Goal: Task Accomplishment & Management: Manage account settings

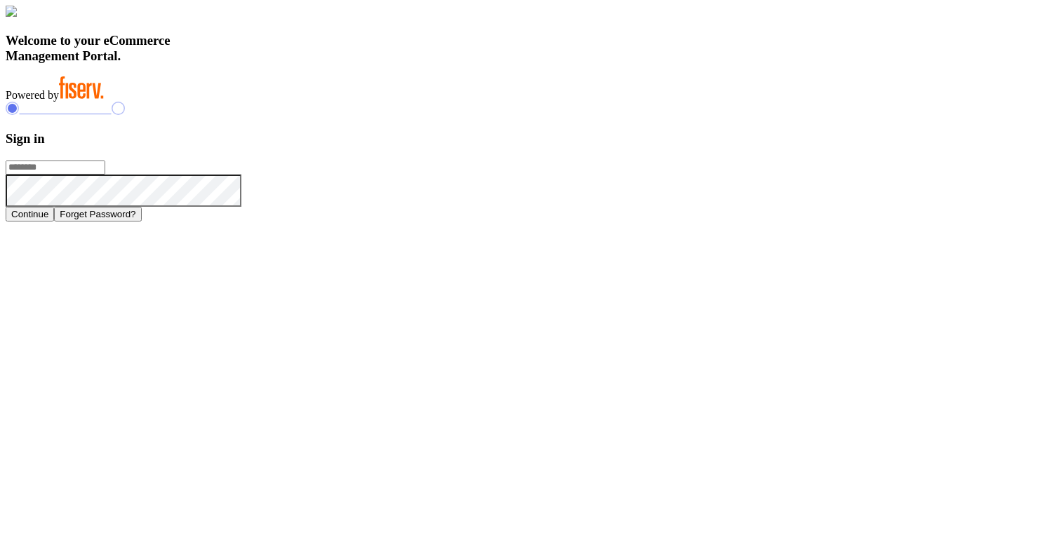
type input "**********"
click at [54, 222] on button "Continue" at bounding box center [30, 214] width 48 height 15
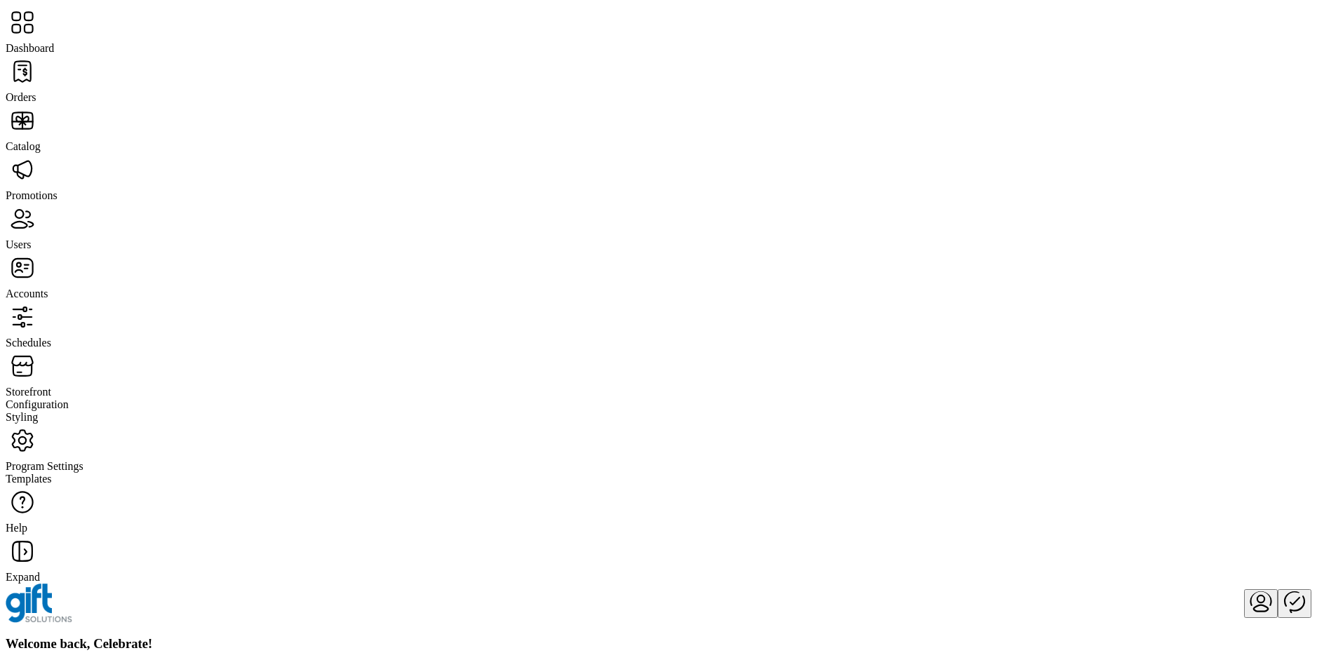
click at [43, 300] on div at bounding box center [659, 318] width 1306 height 36
click at [51, 386] on span "Storefront" at bounding box center [29, 392] width 46 height 12
click at [69, 398] on span "Configuration" at bounding box center [37, 404] width 63 height 12
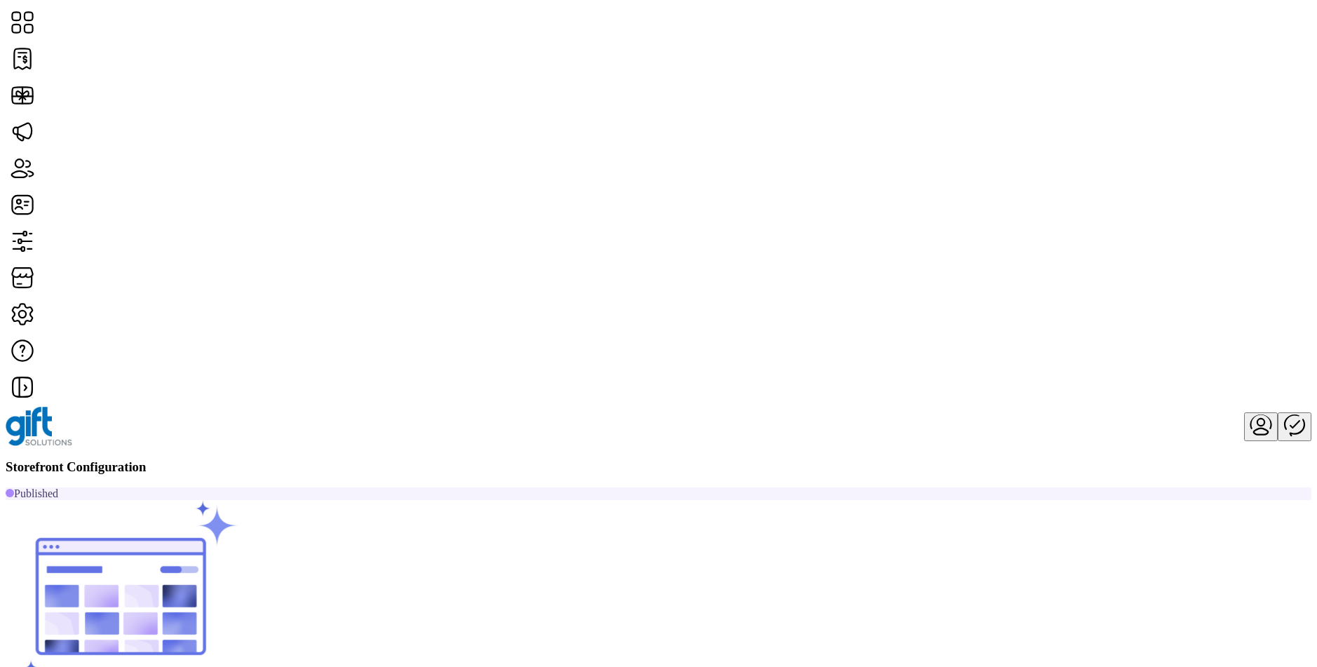
click at [1033, 292] on span "Card Display Settings" at bounding box center [1003, 286] width 98 height 11
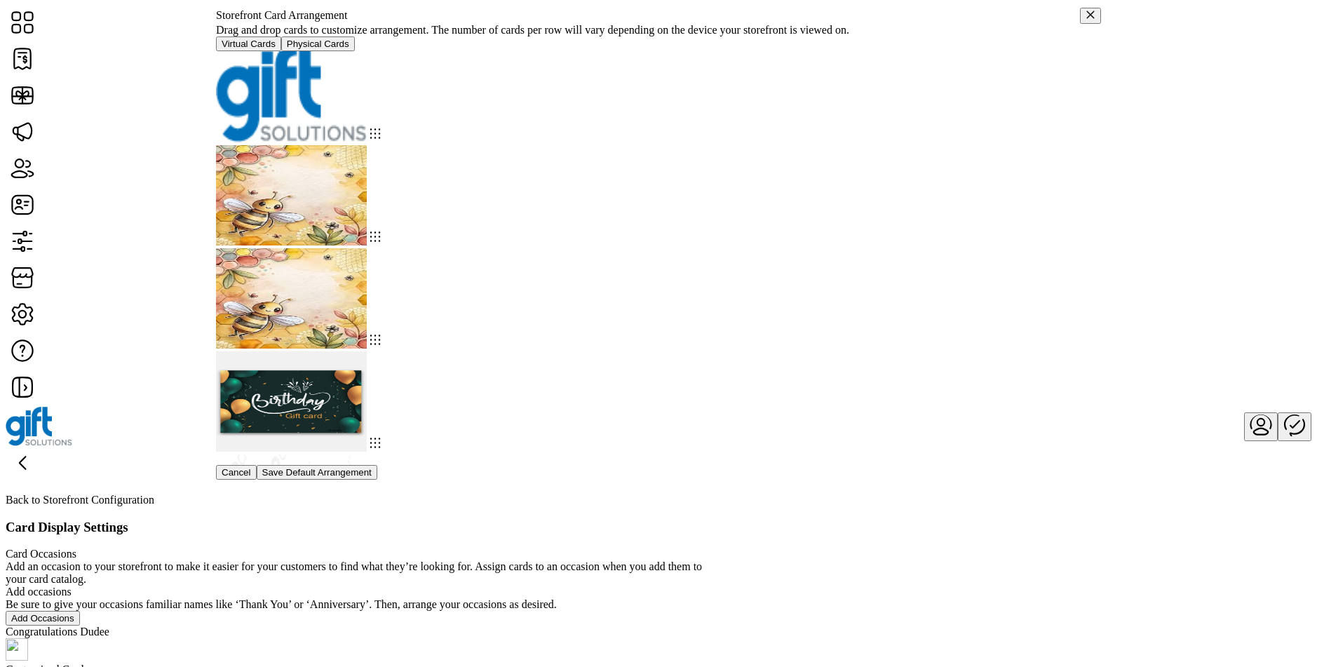
scroll to position [1817, 0]
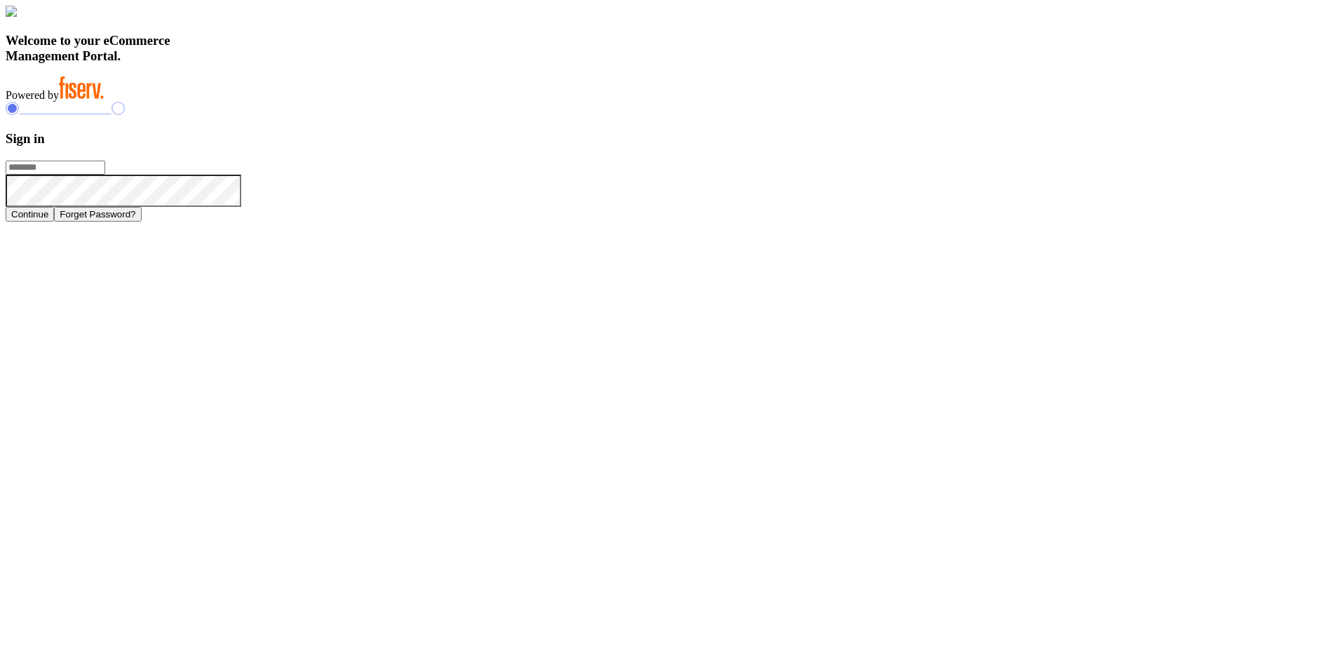
type input "**********"
click at [54, 222] on button "Continue" at bounding box center [30, 214] width 48 height 15
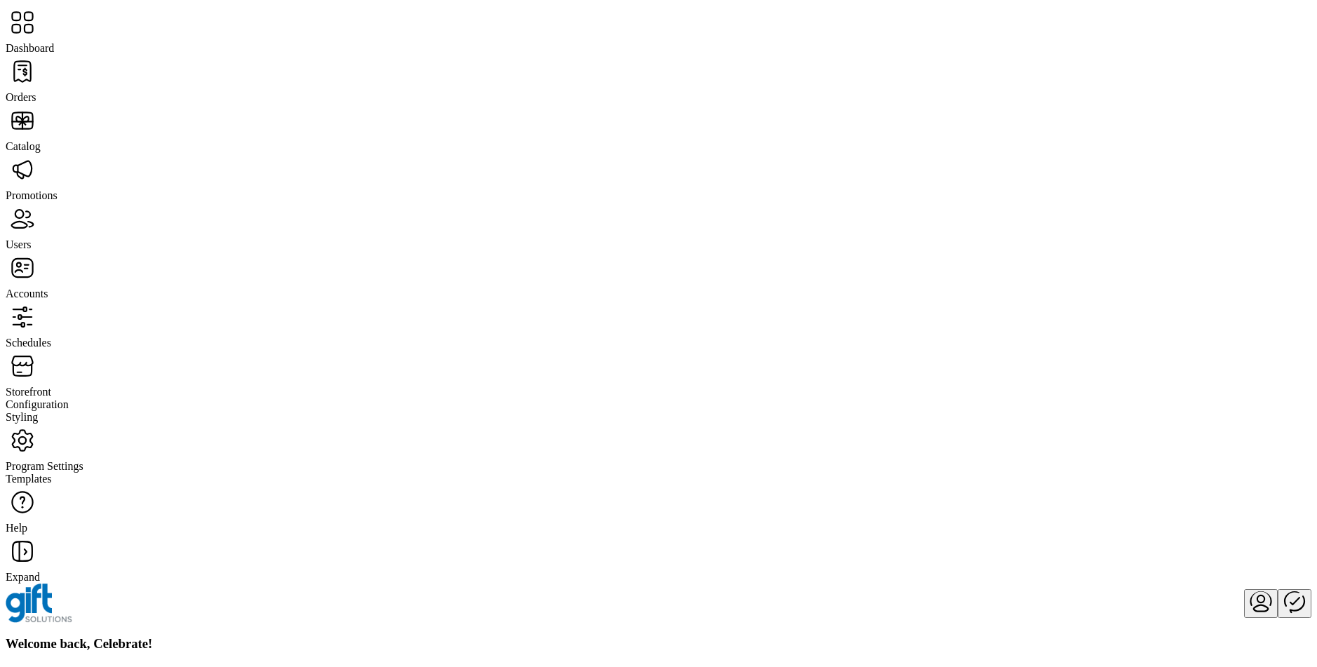
click at [51, 386] on span "Storefront" at bounding box center [29, 392] width 46 height 12
click at [69, 398] on span "Configuration" at bounding box center [37, 404] width 63 height 12
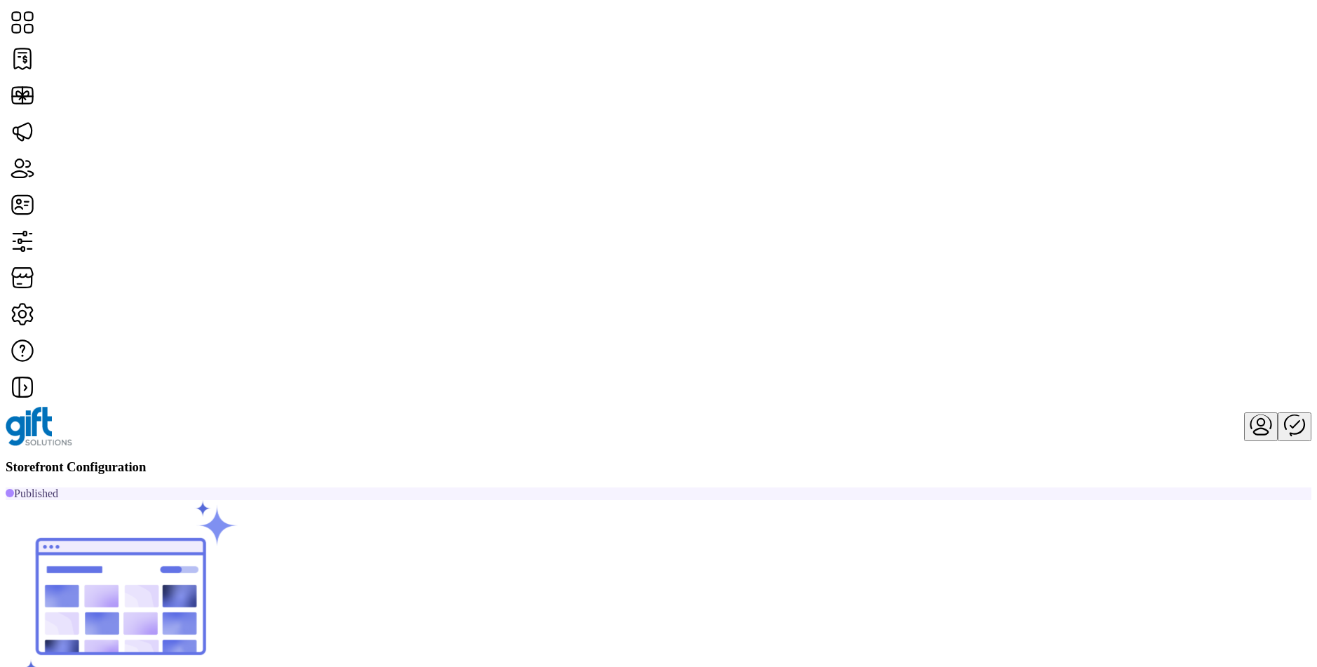
click at [1052, 292] on span "Card Display Settings" at bounding box center [1003, 286] width 98 height 11
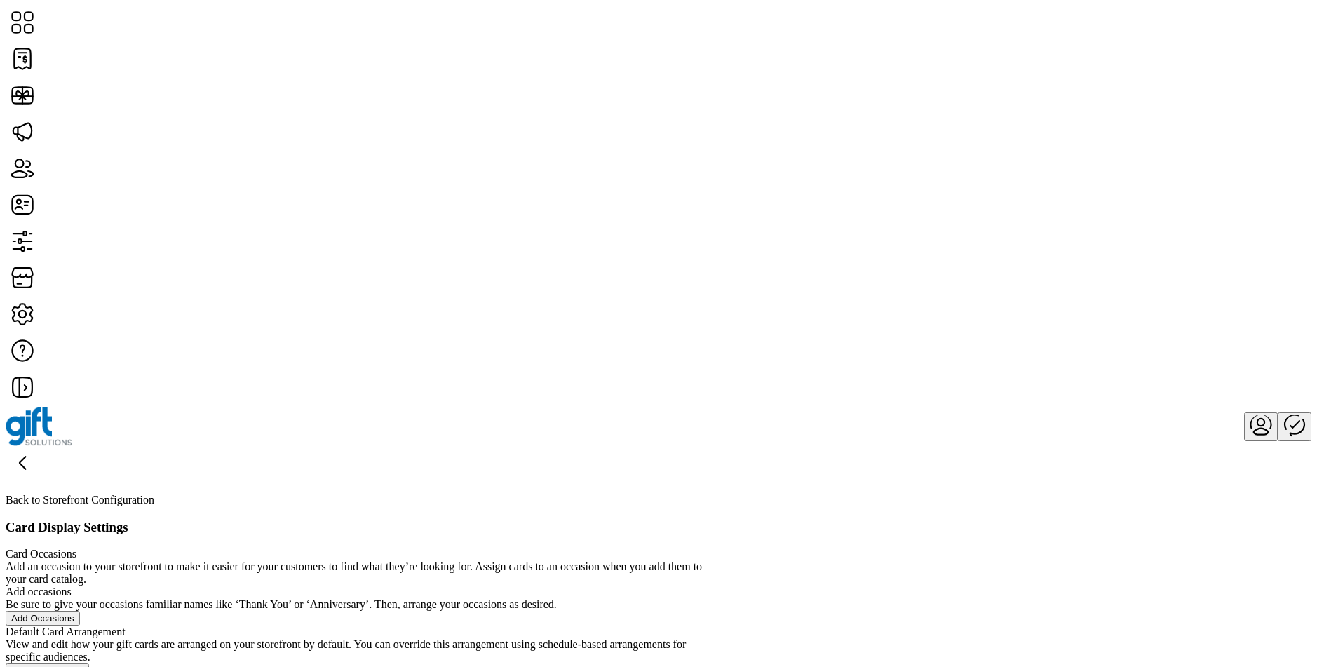
click at [83, 666] on span "Edit Arrangement" at bounding box center [47, 671] width 72 height 11
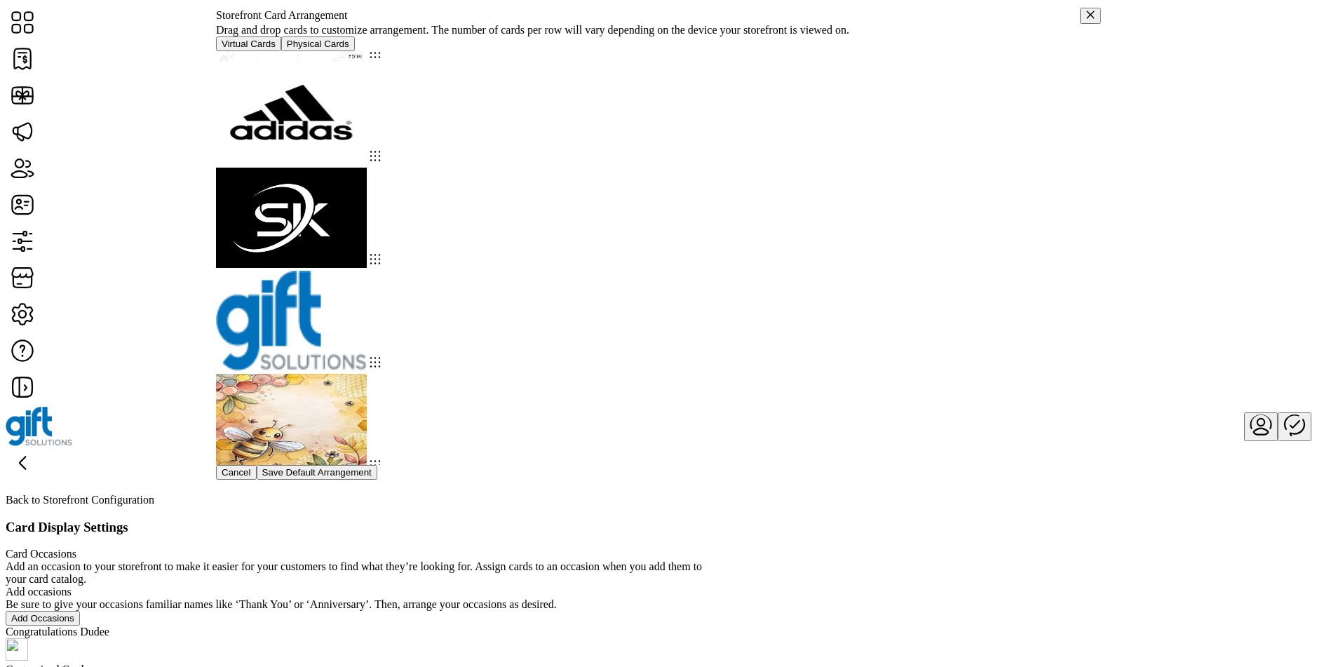
scroll to position [1817, 0]
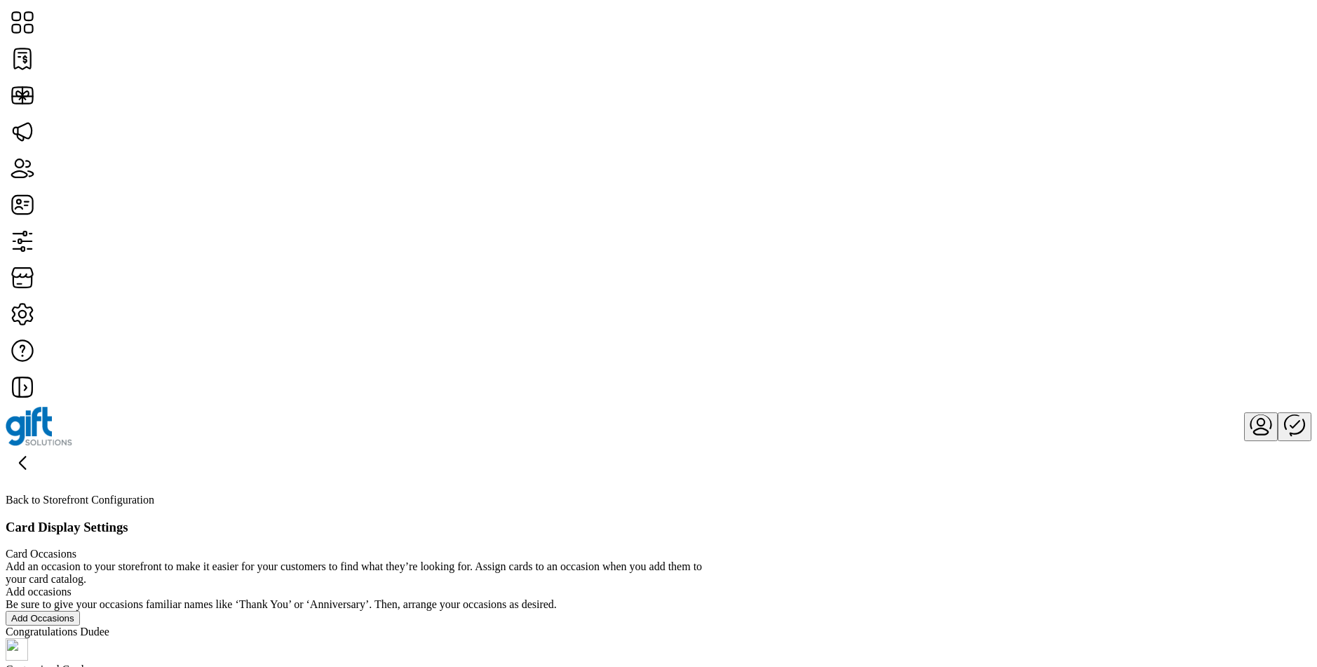
click at [721, 548] on div "Card Occasions Add an occasion to your storefront to make it easier for your cu…" at bounding box center [363, 675] width 715 height 255
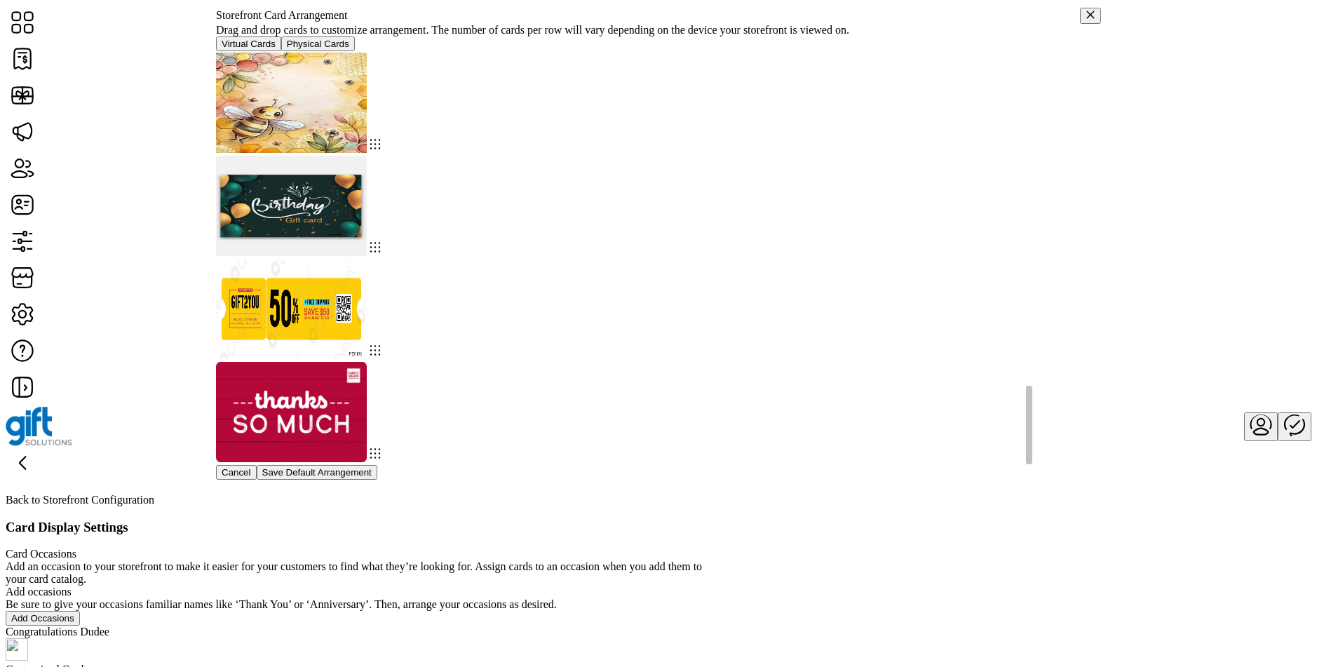
scroll to position [1817, 0]
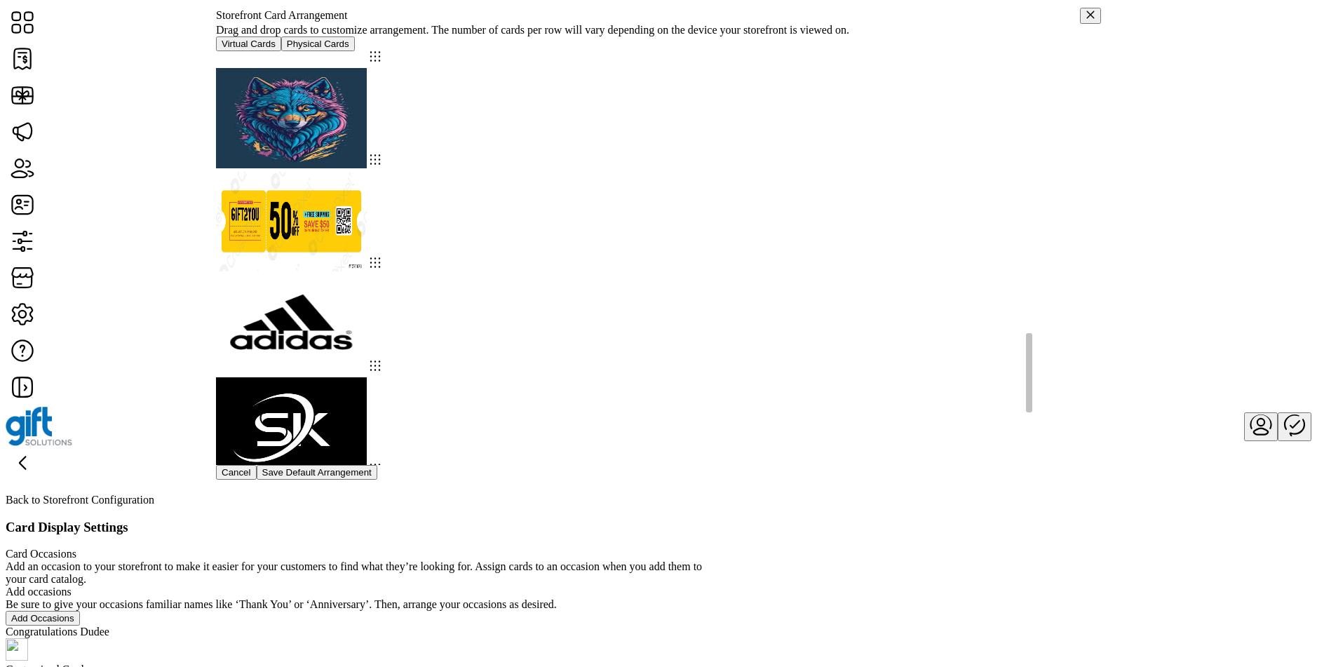
scroll to position [1817, 0]
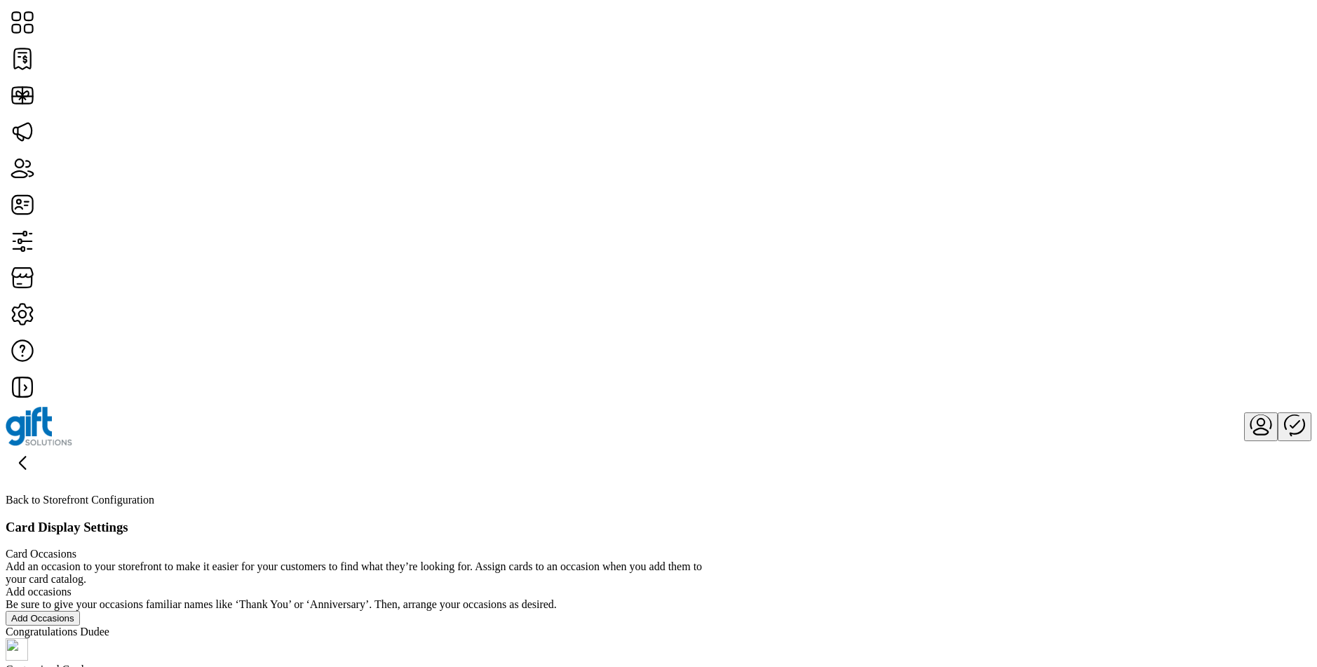
click at [89, 664] on button "Edit Arrangement" at bounding box center [47, 671] width 83 height 15
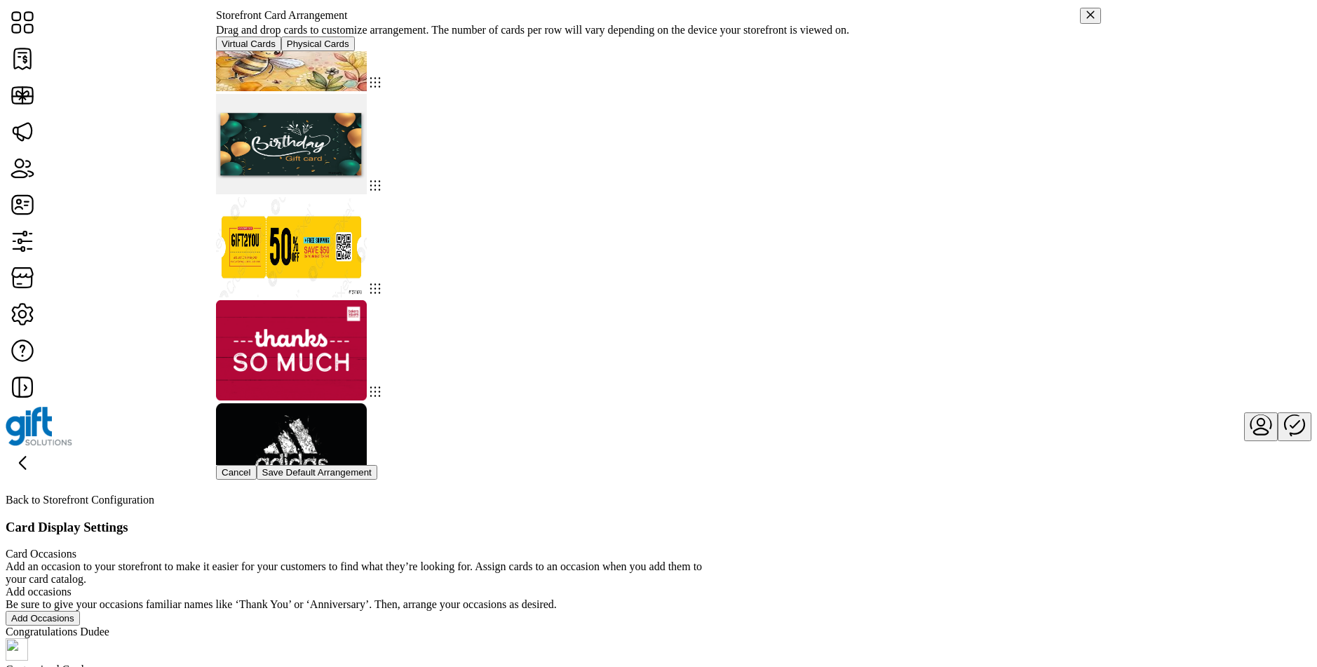
scroll to position [1817, 0]
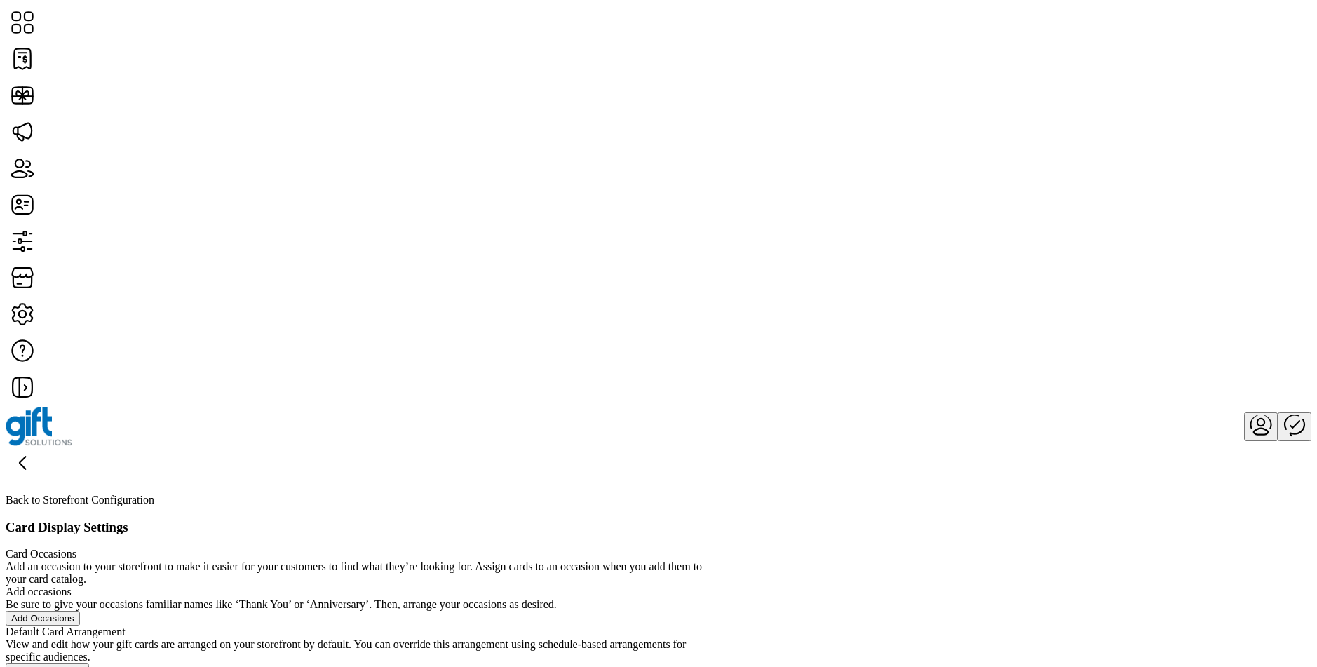
click at [83, 666] on span "Edit Arrangement" at bounding box center [47, 671] width 72 height 11
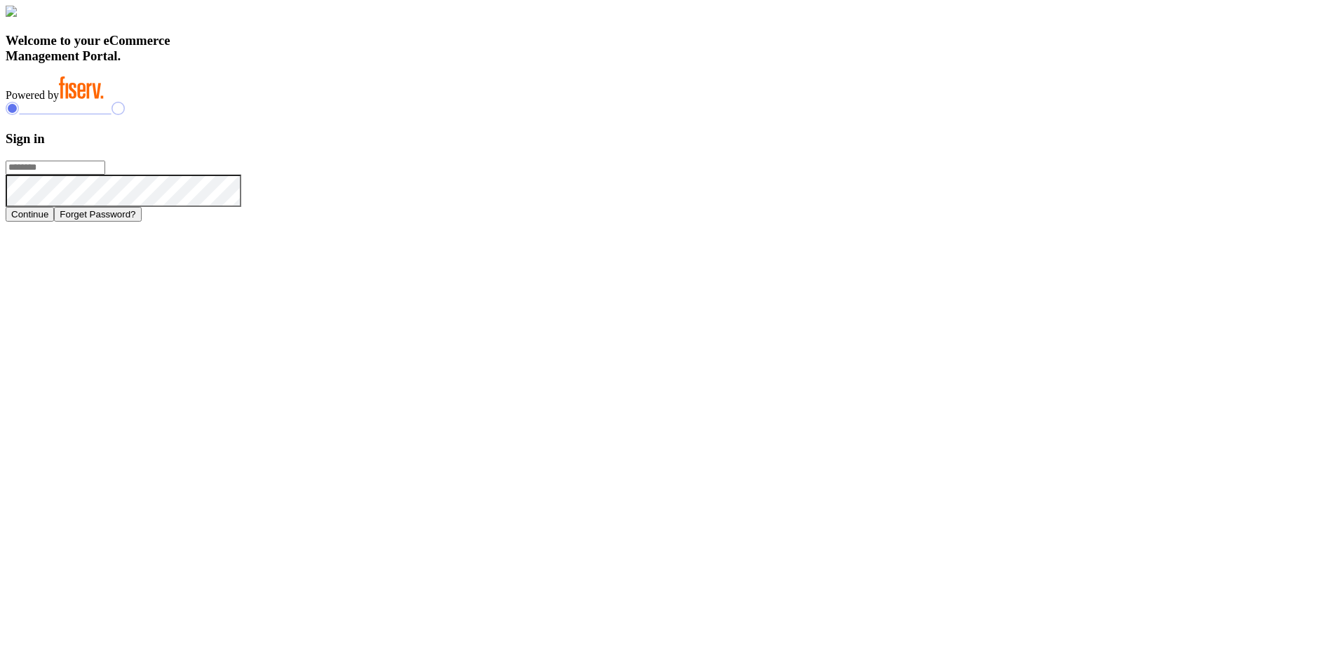
type input "**********"
click at [54, 222] on button "Continue" at bounding box center [30, 214] width 48 height 15
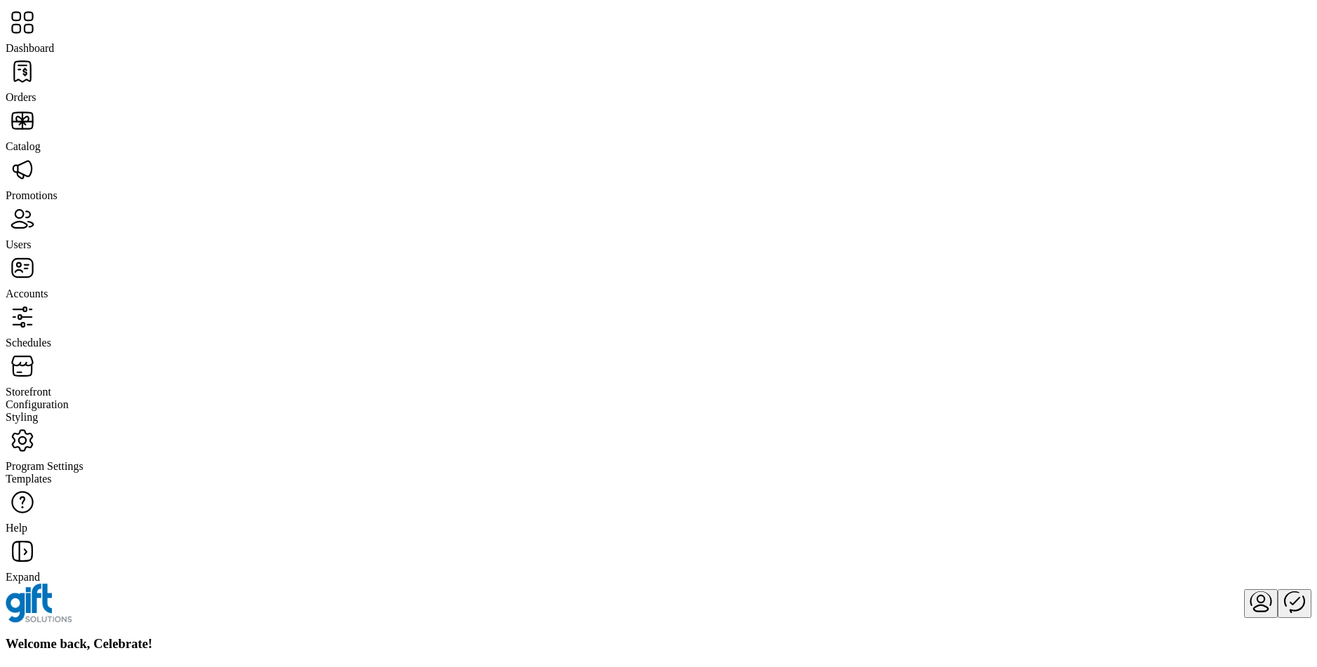
click at [51, 386] on span "Storefront" at bounding box center [29, 392] width 46 height 12
click at [69, 398] on span "Configuration" at bounding box center [37, 404] width 63 height 12
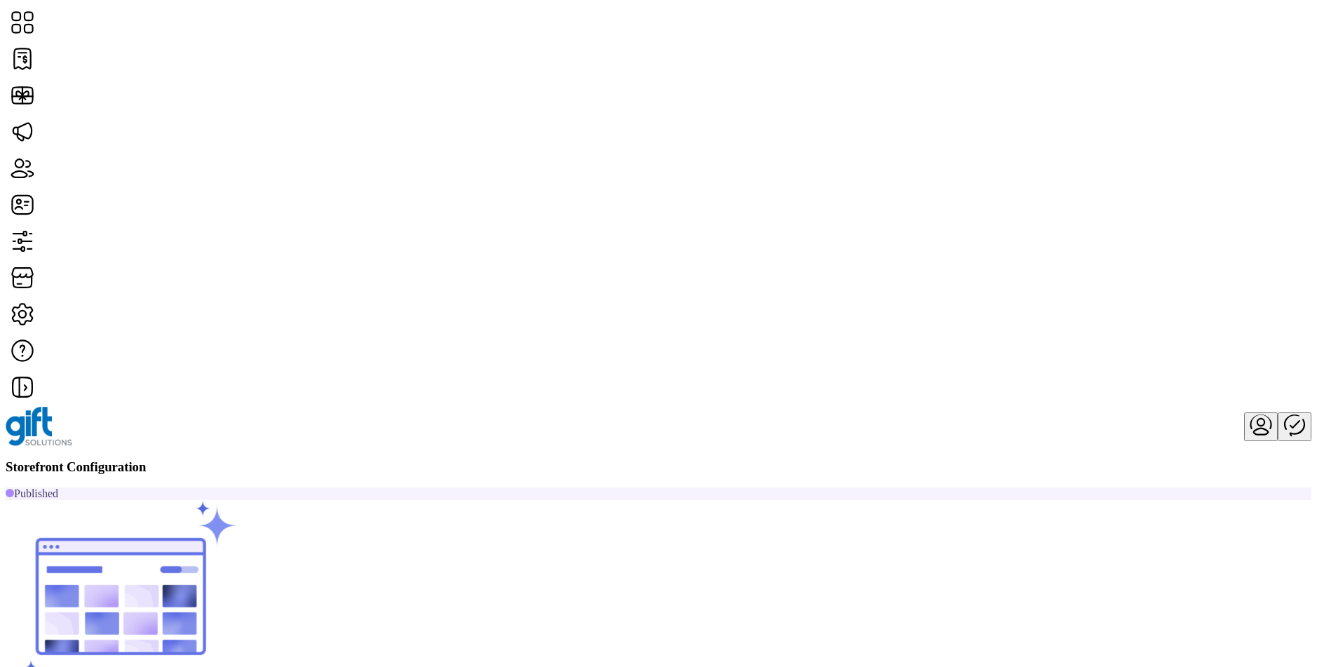
click at [1042, 292] on span "Card Display Settings" at bounding box center [1003, 286] width 98 height 11
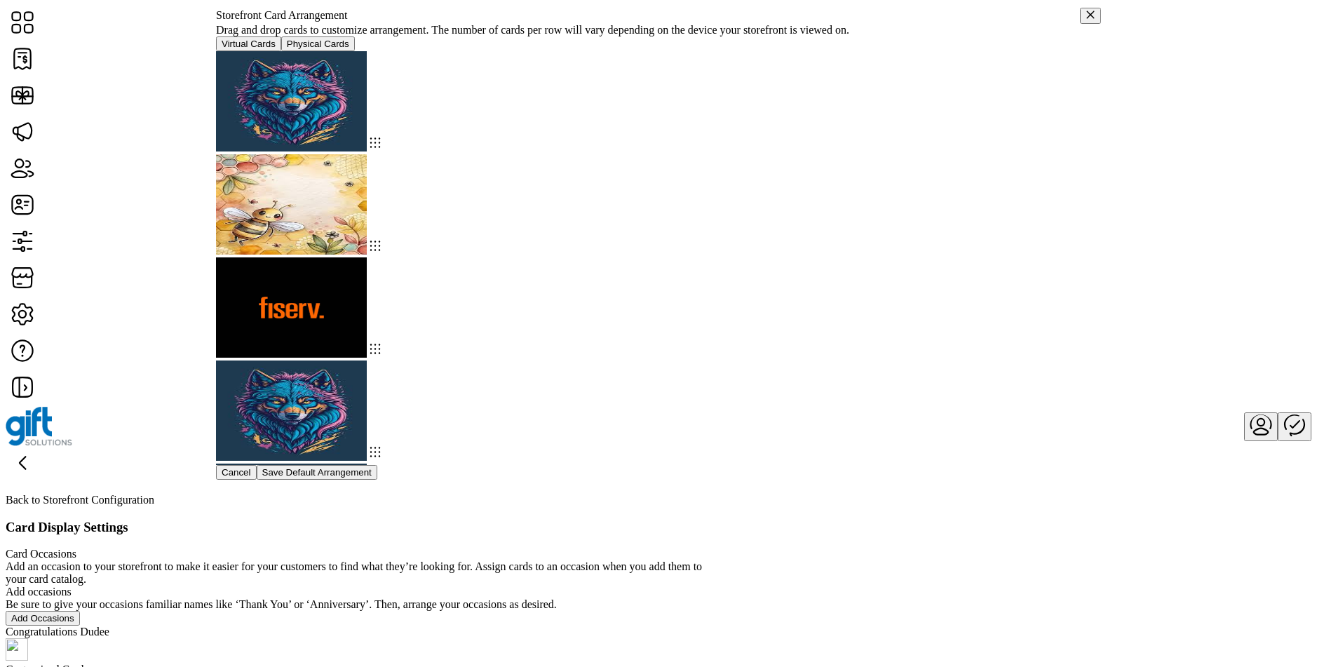
click at [1086, 20] on icon "button" at bounding box center [1091, 15] width 10 height 10
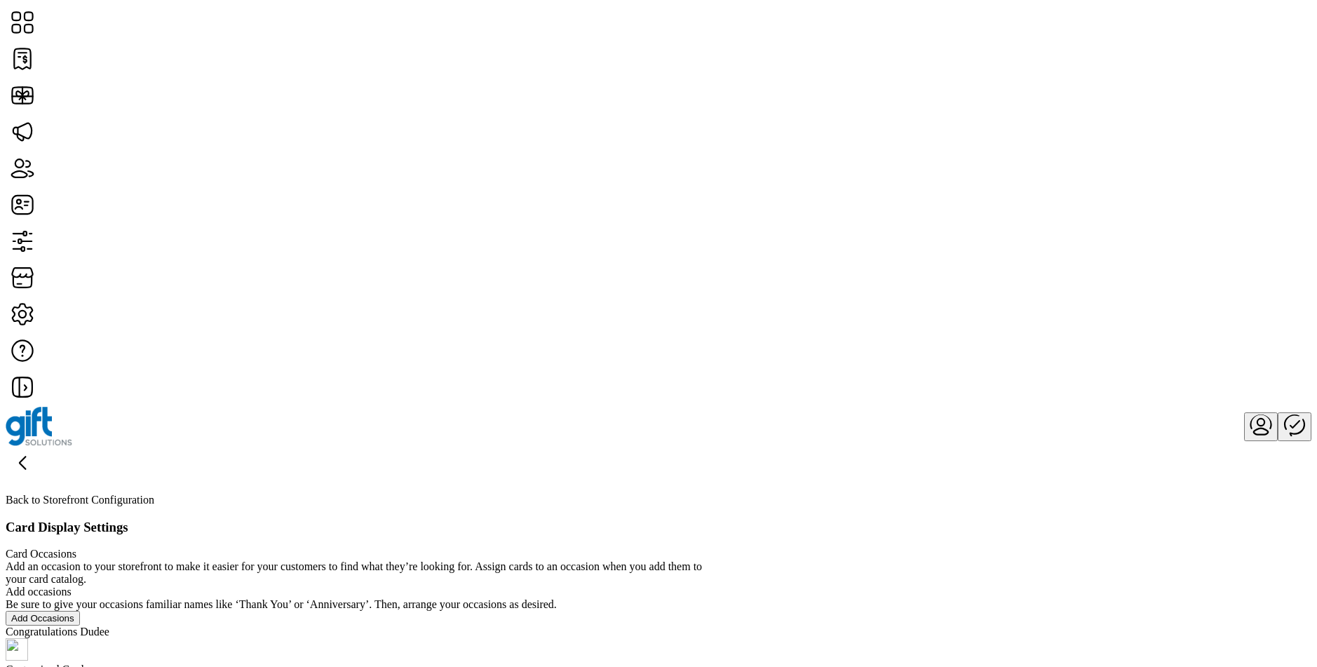
scroll to position [33, 0]
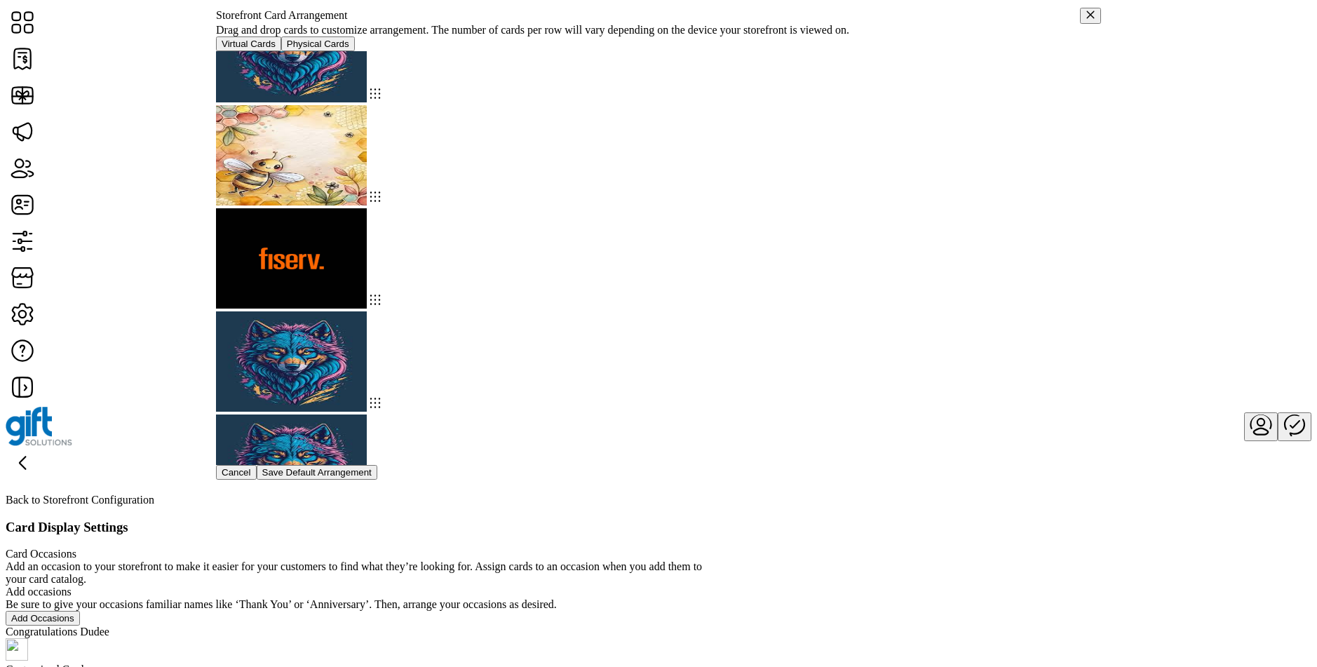
scroll to position [55, 0]
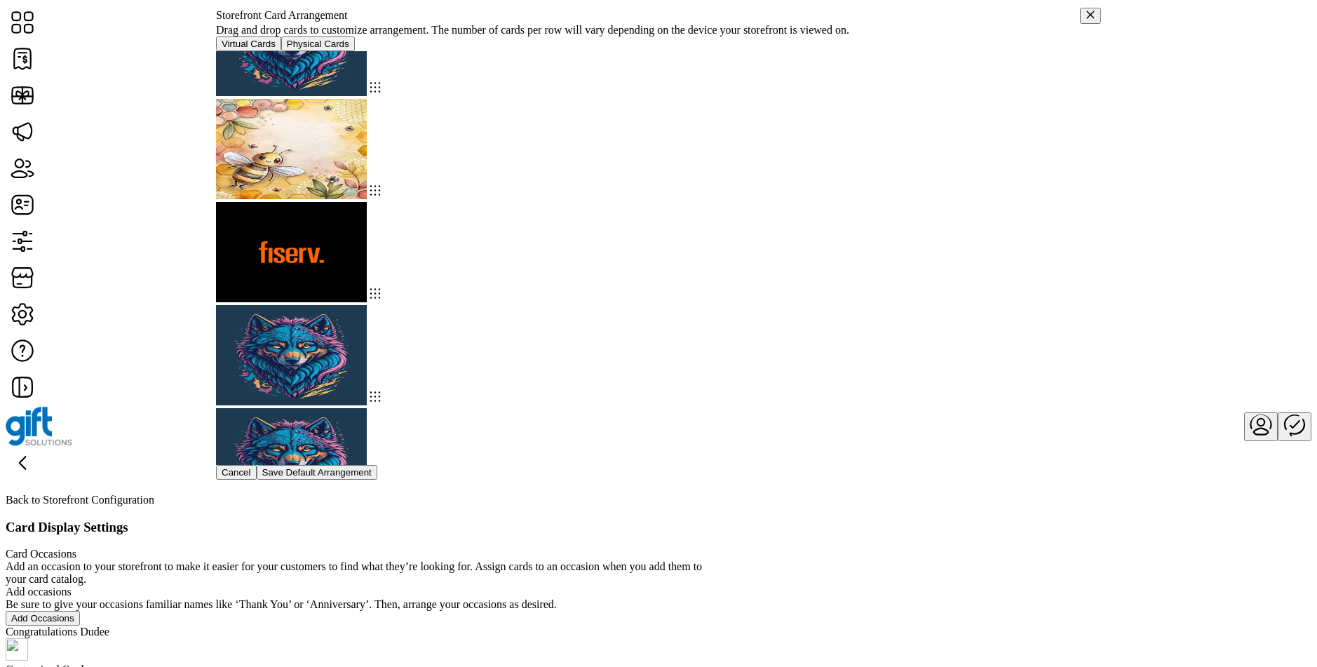
click at [1086, 20] on icon "button" at bounding box center [1091, 15] width 10 height 10
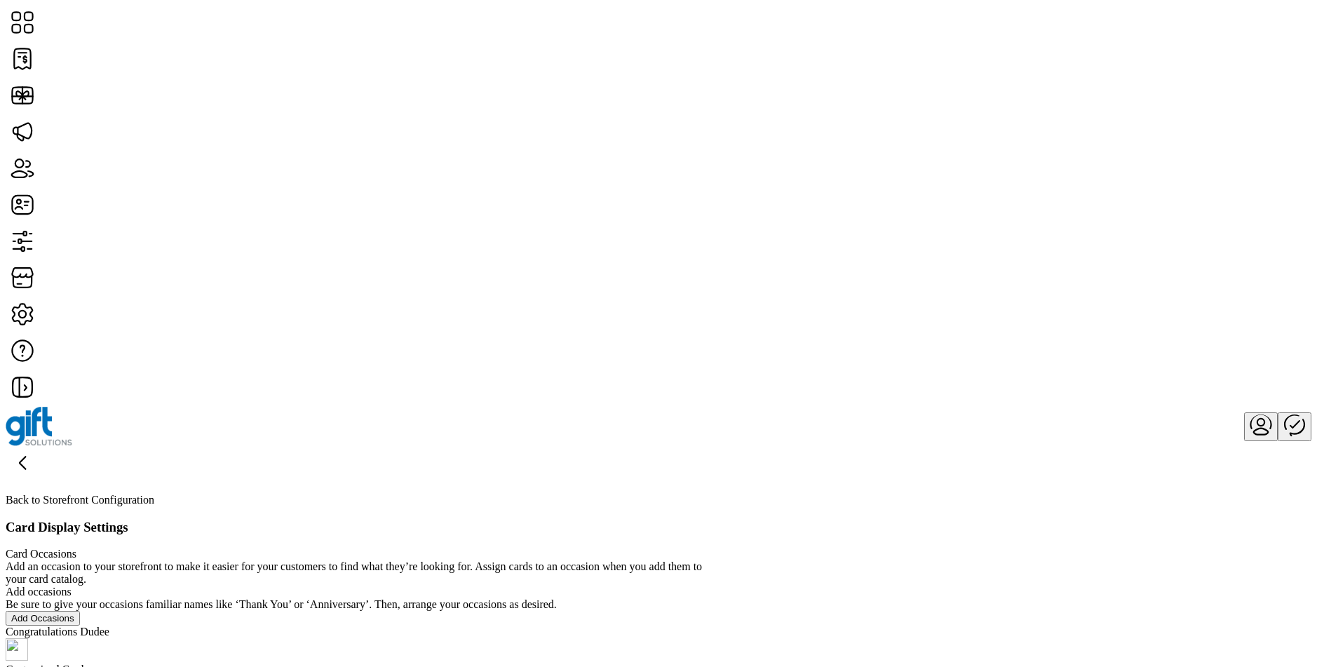
scroll to position [36, 0]
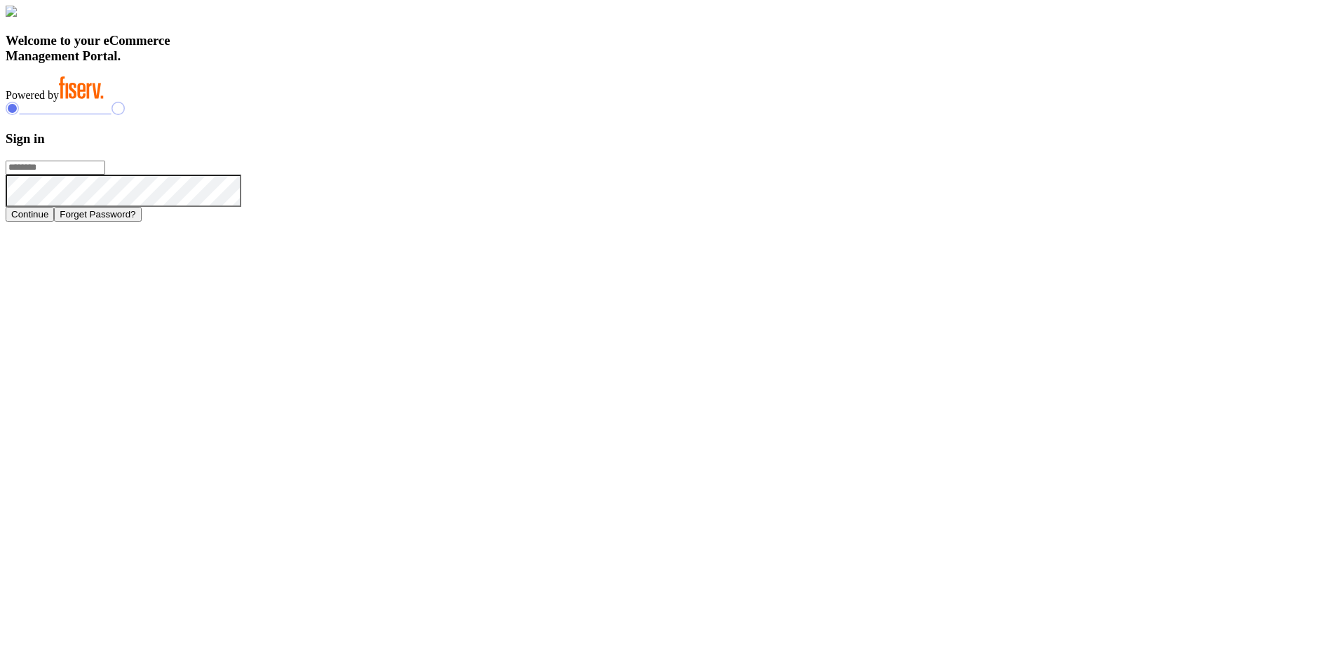
type input "**********"
click at [54, 222] on button "Continue" at bounding box center [30, 214] width 48 height 15
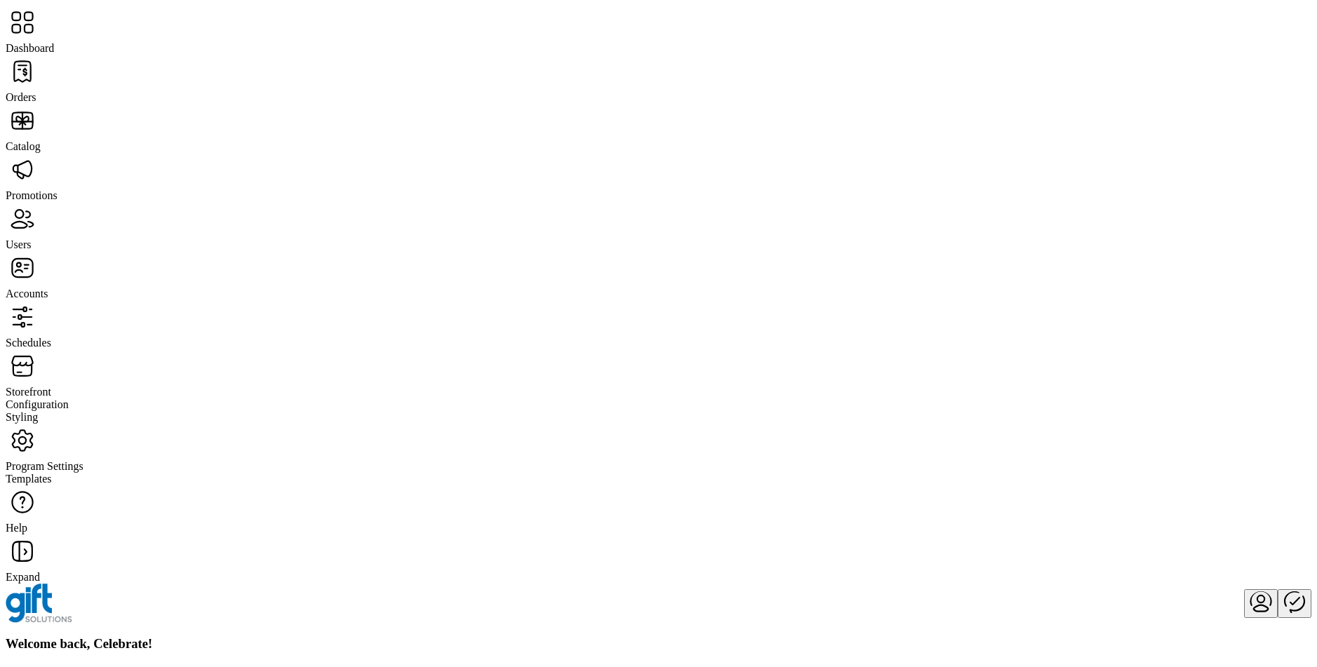
click at [51, 386] on span "Storefront" at bounding box center [29, 392] width 46 height 12
click at [69, 398] on span "Configuration" at bounding box center [37, 404] width 63 height 12
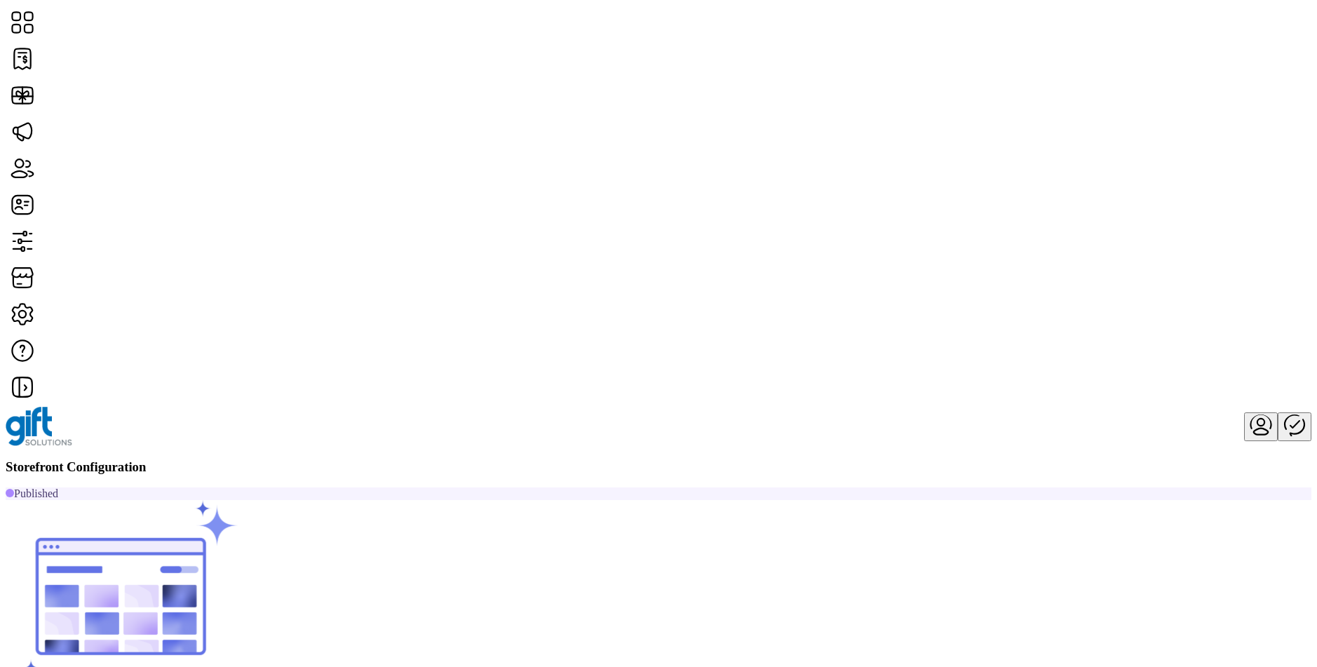
click at [1042, 292] on span "Card Display Settings" at bounding box center [1003, 286] width 98 height 11
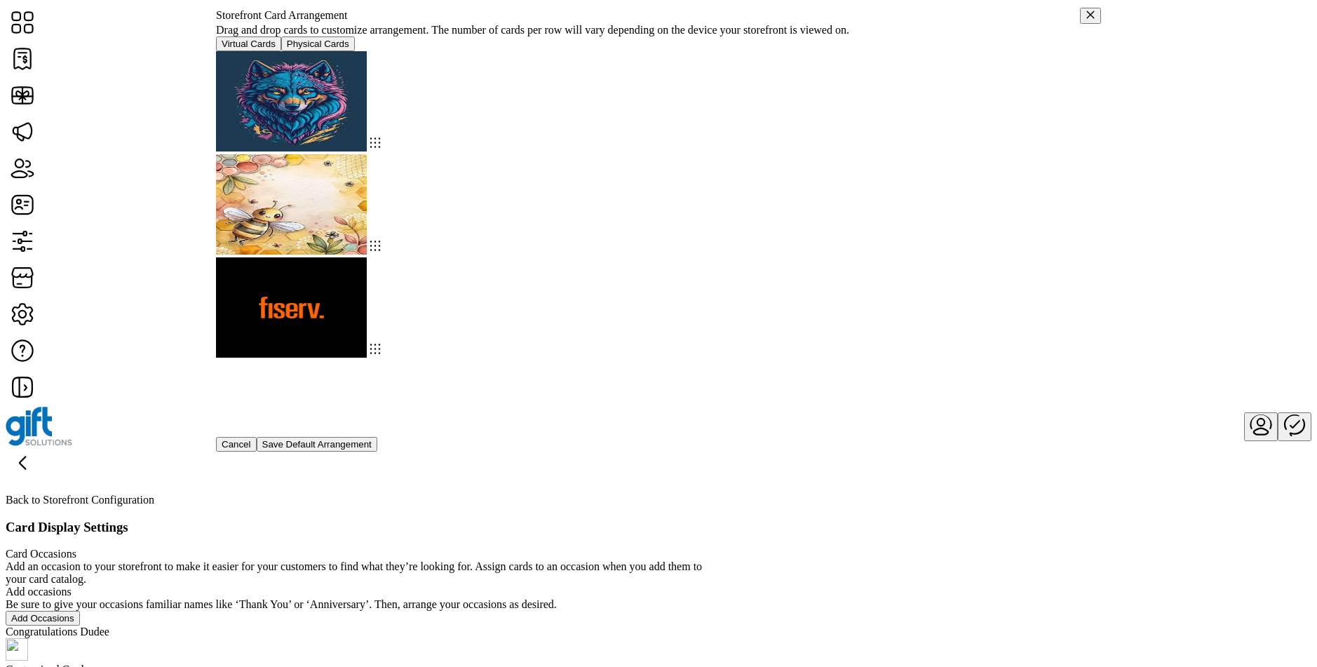
click at [877, 257] on div at bounding box center [658, 205] width 885 height 103
click at [853, 257] on div at bounding box center [658, 205] width 885 height 103
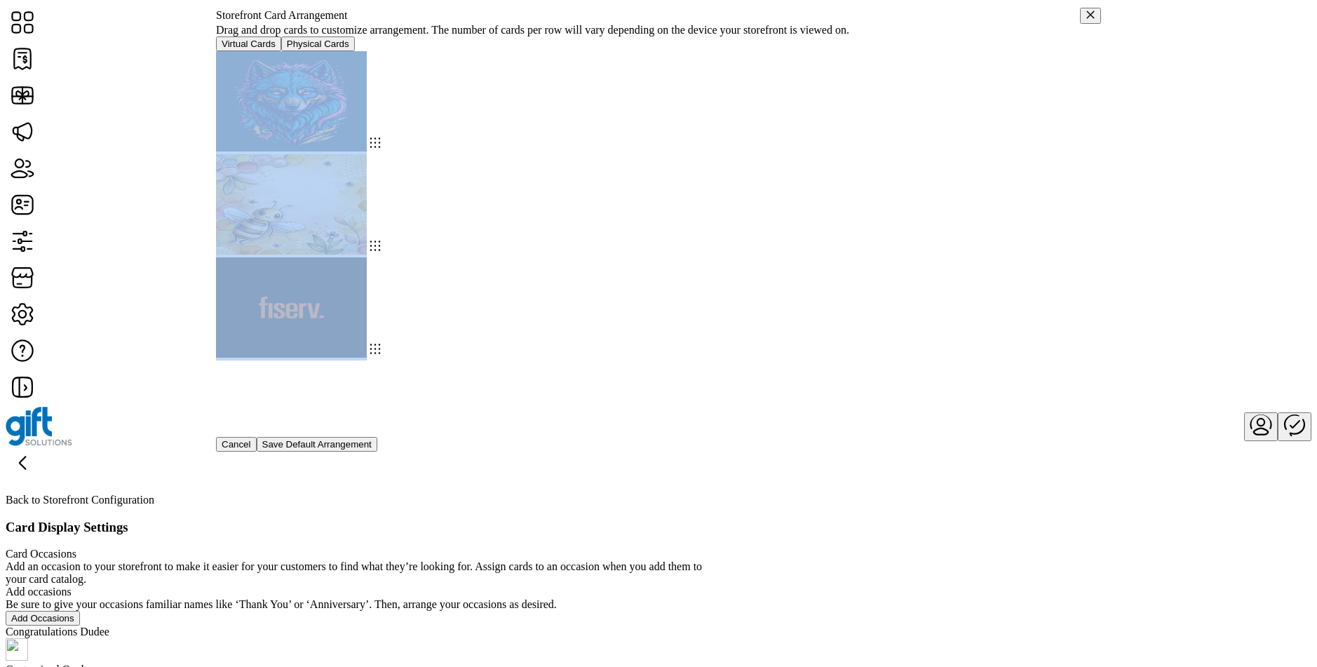
click at [853, 257] on div at bounding box center [658, 205] width 885 height 103
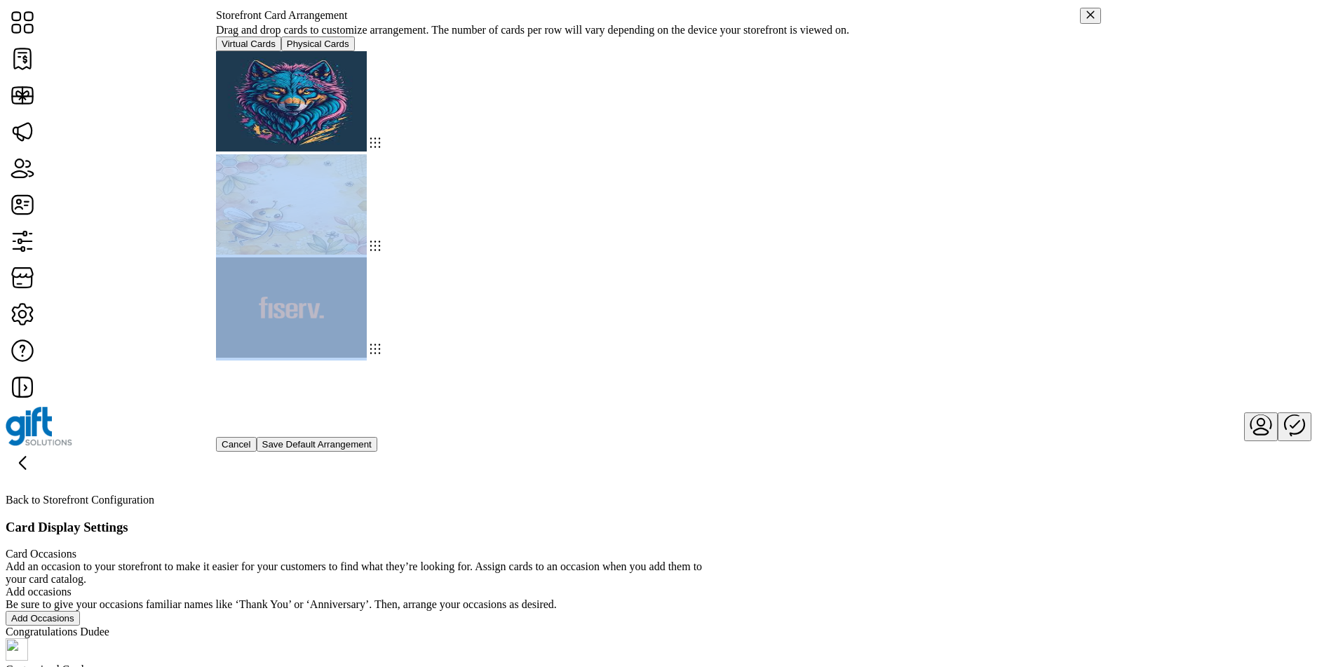
click at [853, 257] on div at bounding box center [658, 205] width 885 height 103
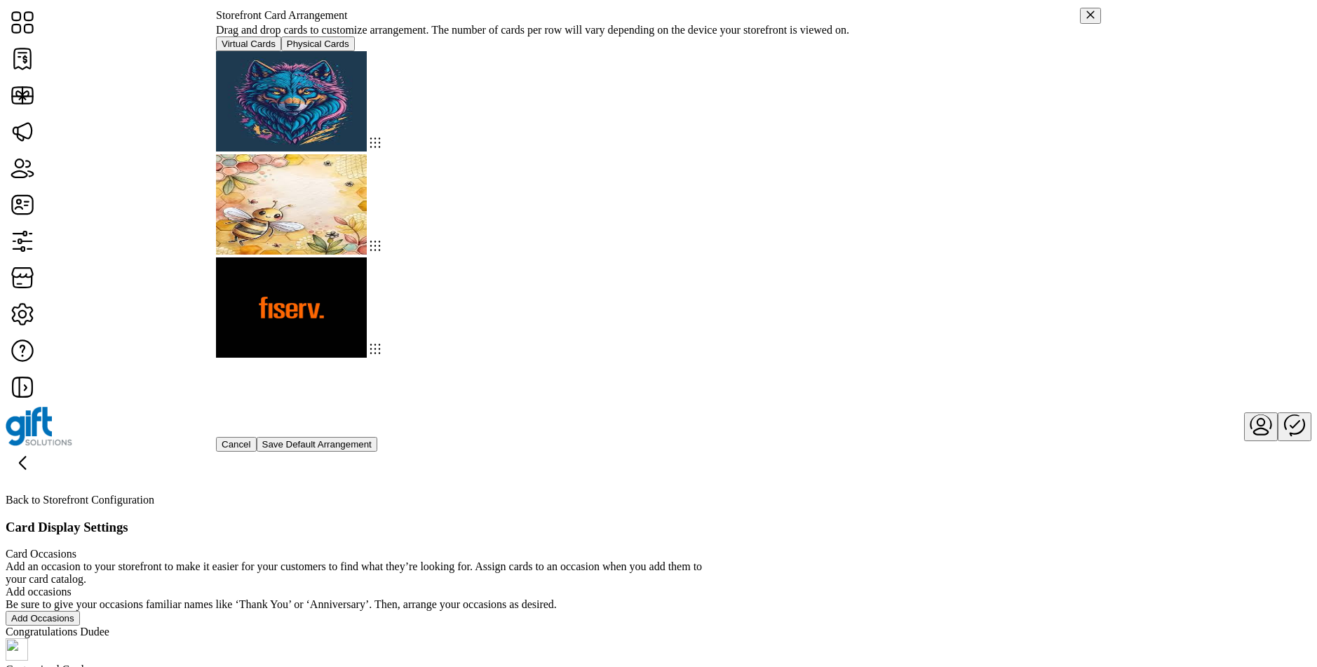
click at [820, 257] on div at bounding box center [658, 205] width 885 height 103
click at [367, 152] on img at bounding box center [291, 101] width 151 height 100
drag, startPoint x: 674, startPoint y: 238, endPoint x: 699, endPoint y: 372, distance: 135.5
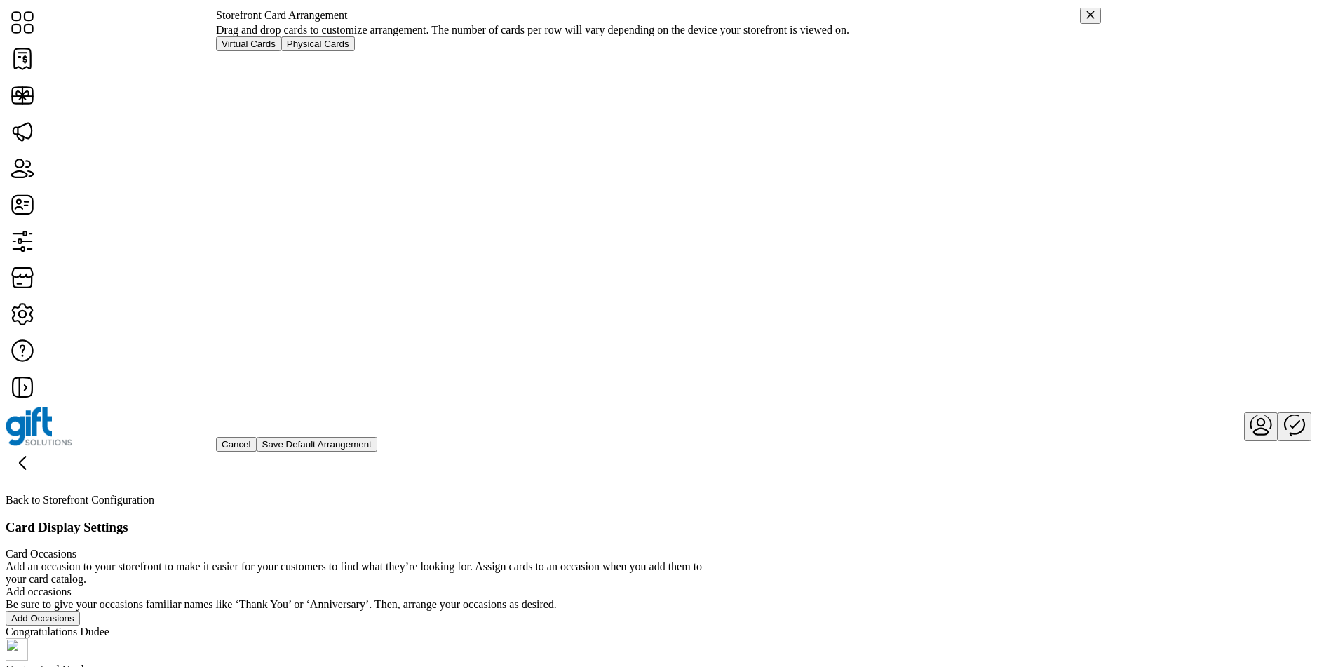
click at [582, 235] on div at bounding box center [658, 244] width 885 height 386
click at [349, 49] on span "Physical Cards" at bounding box center [318, 44] width 62 height 11
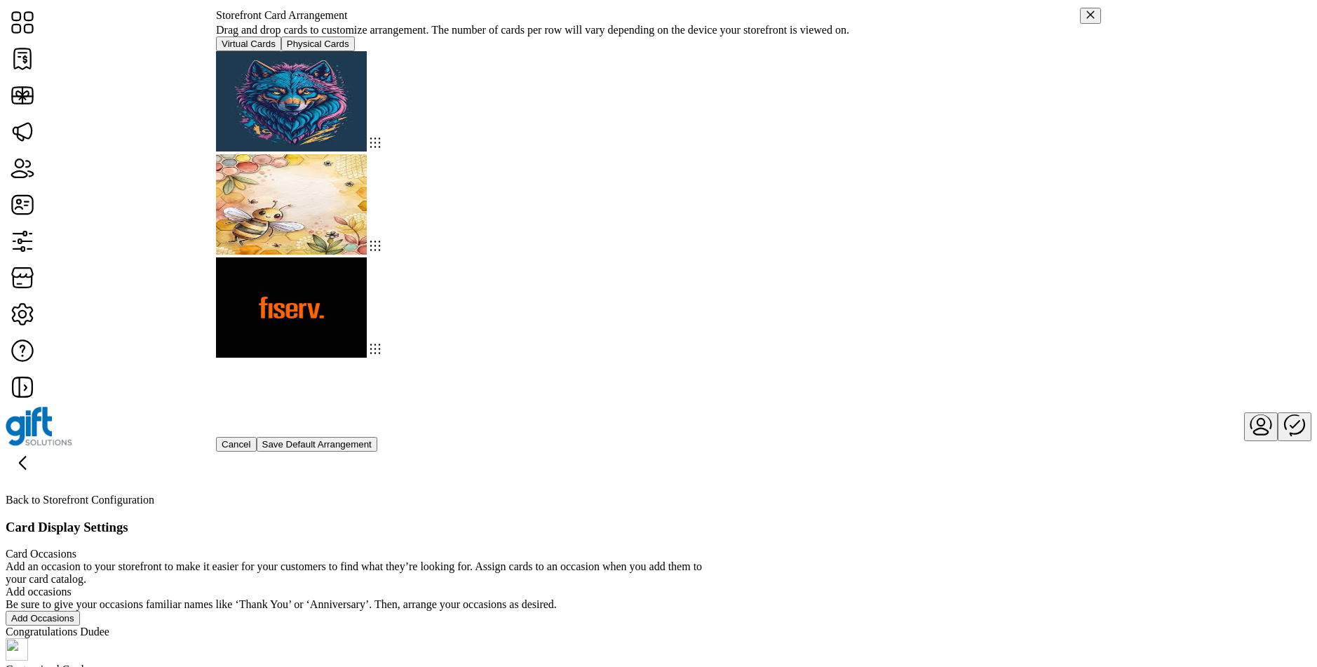
drag, startPoint x: 1045, startPoint y: 274, endPoint x: 947, endPoint y: 217, distance: 113.5
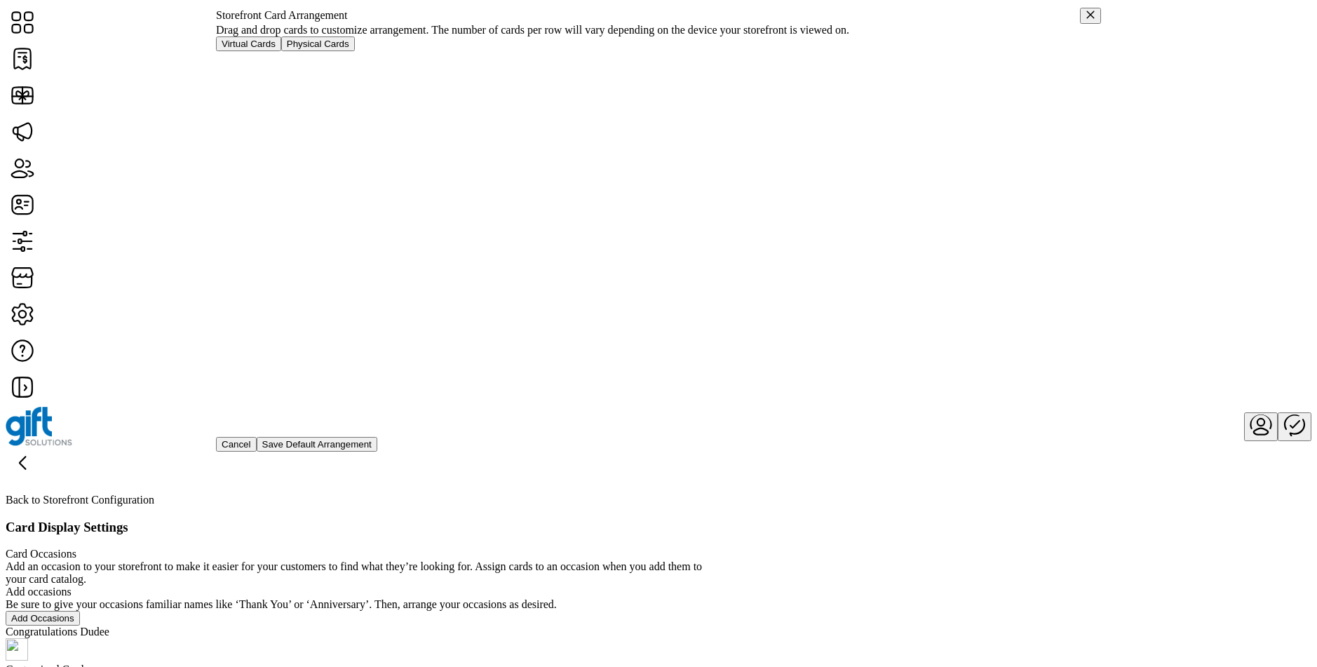
click at [913, 358] on div at bounding box center [658, 244] width 885 height 386
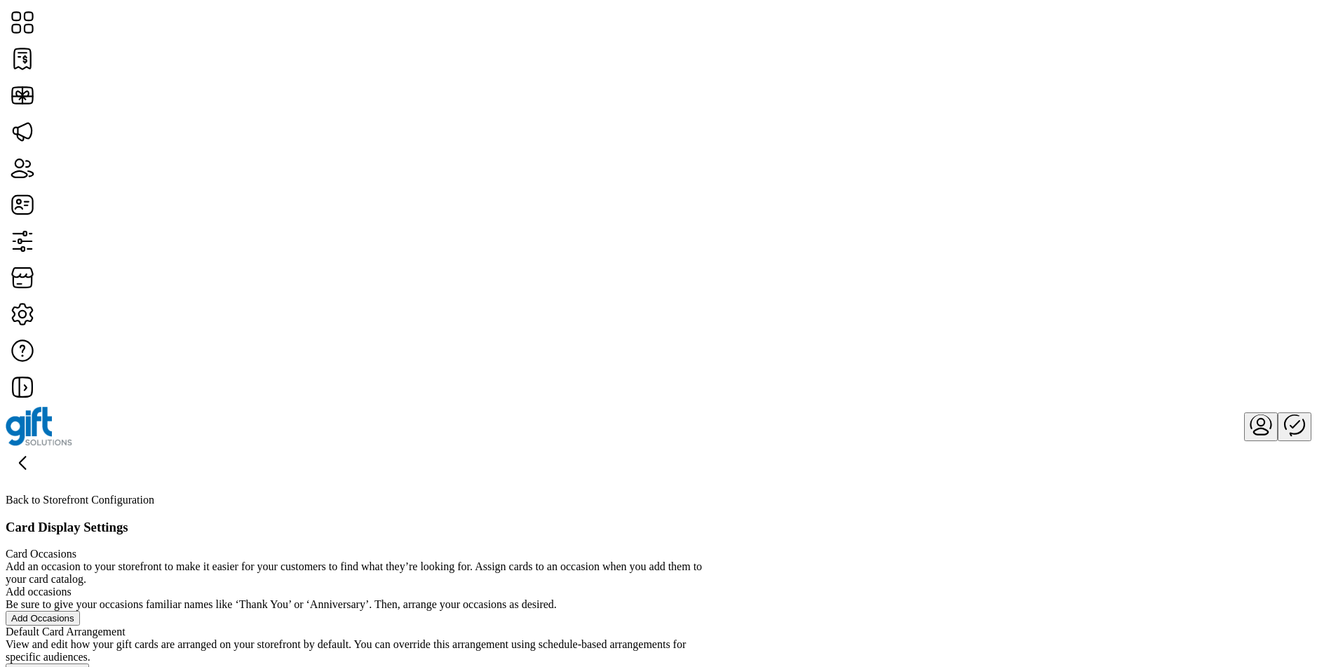
click at [721, 548] on div "Card Occasions Add an occasion to your storefront to make it easier for your cu…" at bounding box center [363, 587] width 715 height 78
click at [721, 548] on div "Card Occasions Add an occasion to your storefront to make it easier for your cu…" at bounding box center [363, 675] width 715 height 255
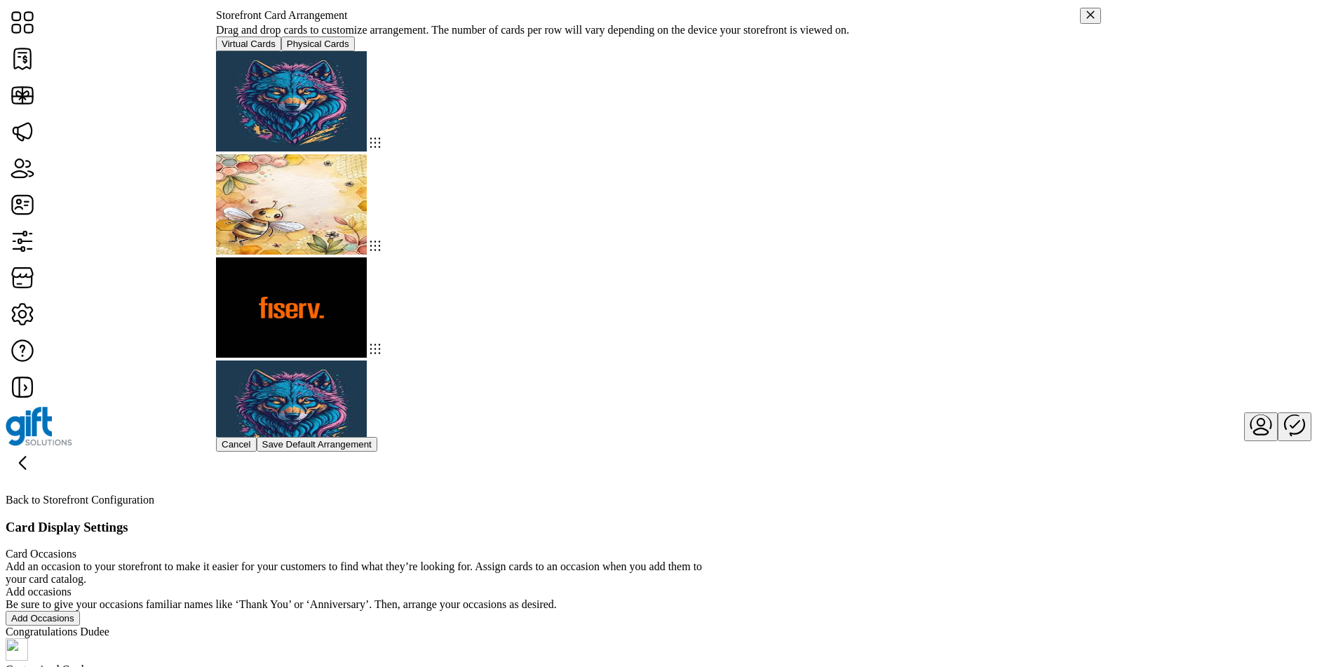
drag, startPoint x: 596, startPoint y: 333, endPoint x: 551, endPoint y: 175, distance: 164.8
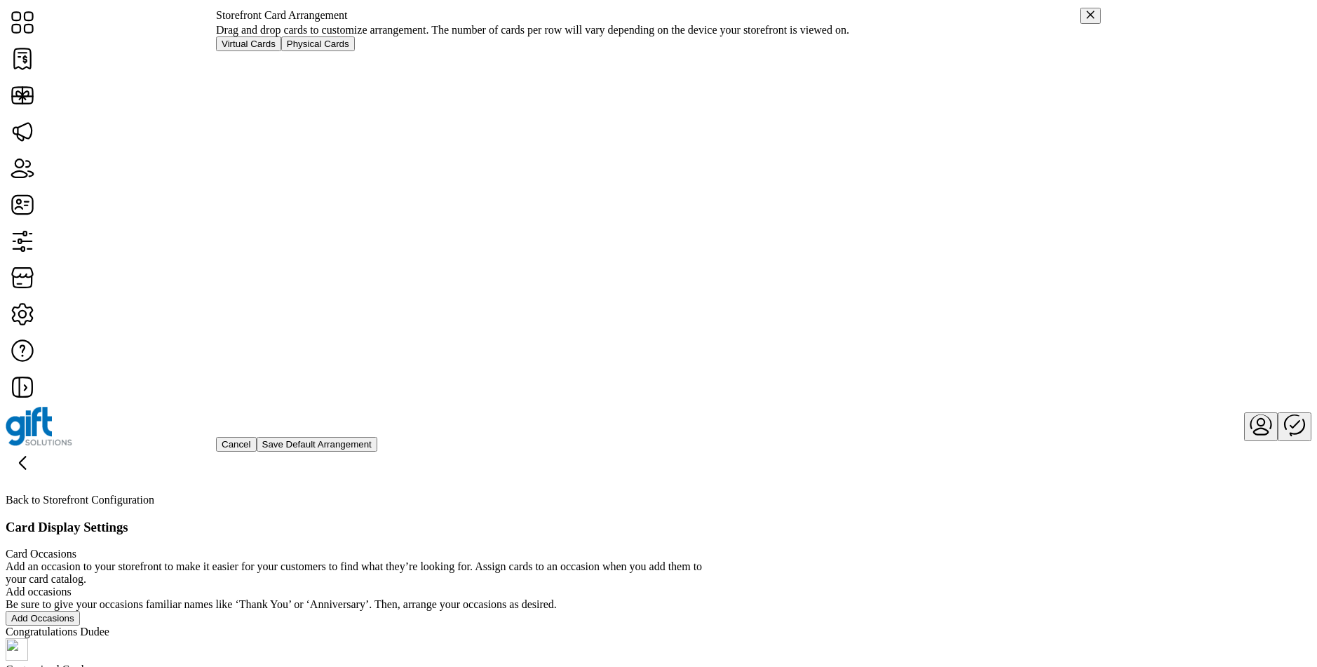
click at [1086, 20] on icon "button" at bounding box center [1091, 15] width 10 height 10
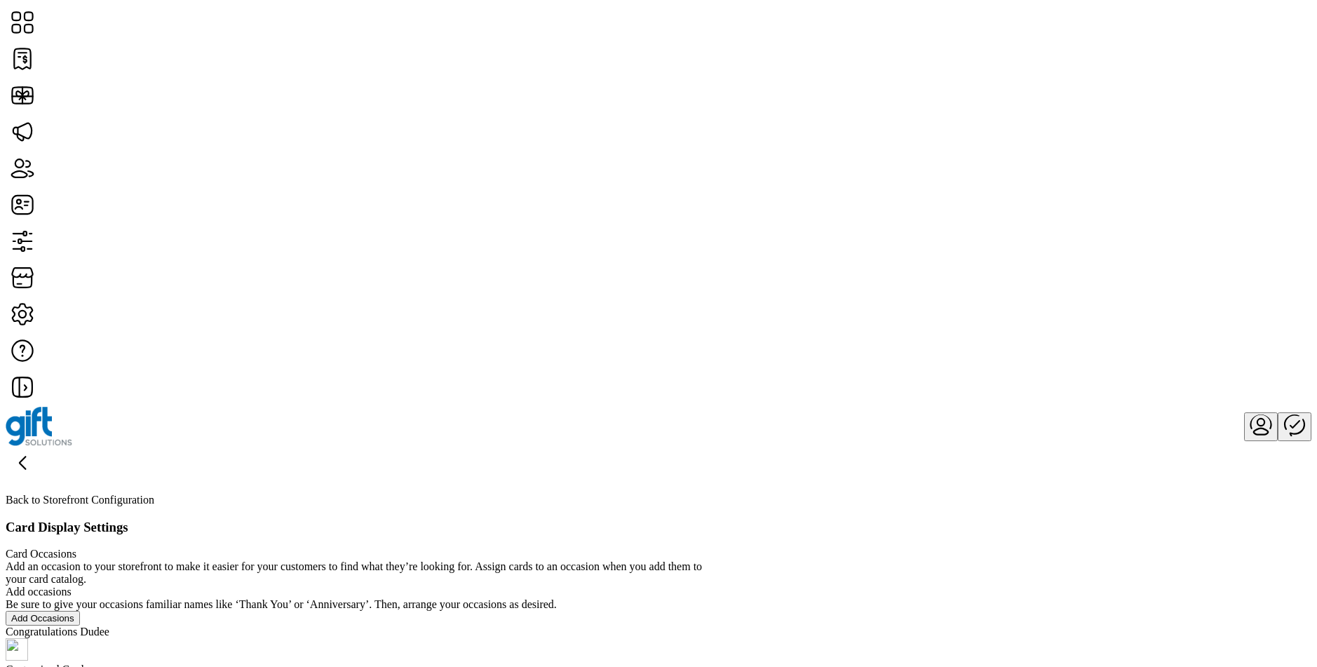
click at [721, 548] on div "Card Occasions Add an occasion to your storefront to make it easier for your cu…" at bounding box center [363, 587] width 715 height 78
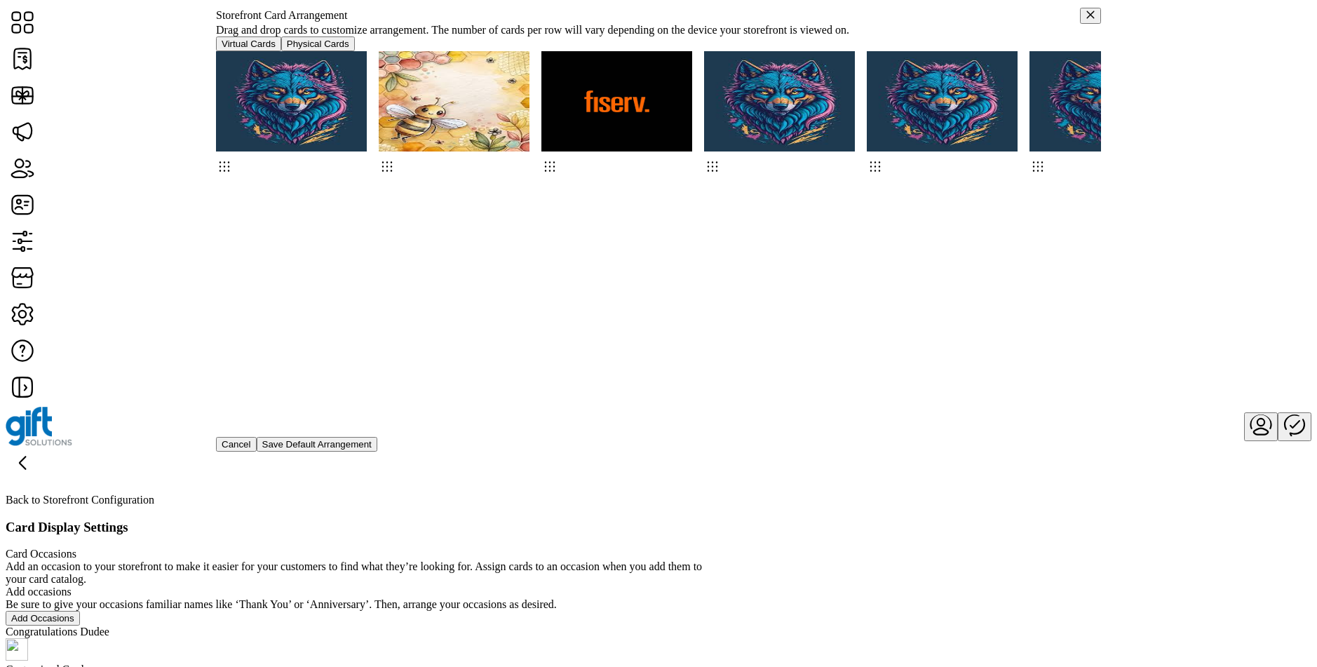
drag, startPoint x: 358, startPoint y: 194, endPoint x: 482, endPoint y: 196, distance: 123.5
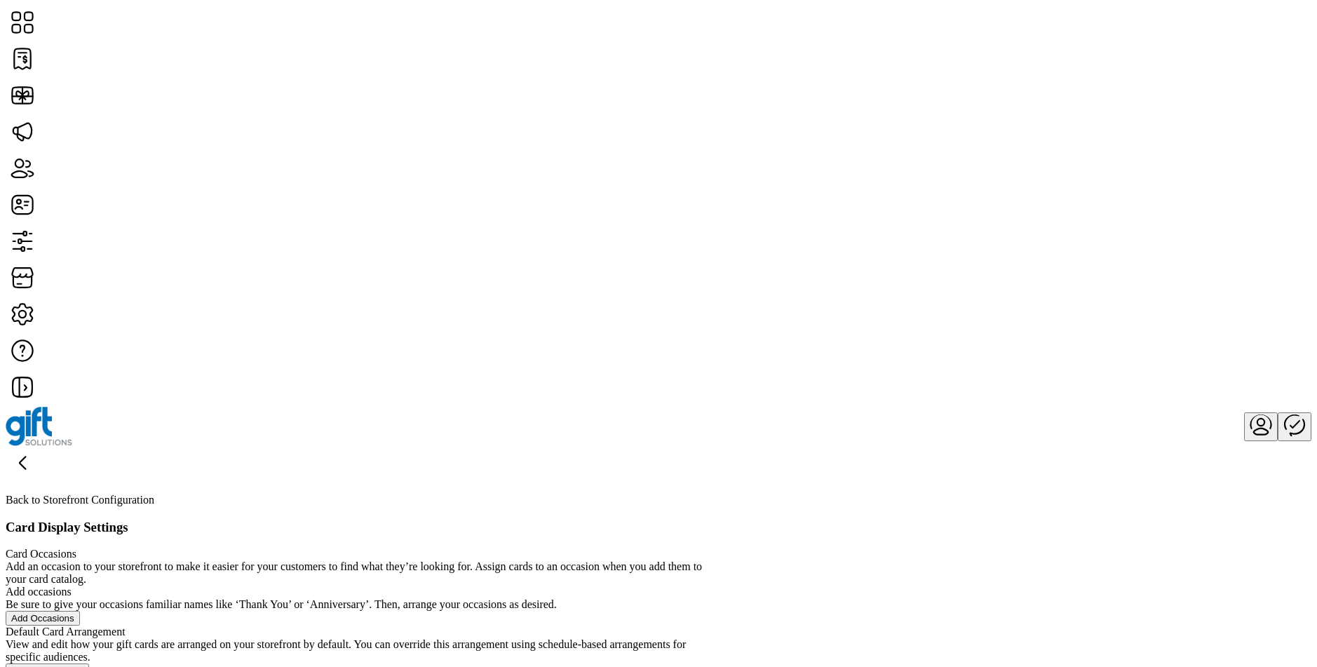
click at [89, 664] on button "Edit Arrangement" at bounding box center [47, 671] width 83 height 15
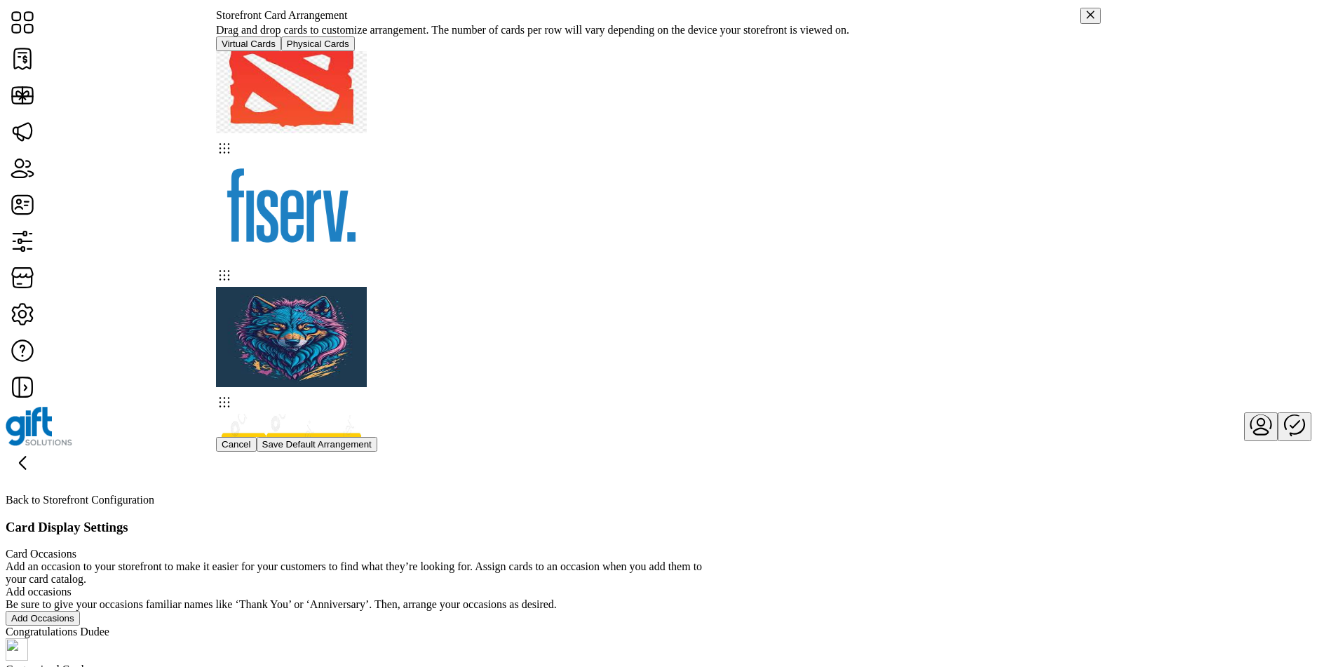
scroll to position [917, 0]
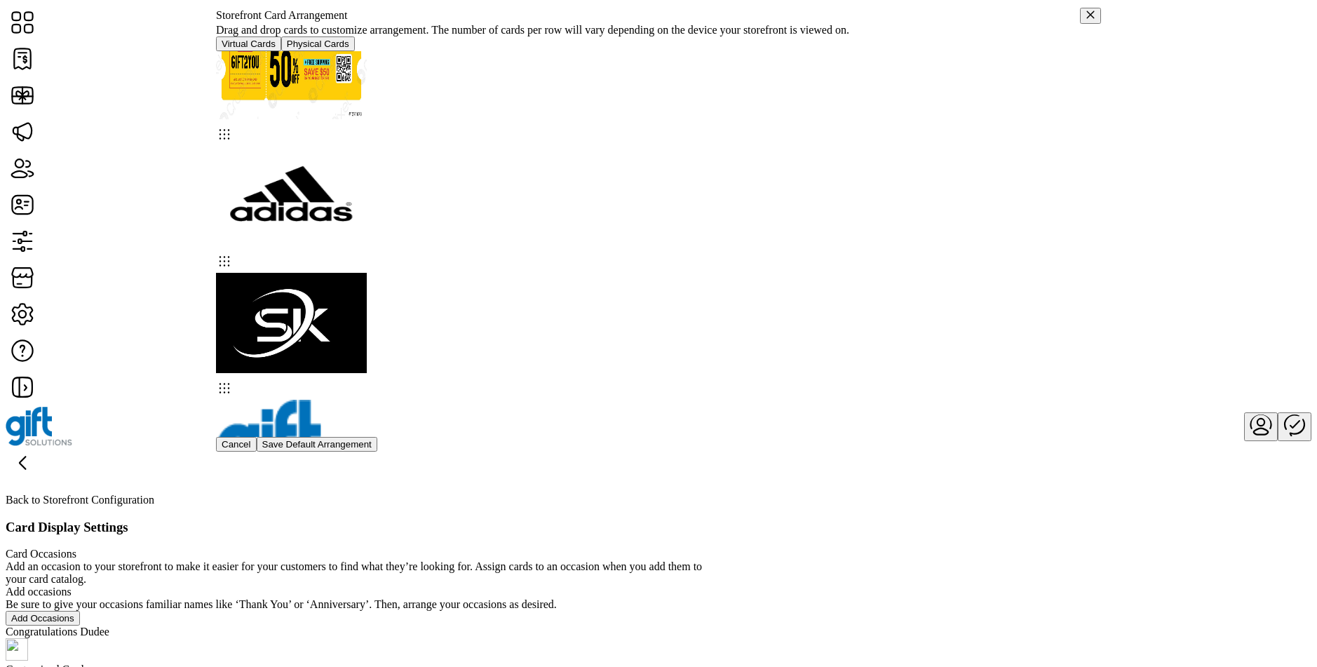
drag, startPoint x: 379, startPoint y: 346, endPoint x: 377, endPoint y: 180, distance: 166.3
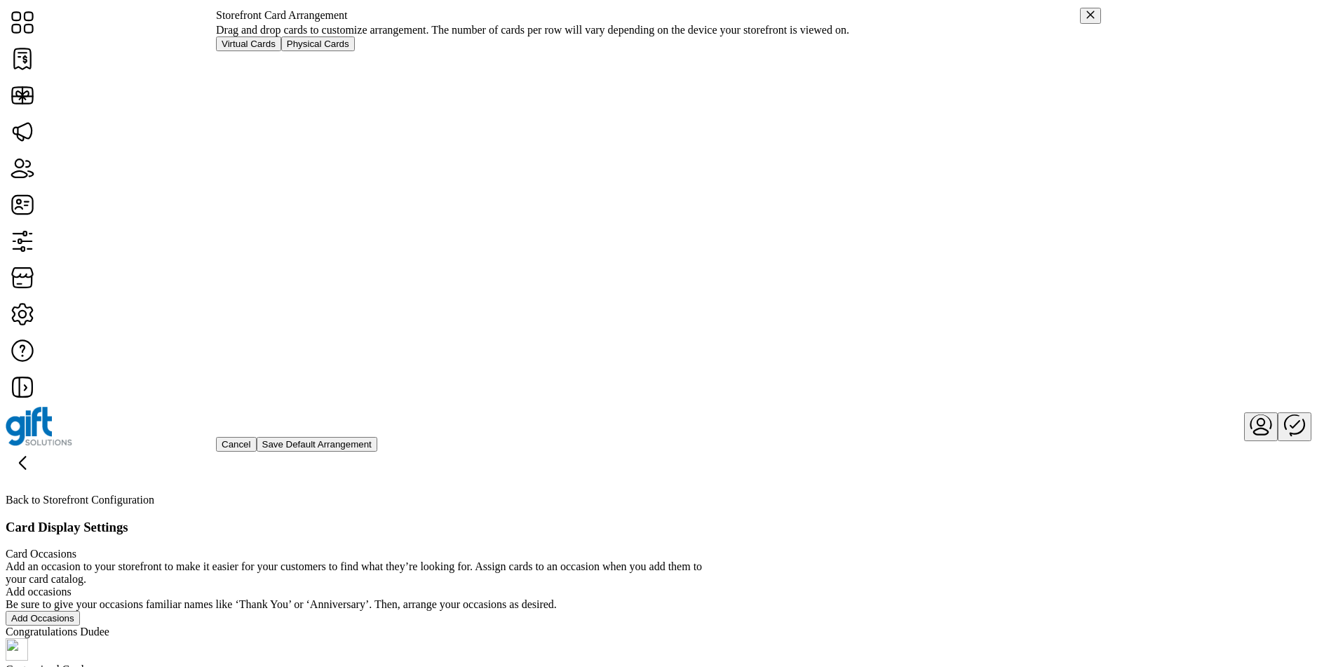
scroll to position [0, 0]
click at [251, 450] on span "Cancel" at bounding box center [236, 444] width 29 height 11
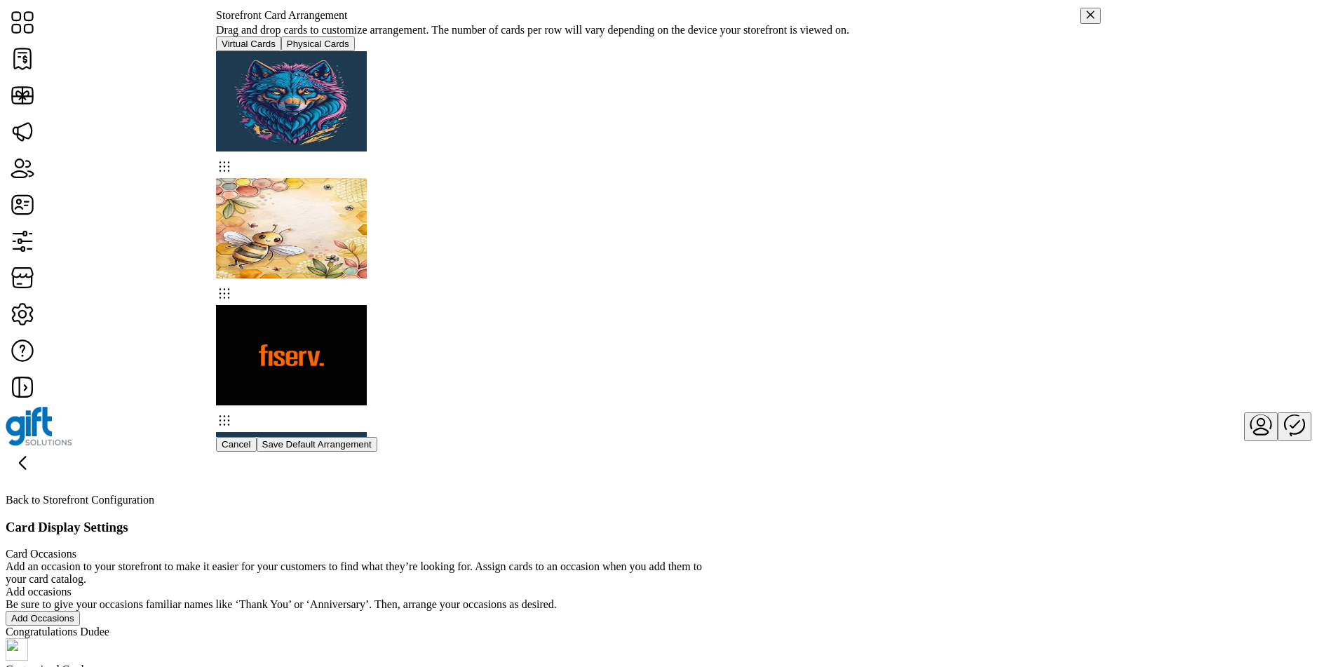
drag, startPoint x: 722, startPoint y: 174, endPoint x: 452, endPoint y: 152, distance: 271.0
drag, startPoint x: 349, startPoint y: 170, endPoint x: 365, endPoint y: 319, distance: 149.5
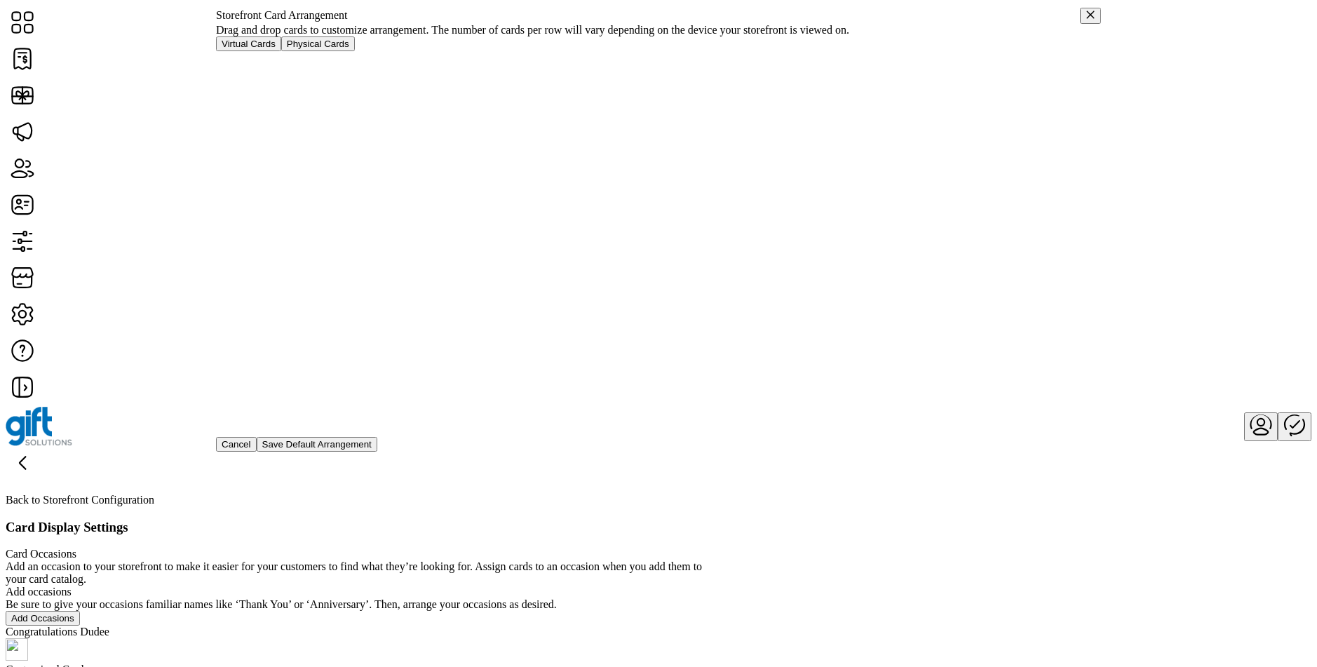
click at [349, 49] on span "Physical Cards" at bounding box center [318, 44] width 62 height 11
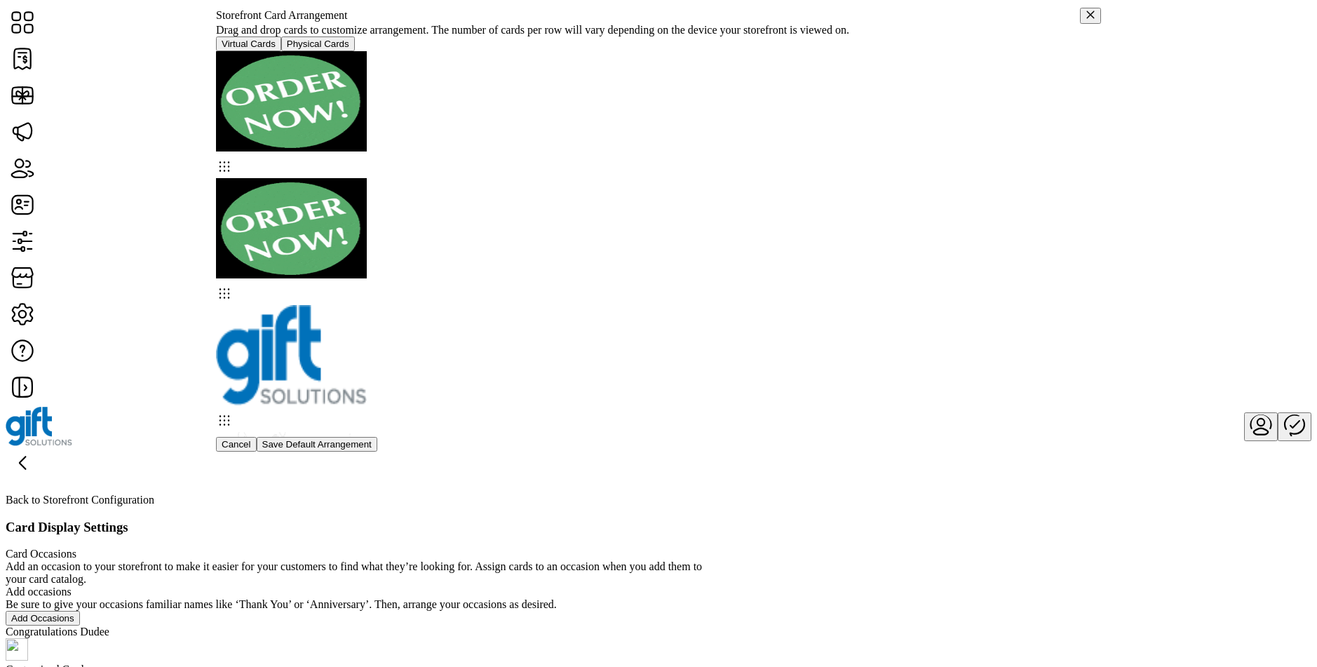
click at [251, 450] on span "Cancel" at bounding box center [236, 444] width 29 height 11
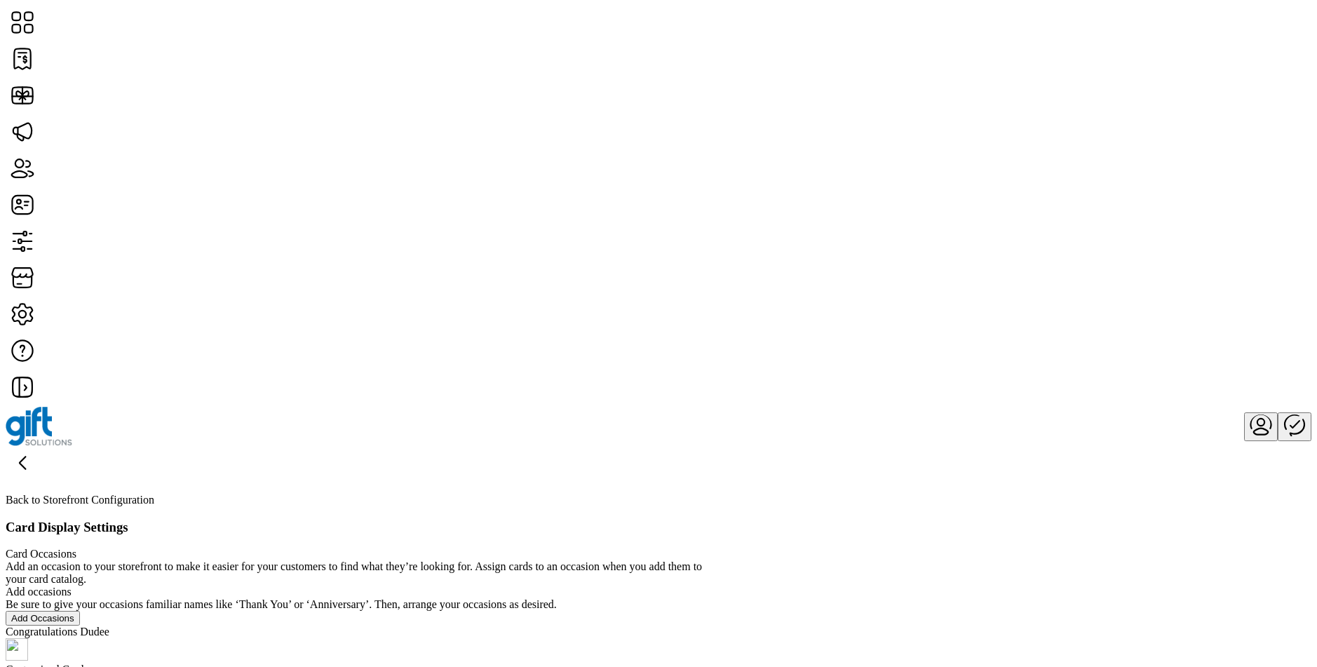
scroll to position [227, 0]
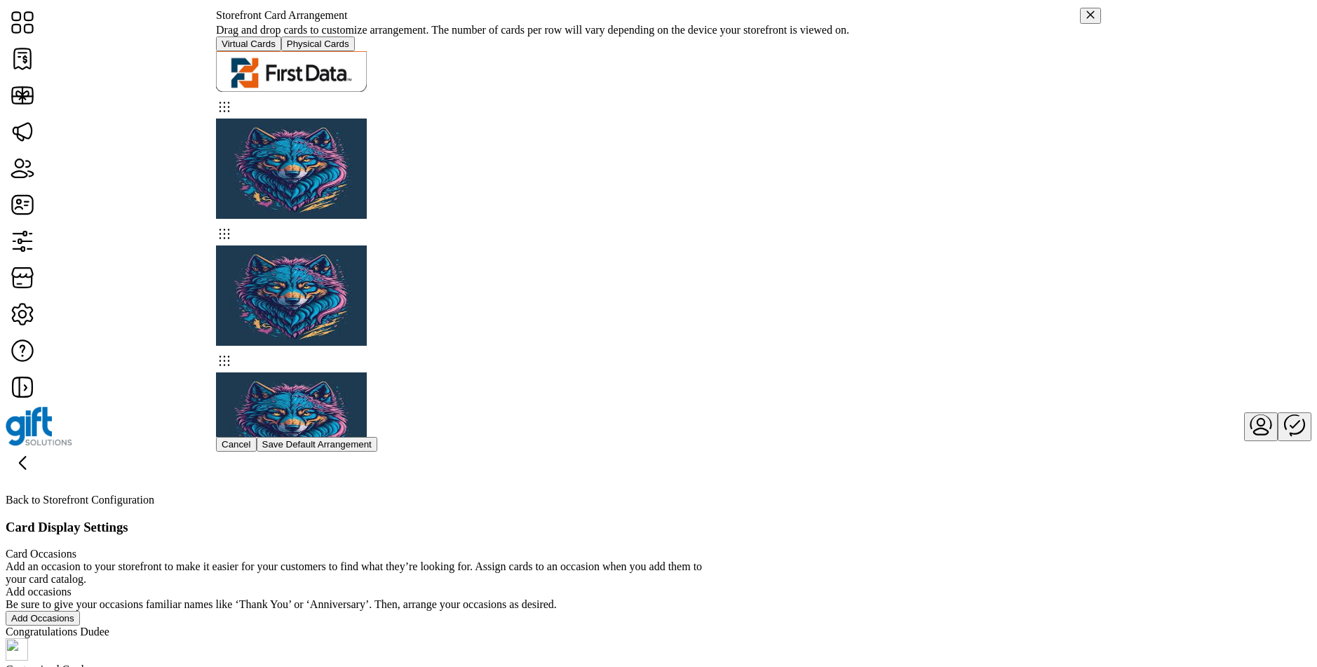
scroll to position [4955, 0]
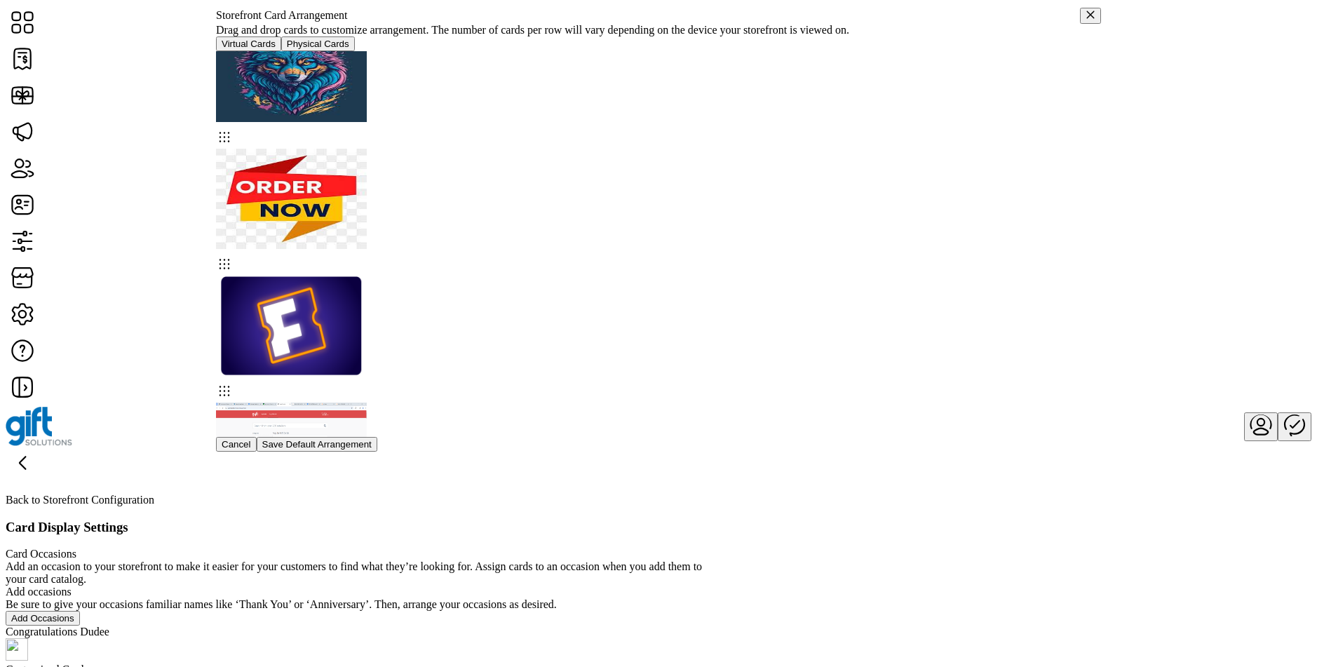
click at [233, 382] on icon at bounding box center [224, 391] width 17 height 18
drag, startPoint x: 388, startPoint y: 323, endPoint x: 370, endPoint y: 268, distance: 58.3
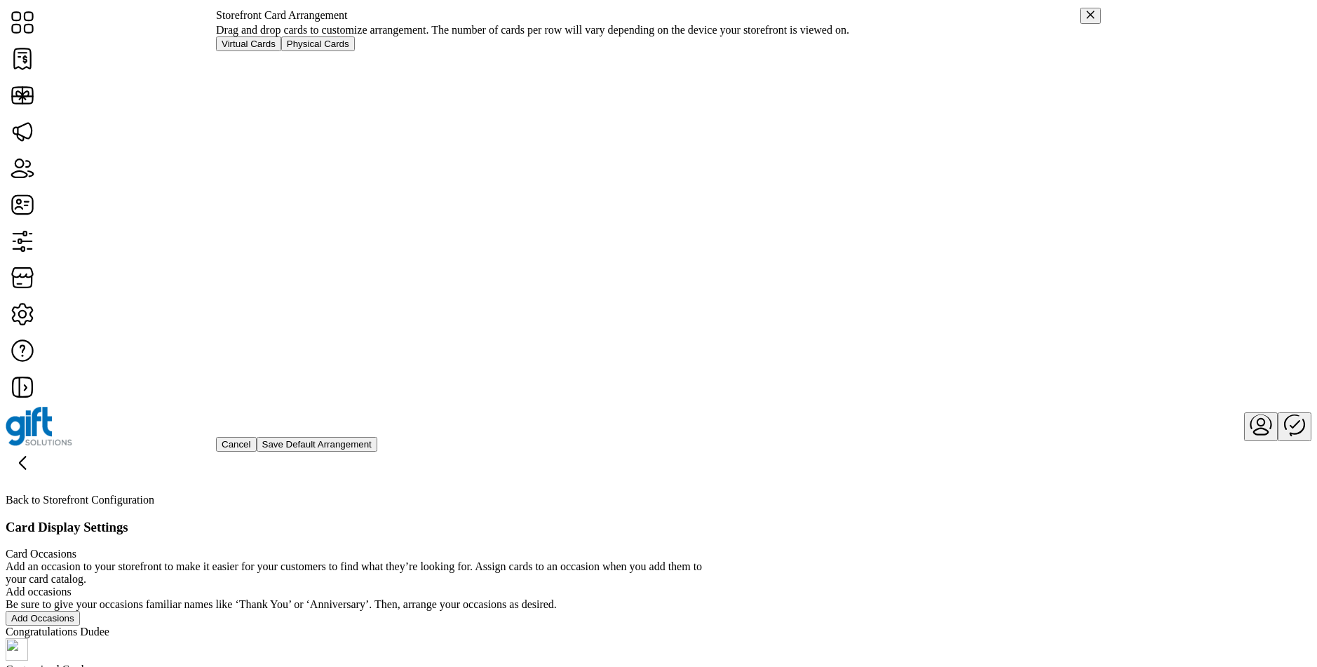
scroll to position [0, 0]
click at [251, 450] on span "Cancel" at bounding box center [236, 444] width 29 height 11
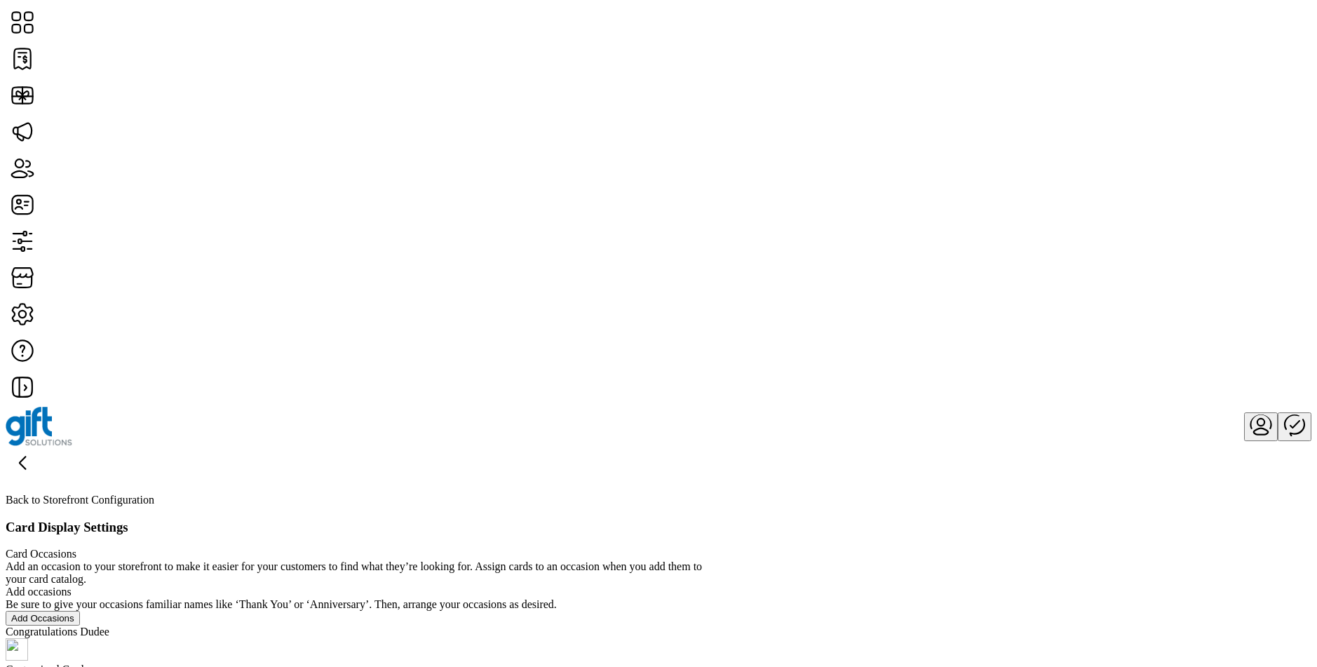
scroll to position [294, 0]
drag, startPoint x: 786, startPoint y: 553, endPoint x: 768, endPoint y: 441, distance: 113.6
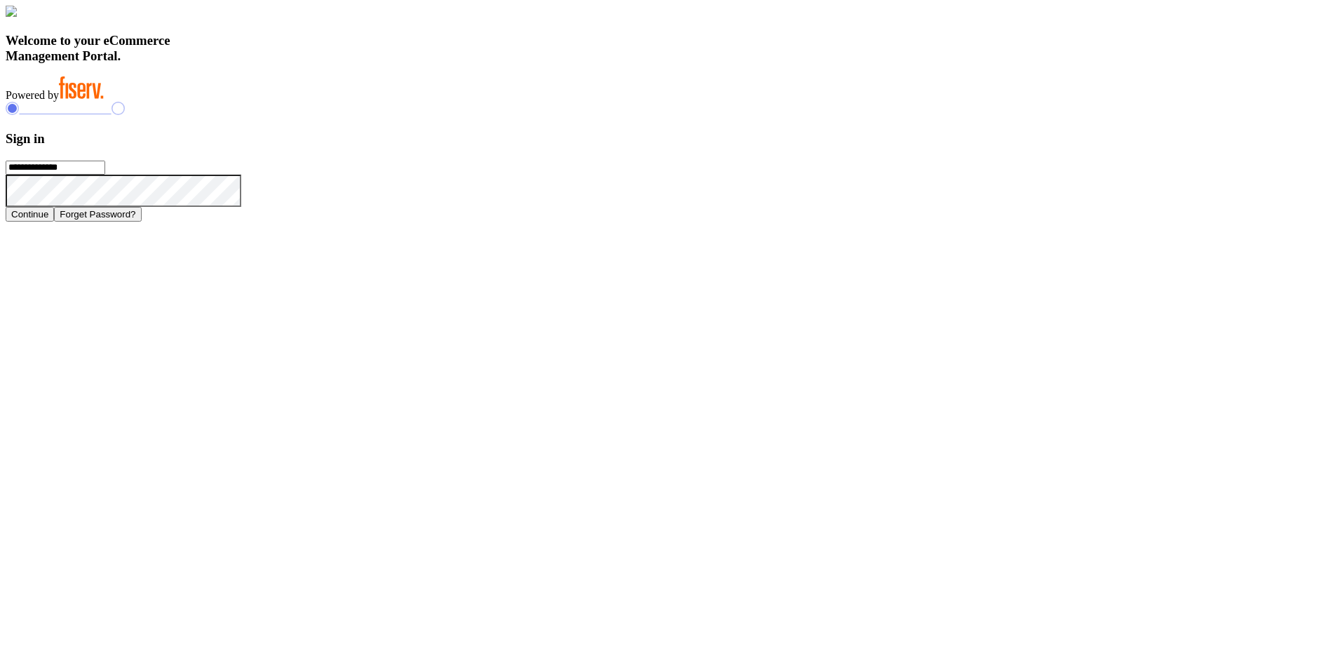
click at [54, 222] on button "Continue" at bounding box center [30, 214] width 48 height 15
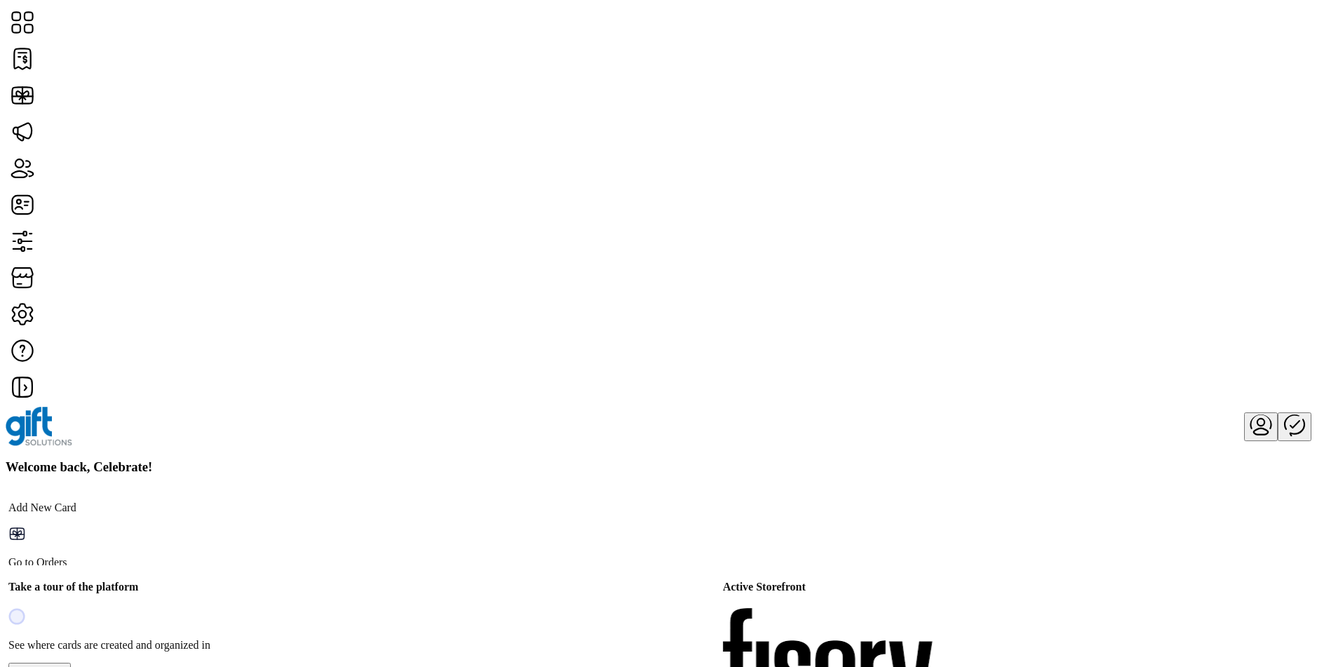
click at [39, 331] on icon at bounding box center [23, 314] width 34 height 34
click at [43, 334] on div at bounding box center [659, 315] width 1306 height 36
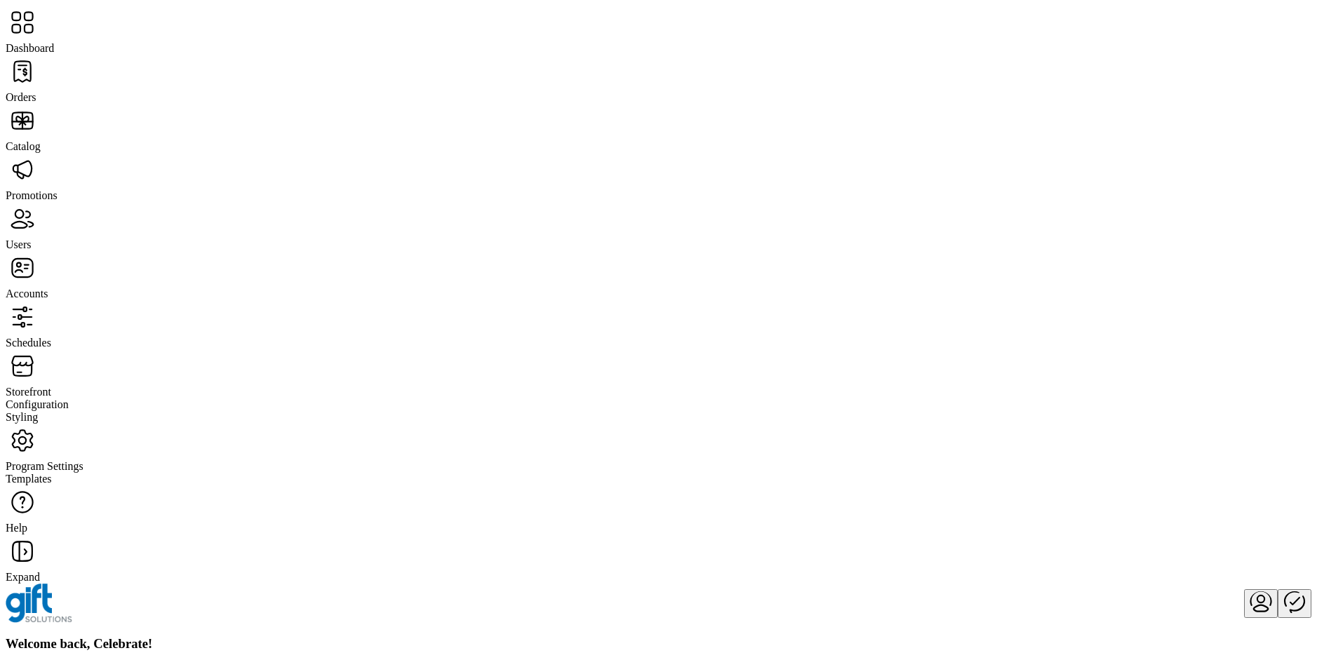
click at [67, 460] on span "Program Settings" at bounding box center [45, 466] width 78 height 12
click at [52, 473] on span "Templates" at bounding box center [29, 479] width 46 height 12
click at [51, 386] on span "Storefront" at bounding box center [29, 392] width 46 height 12
click at [69, 398] on span "Configuration" at bounding box center [37, 404] width 63 height 12
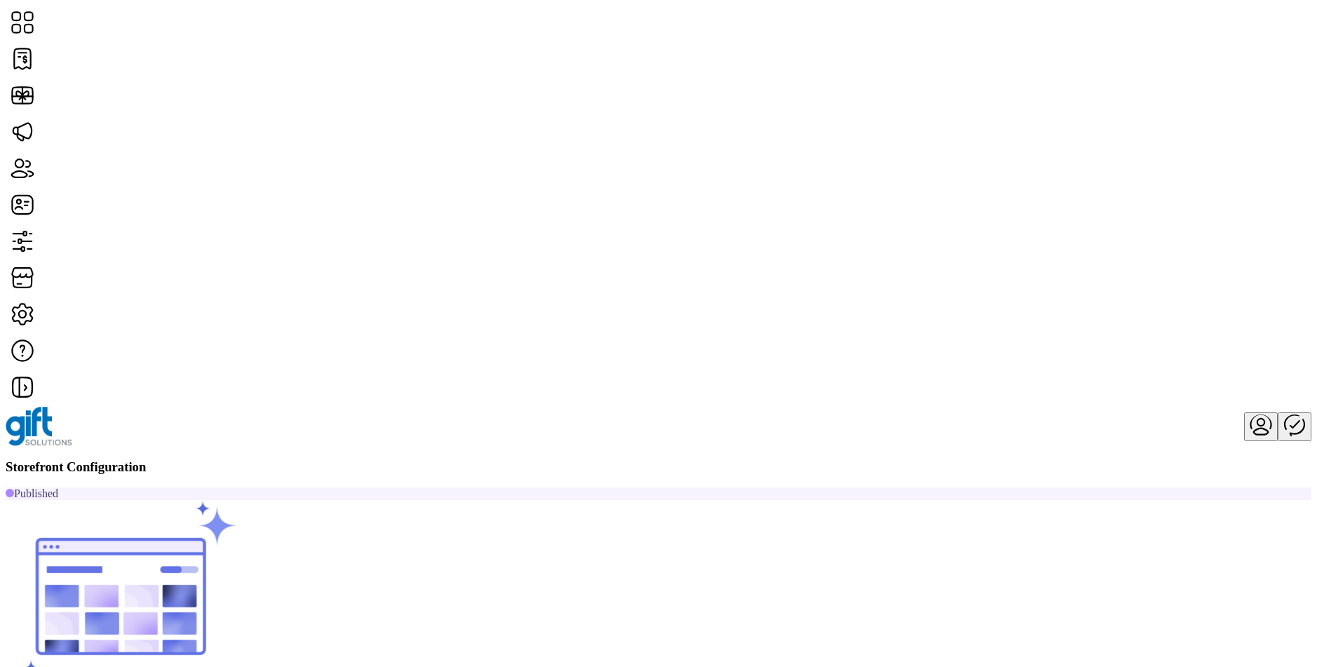
click at [1041, 304] on link "Custom Messaging" at bounding box center [1031, 297] width 154 height 11
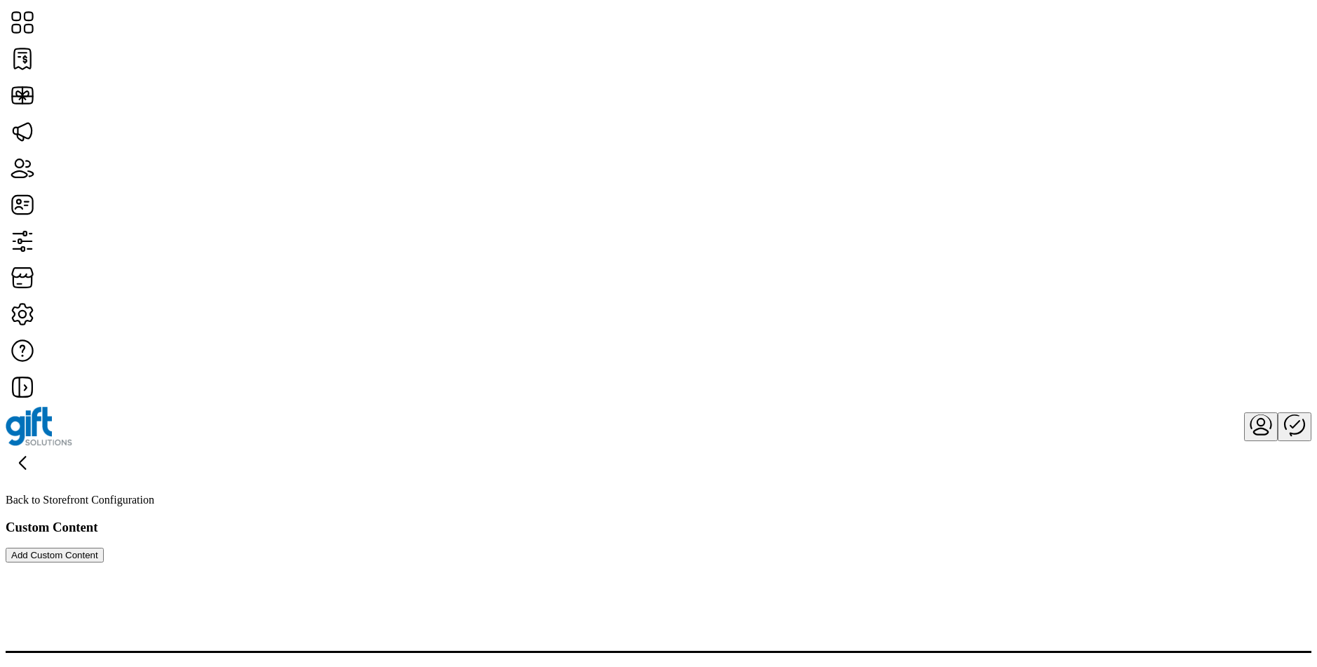
click at [39, 446] on icon at bounding box center [23, 463] width 34 height 34
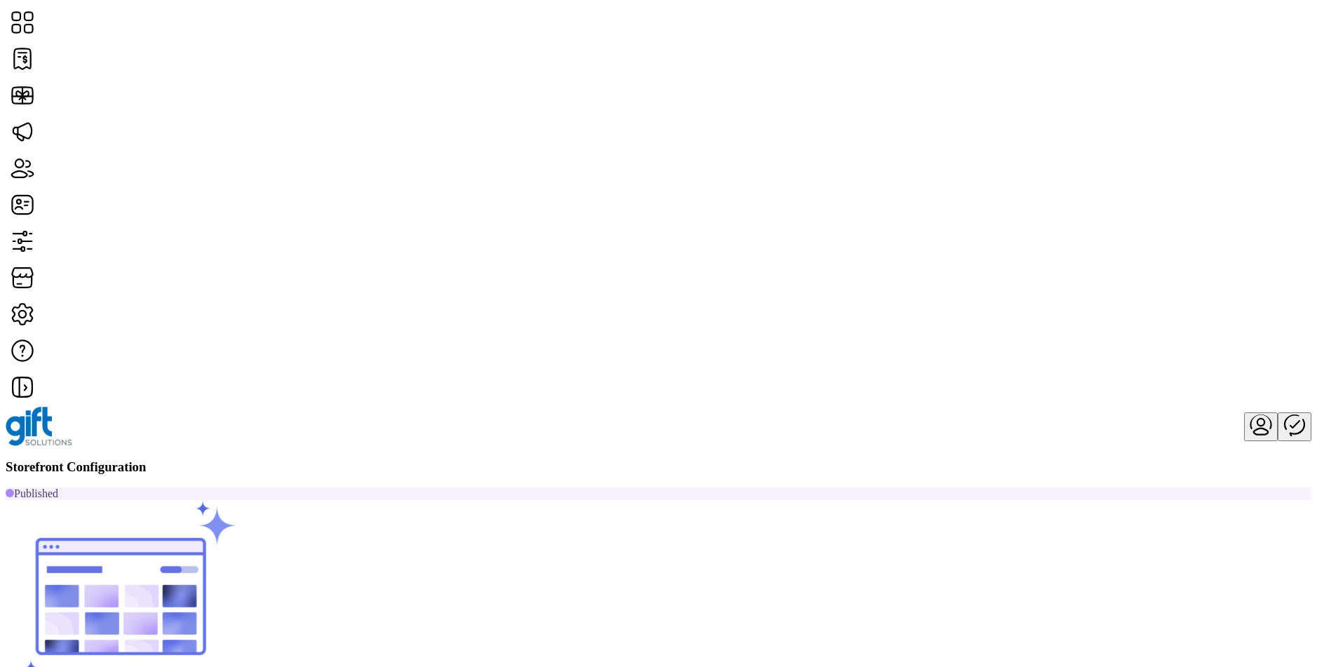
click at [1039, 292] on link "Card Display Settings" at bounding box center [1031, 286] width 154 height 11
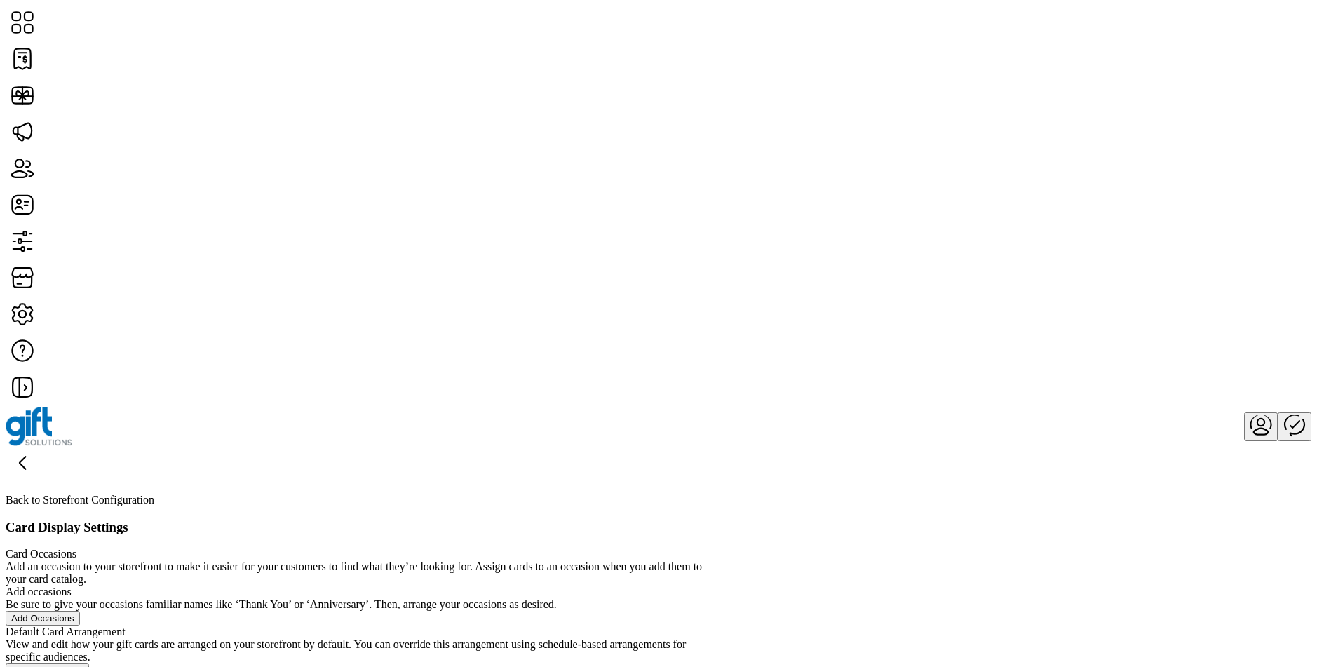
click at [83, 666] on span "Edit Arrangement" at bounding box center [47, 671] width 72 height 11
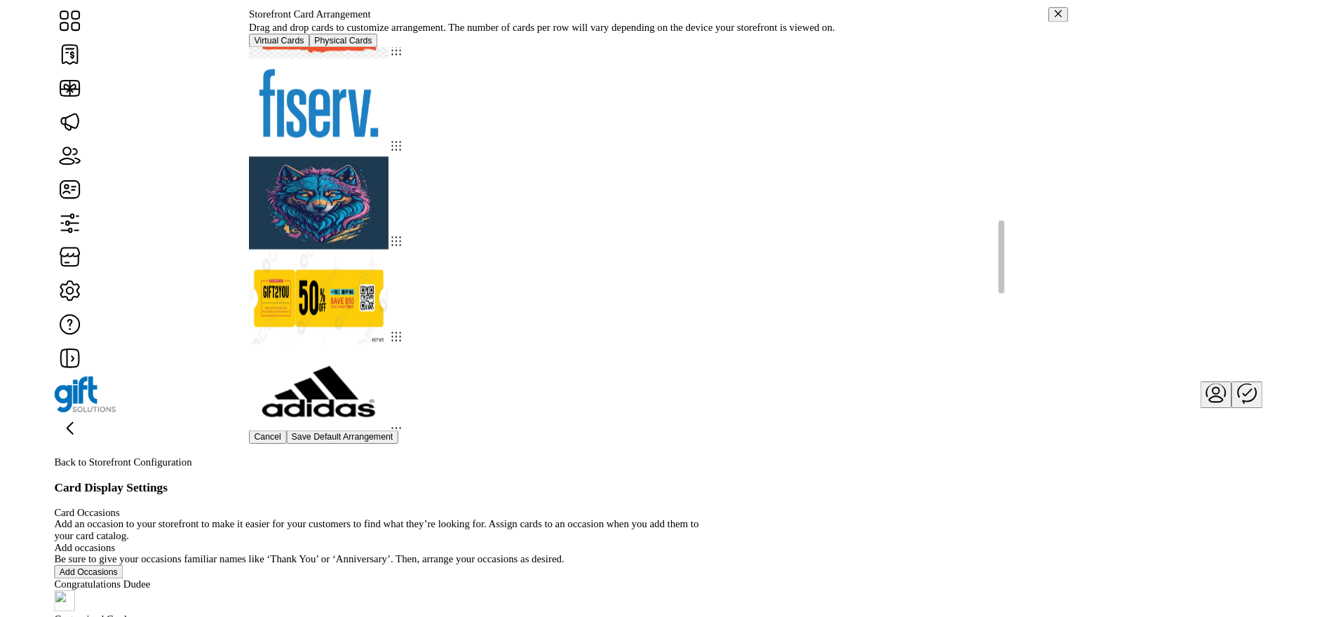
scroll to position [1018, 0]
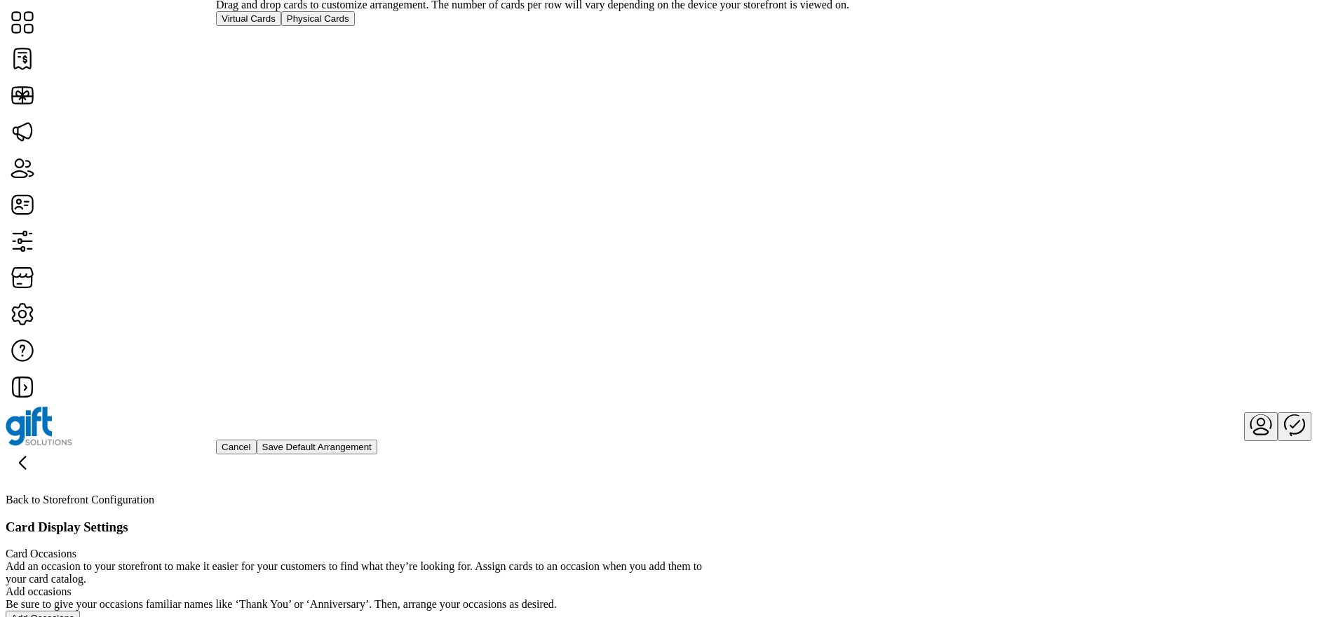
click at [912, 427] on div at bounding box center [658, 377] width 885 height 100
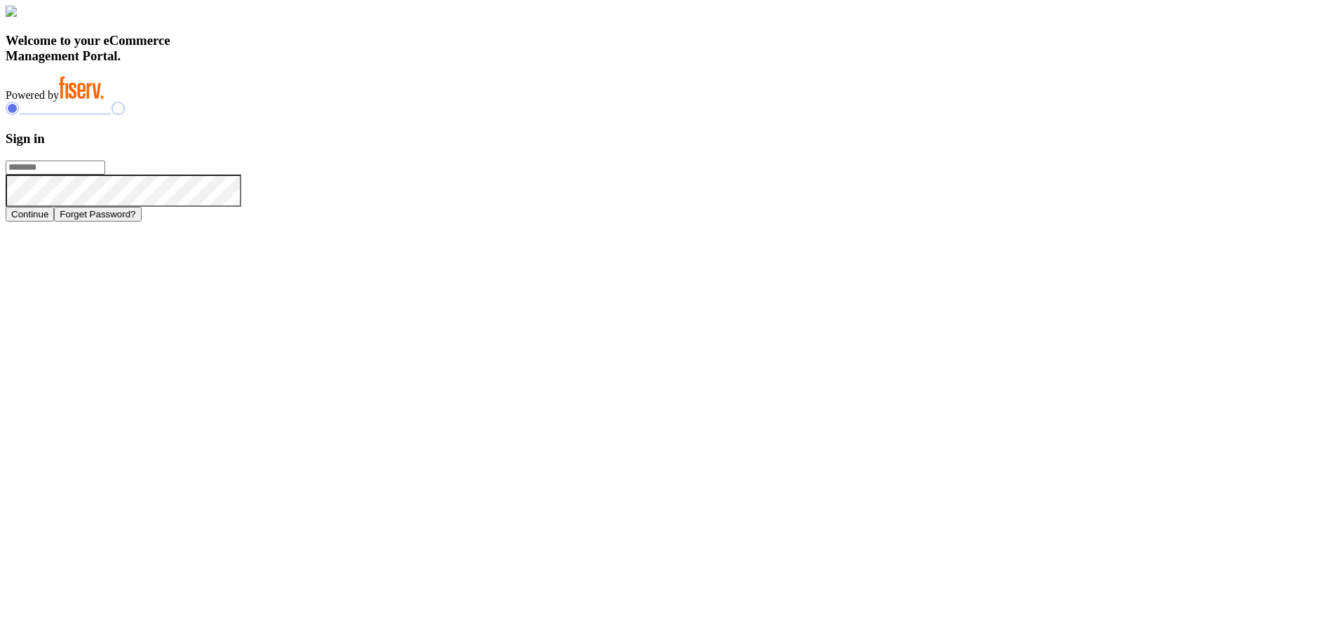
type input "**********"
click at [54, 222] on button "Continue" at bounding box center [30, 214] width 48 height 15
type input "**********"
click at [54, 222] on button "Continue" at bounding box center [30, 214] width 48 height 15
click at [64, 221] on p-button "Continue" at bounding box center [35, 215] width 58 height 12
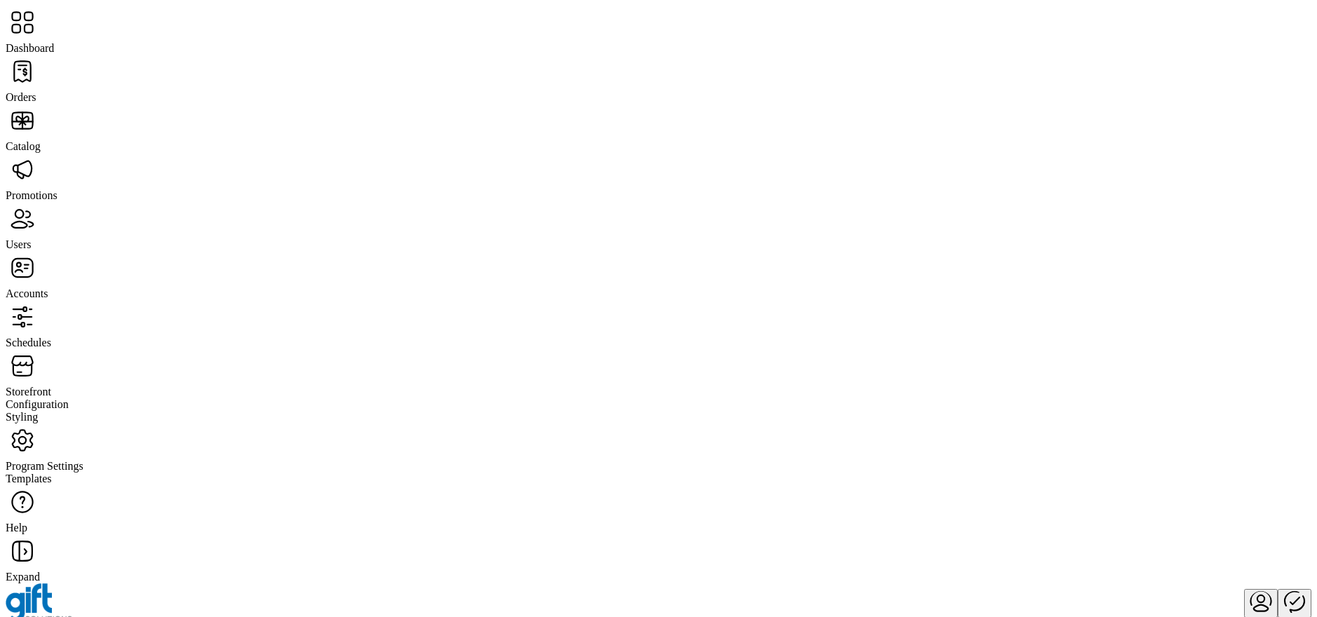
click at [51, 386] on span "Storefront" at bounding box center [29, 392] width 46 height 12
click at [69, 398] on span "Configuration" at bounding box center [37, 404] width 63 height 12
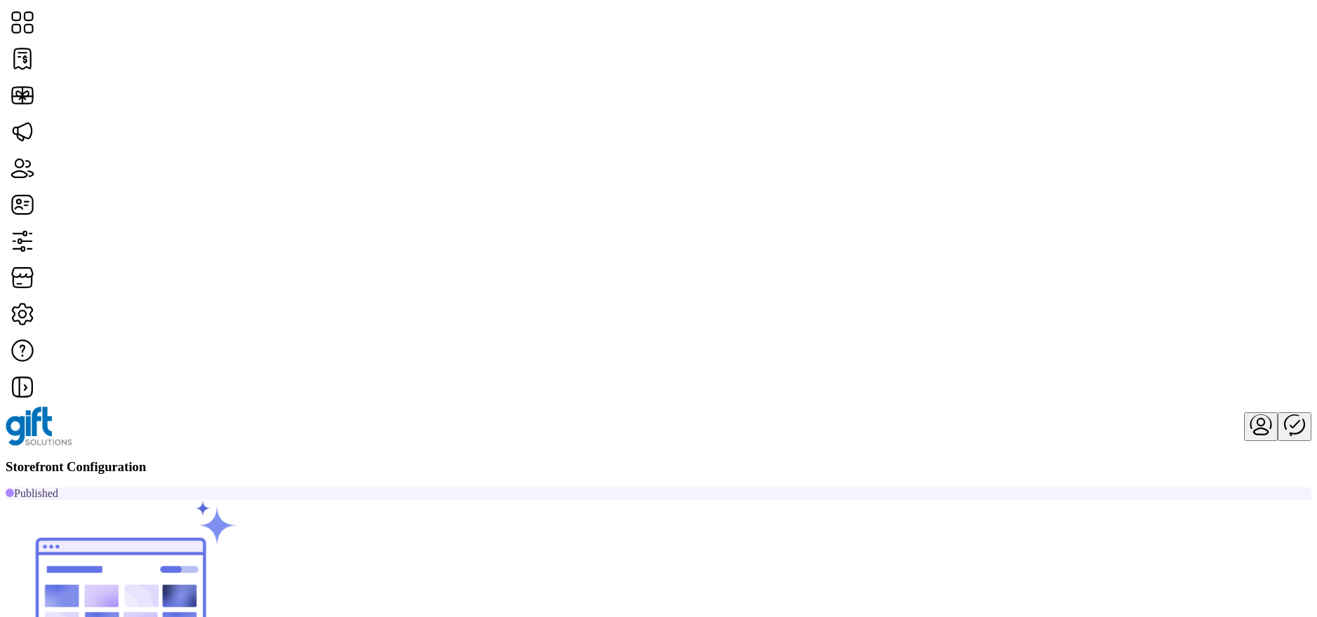
click at [1052, 292] on span "Card Display Settings" at bounding box center [1003, 286] width 98 height 11
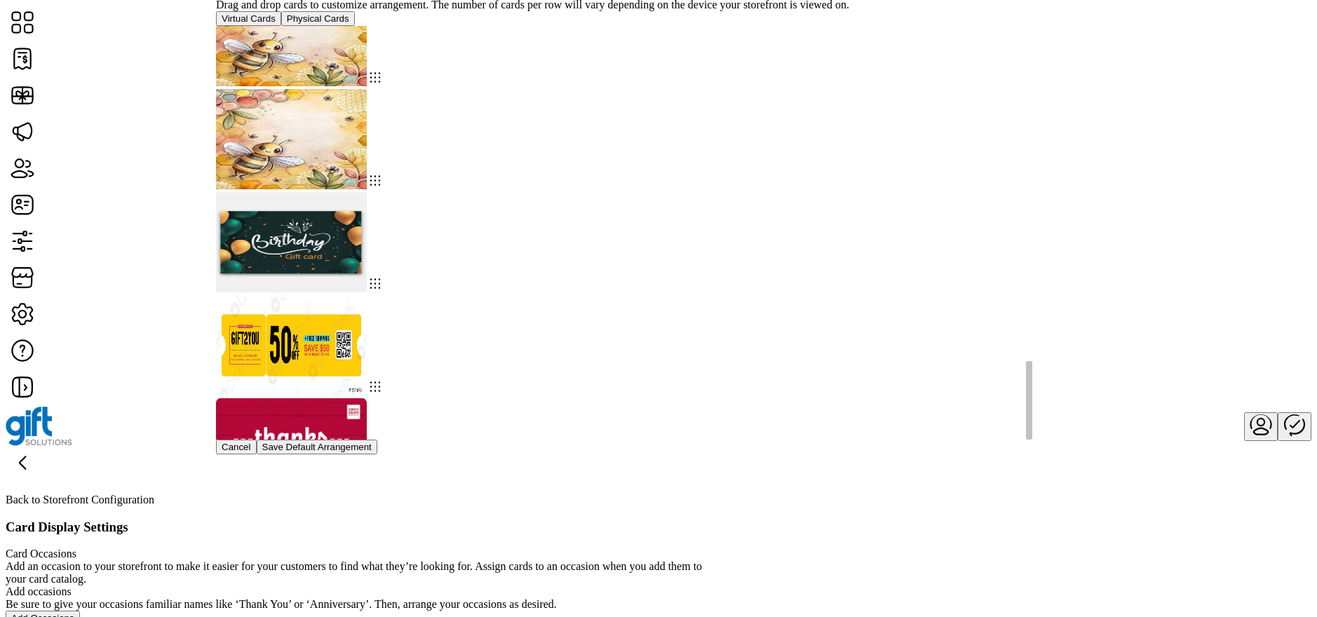
scroll to position [1817, 0]
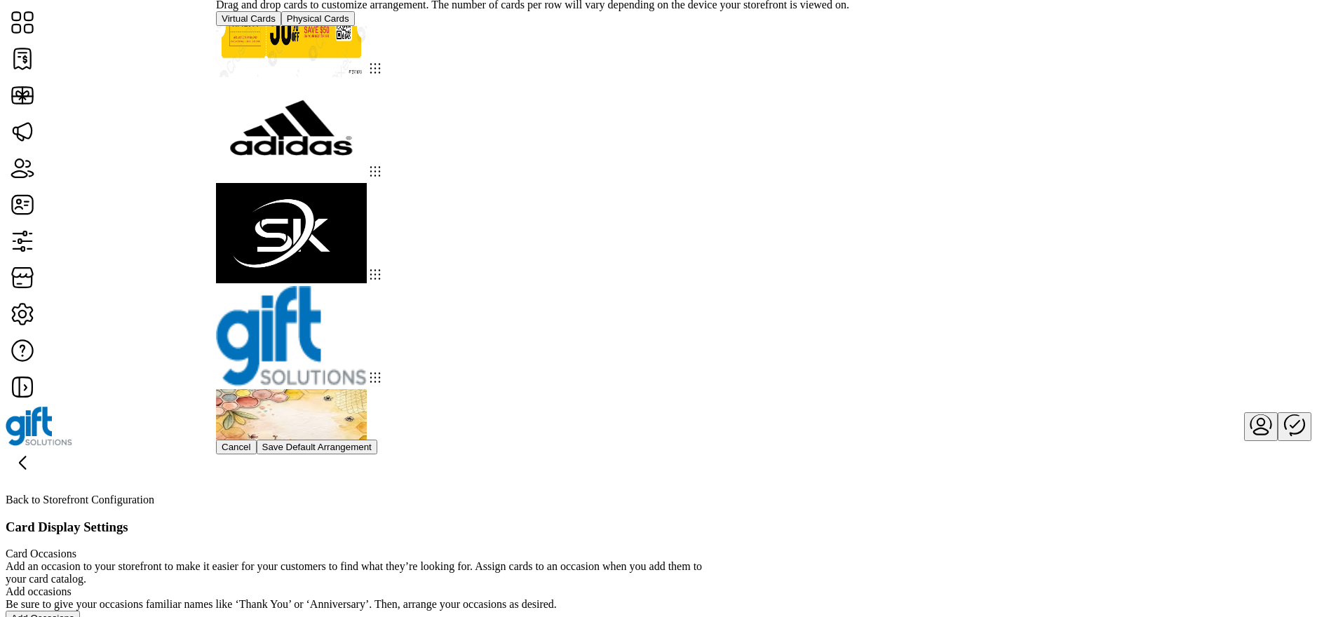
scroll to position [1817, 0]
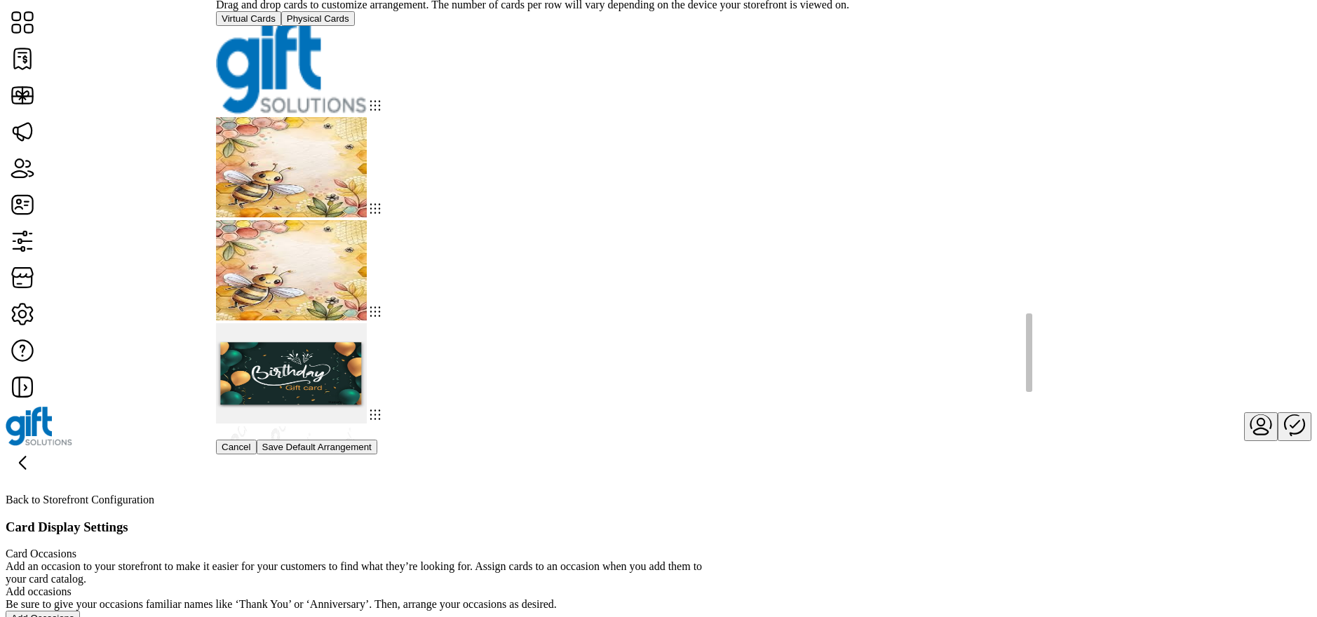
scroll to position [1817, 0]
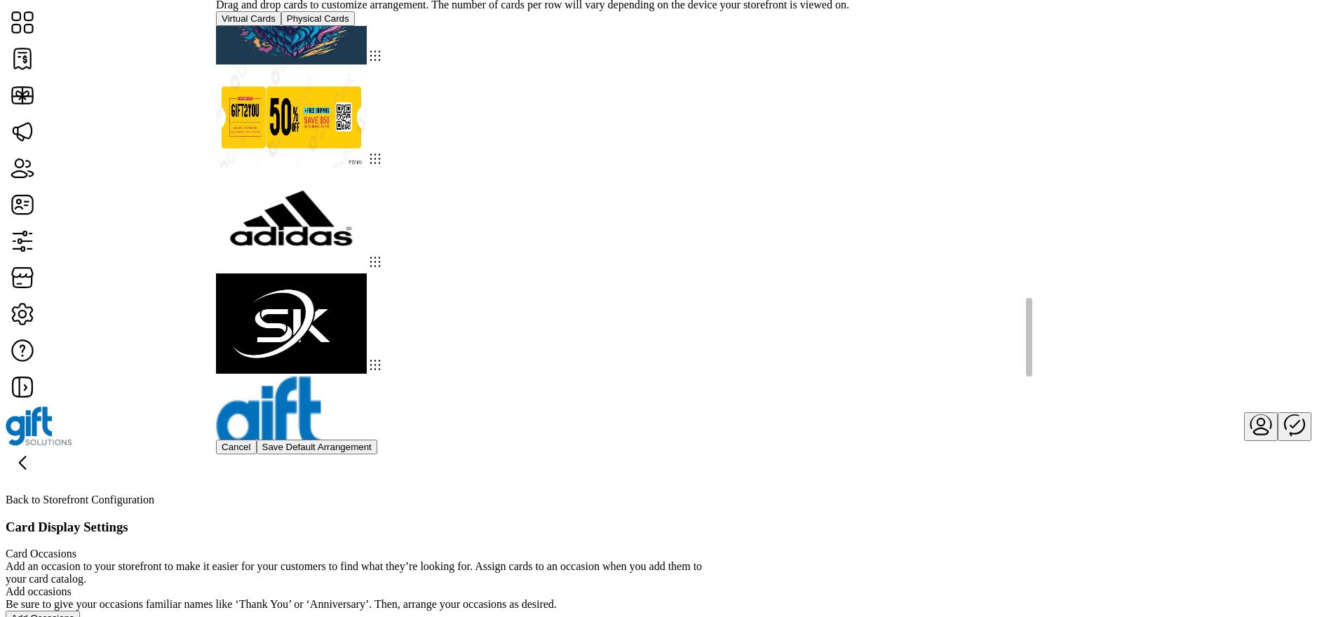
scroll to position [1817, 0]
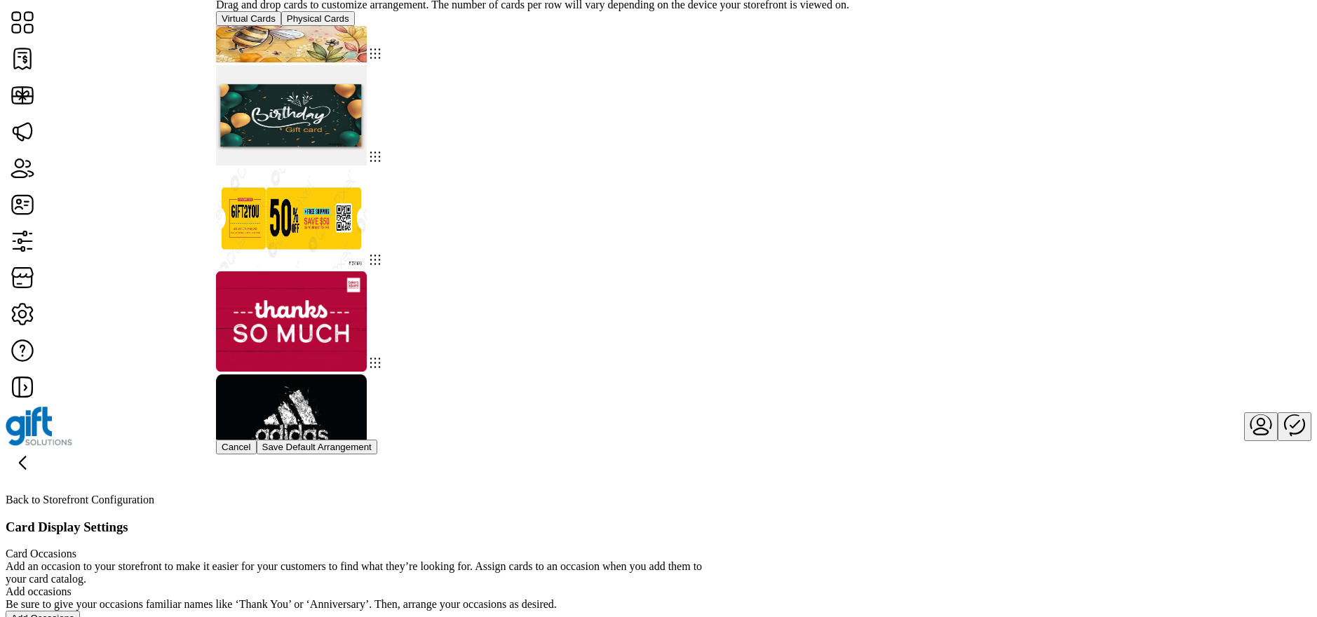
click at [1003, 105] on div at bounding box center [658, 233] width 885 height 414
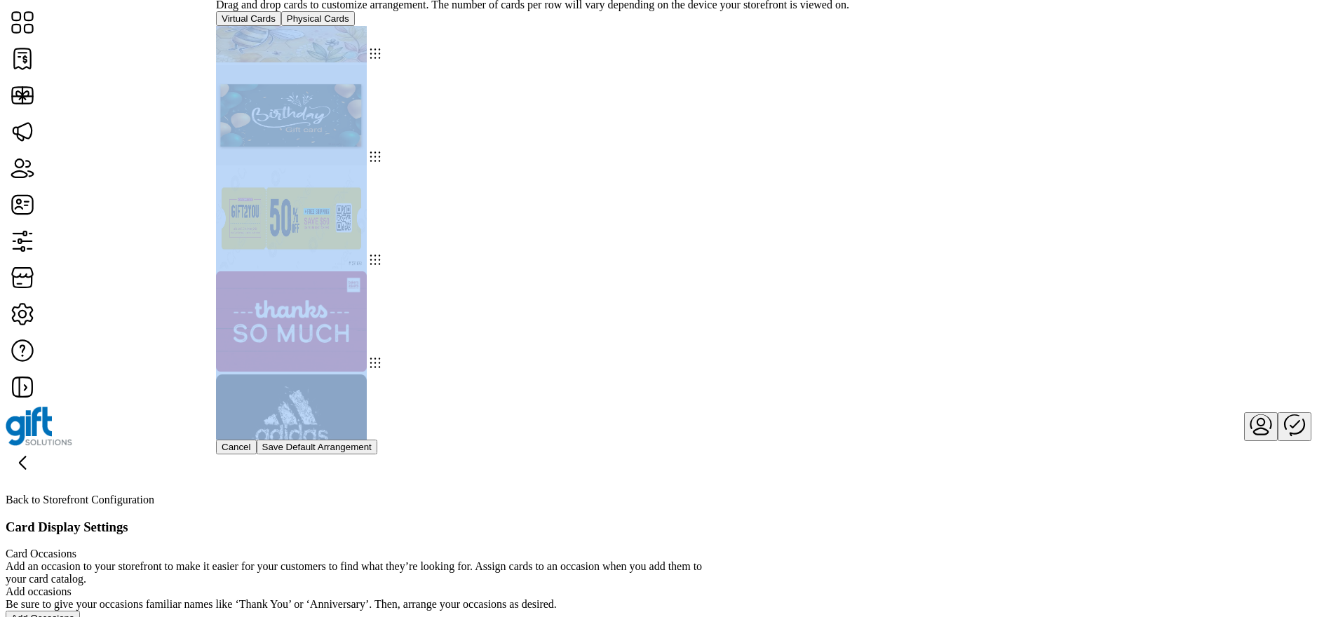
click at [1003, 105] on div at bounding box center [658, 233] width 885 height 414
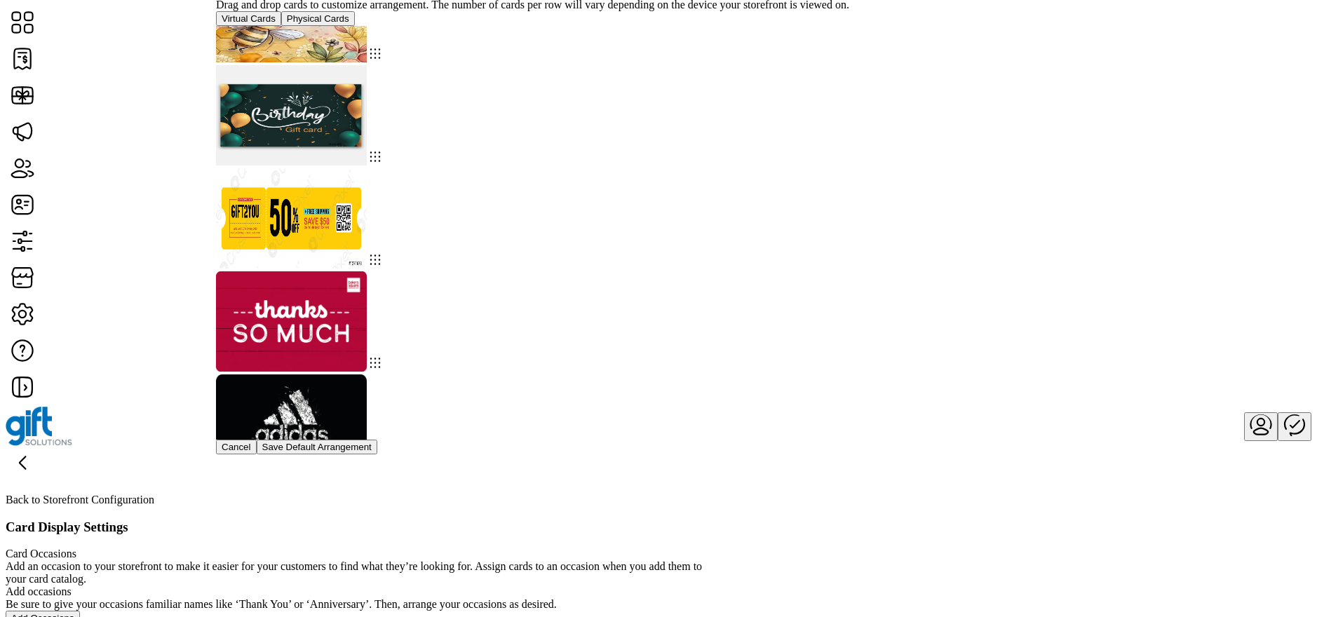
click at [1003, 105] on div at bounding box center [658, 233] width 885 height 414
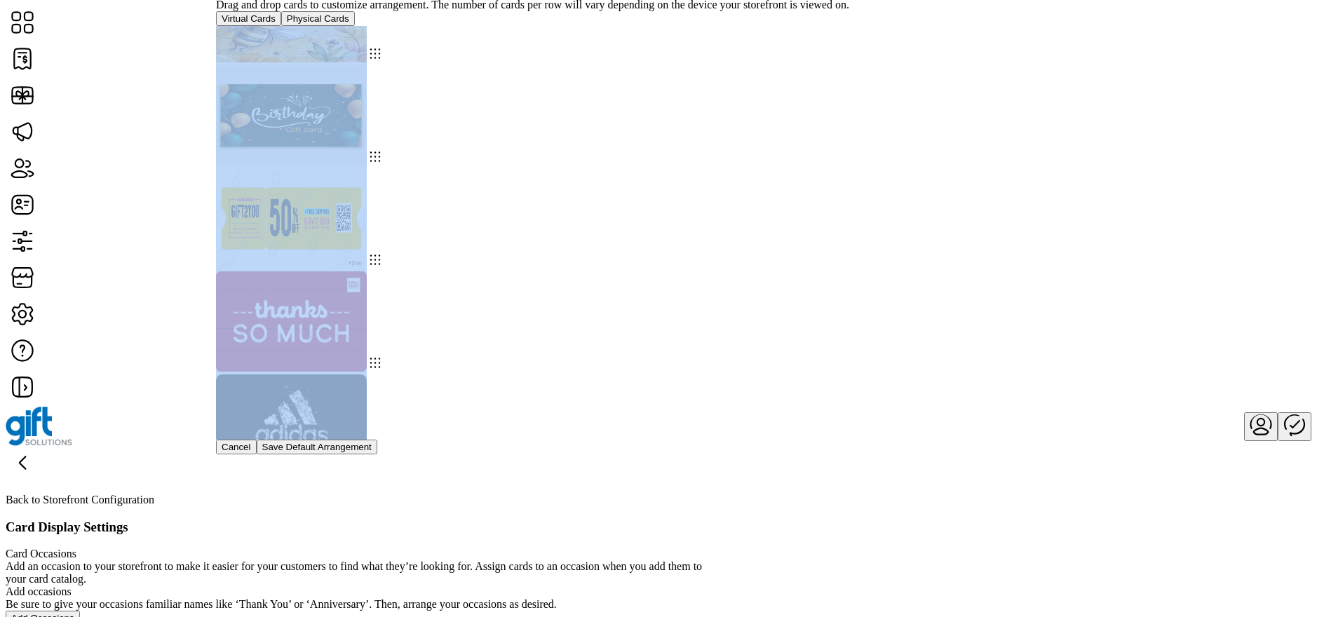
click at [1003, 105] on div at bounding box center [658, 233] width 885 height 414
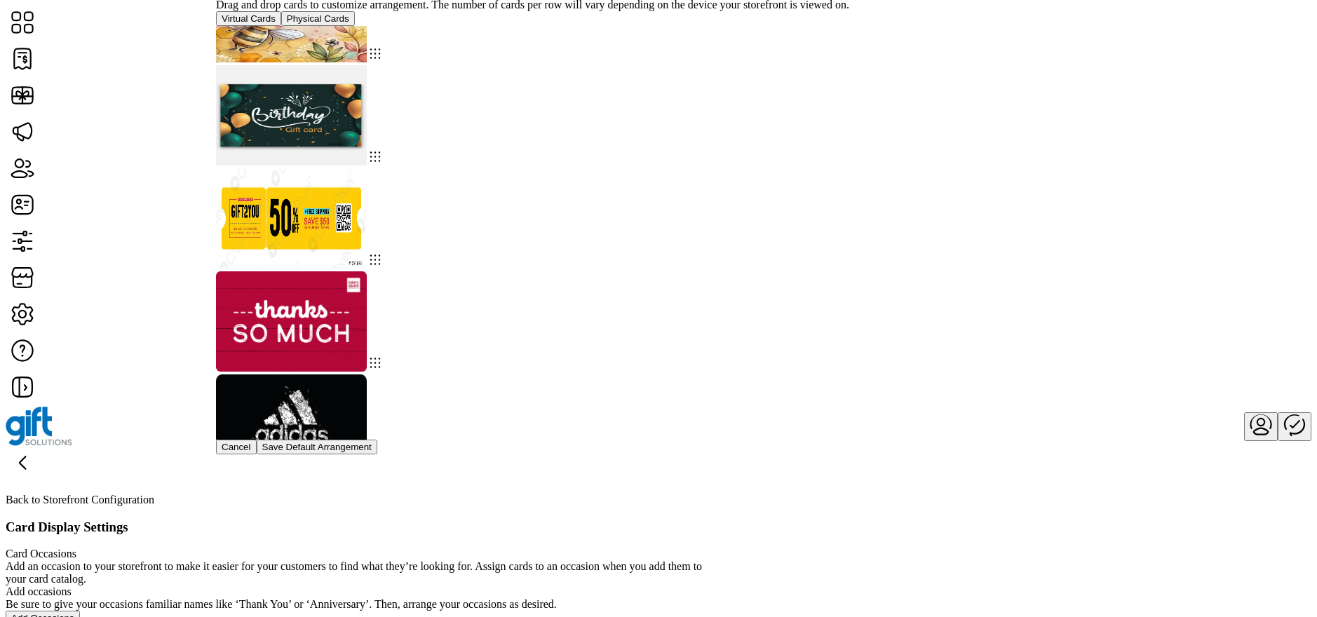
click at [1031, 114] on div at bounding box center [658, 233] width 885 height 414
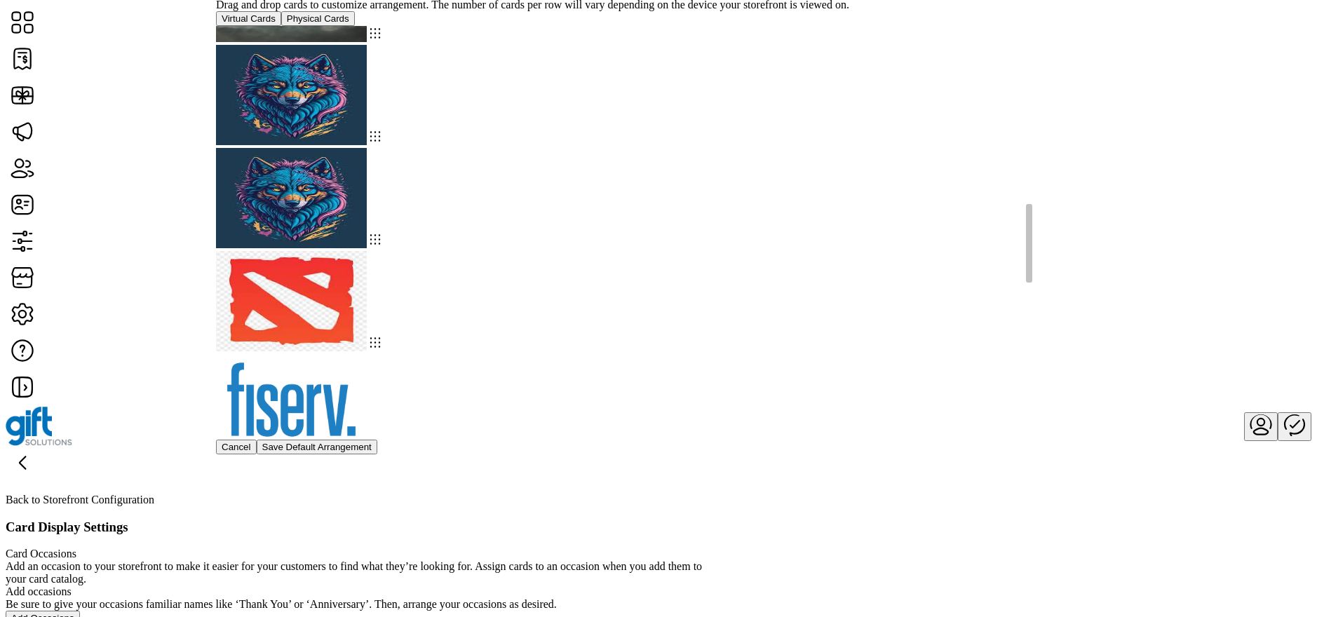
scroll to position [1367, 0]
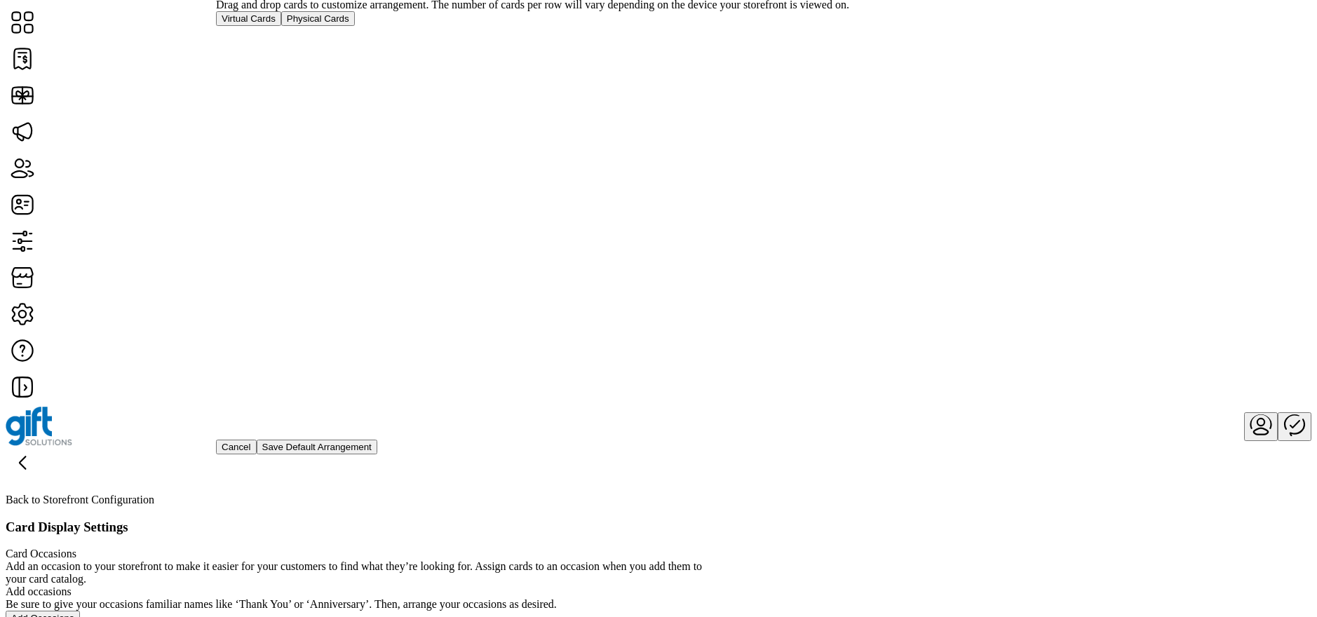
scroll to position [49, 0]
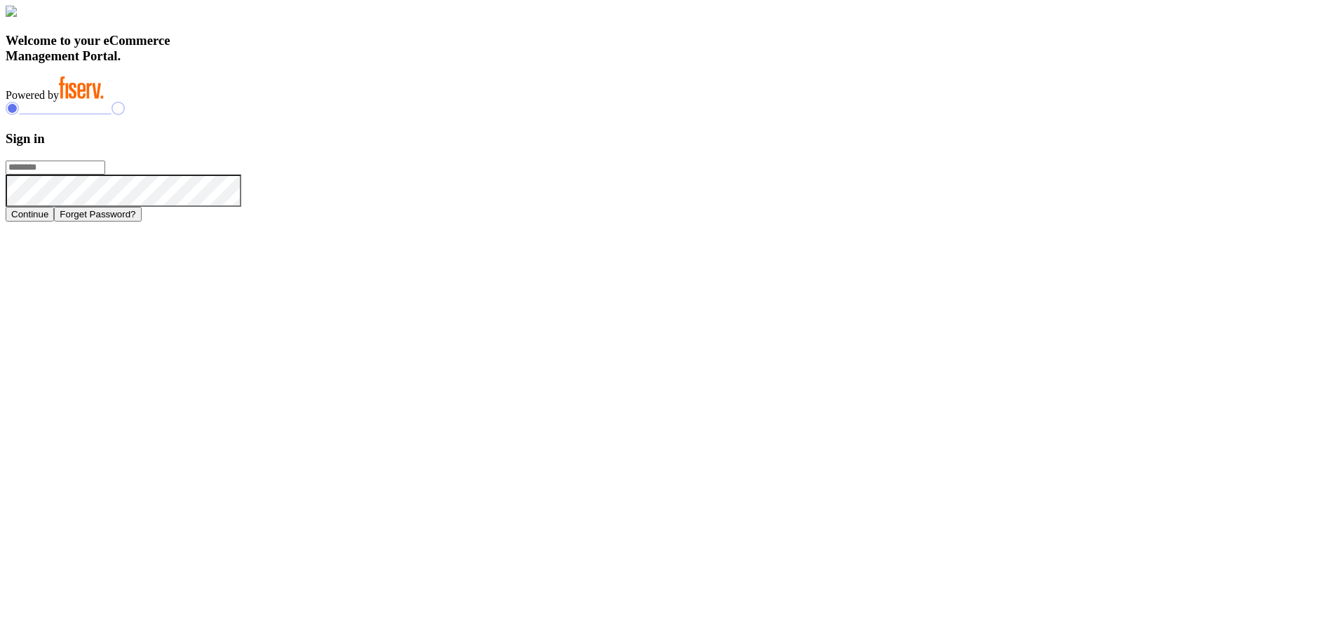
type input "**********"
click at [54, 222] on button "Continue" at bounding box center [30, 214] width 48 height 15
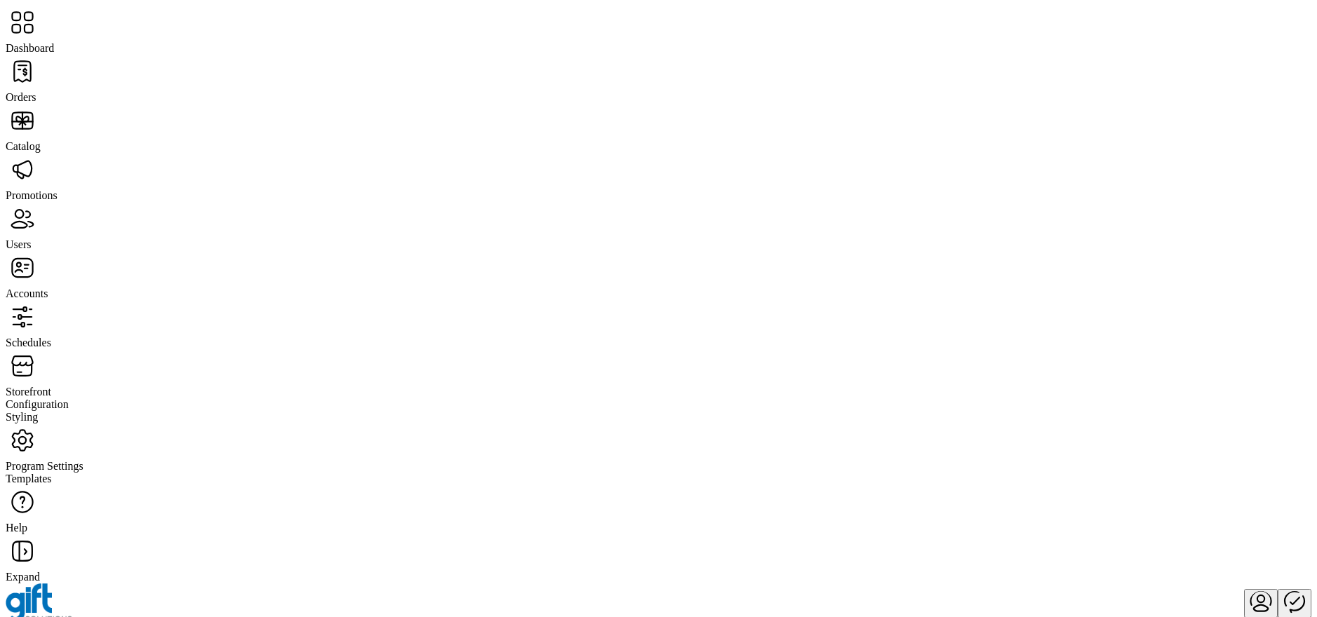
click at [51, 386] on span "Storefront" at bounding box center [29, 392] width 46 height 12
click at [69, 398] on span "Configuration" at bounding box center [37, 404] width 63 height 12
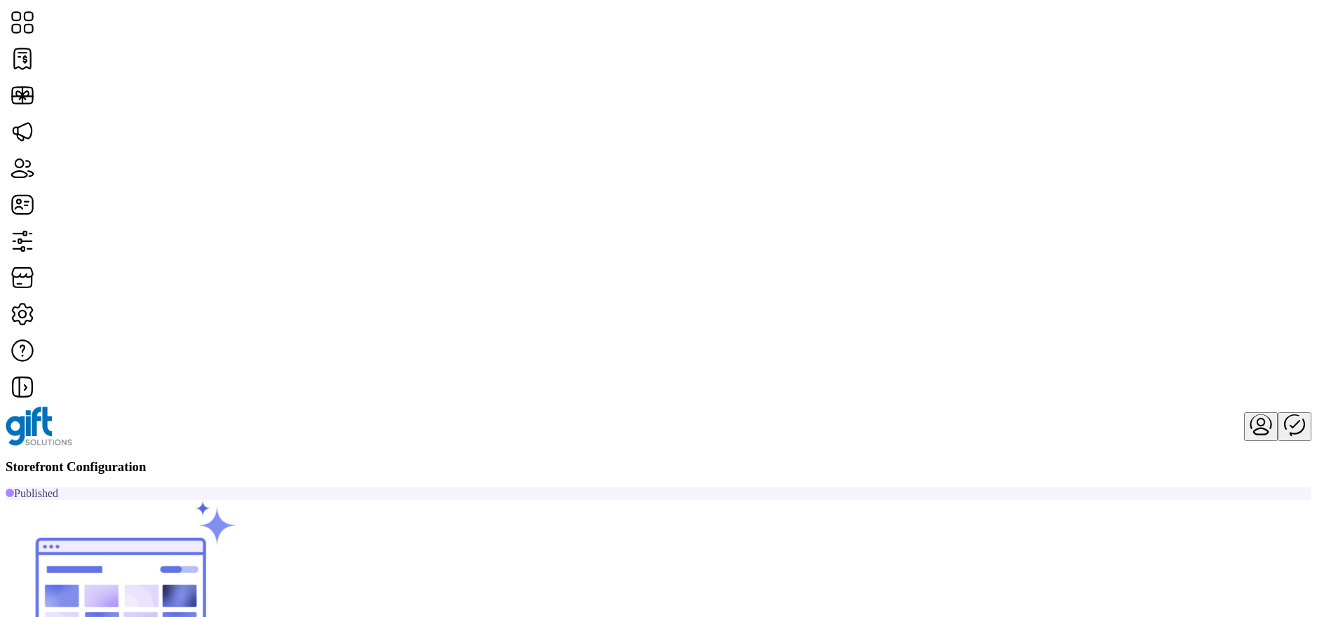
click at [1026, 292] on span "Card Display Settings" at bounding box center [1003, 286] width 98 height 11
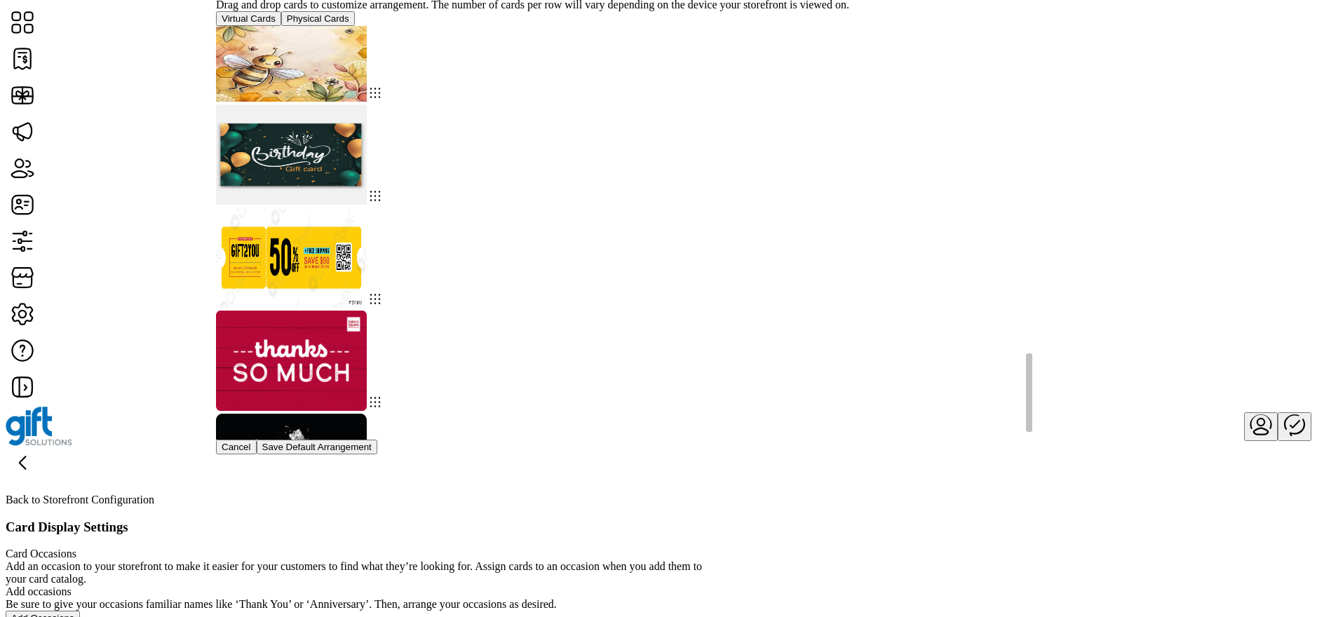
scroll to position [49, 0]
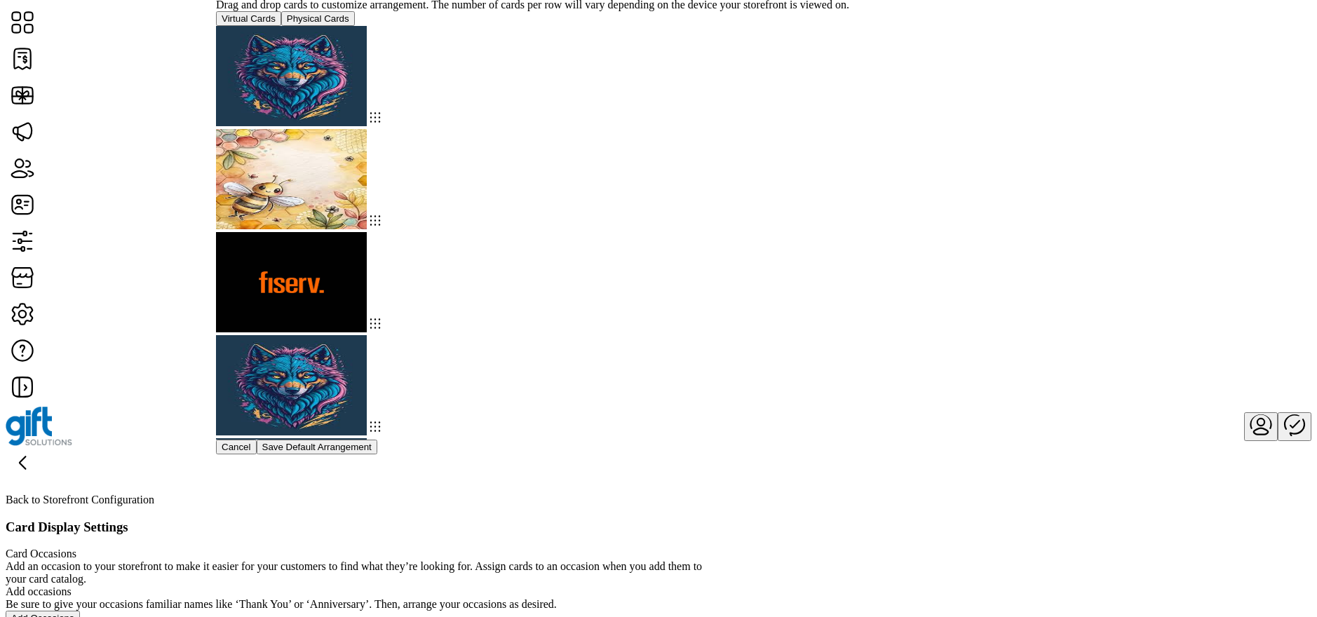
click at [349, 24] on span "Physical Cards" at bounding box center [318, 18] width 62 height 11
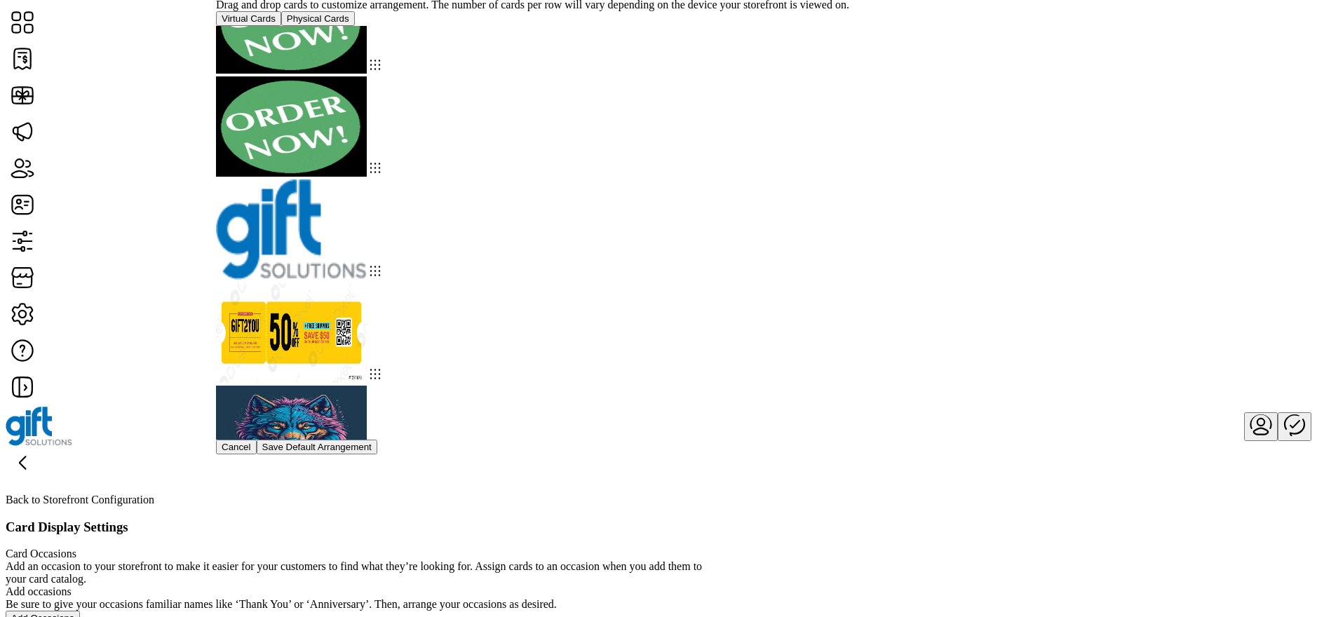
scroll to position [53, 0]
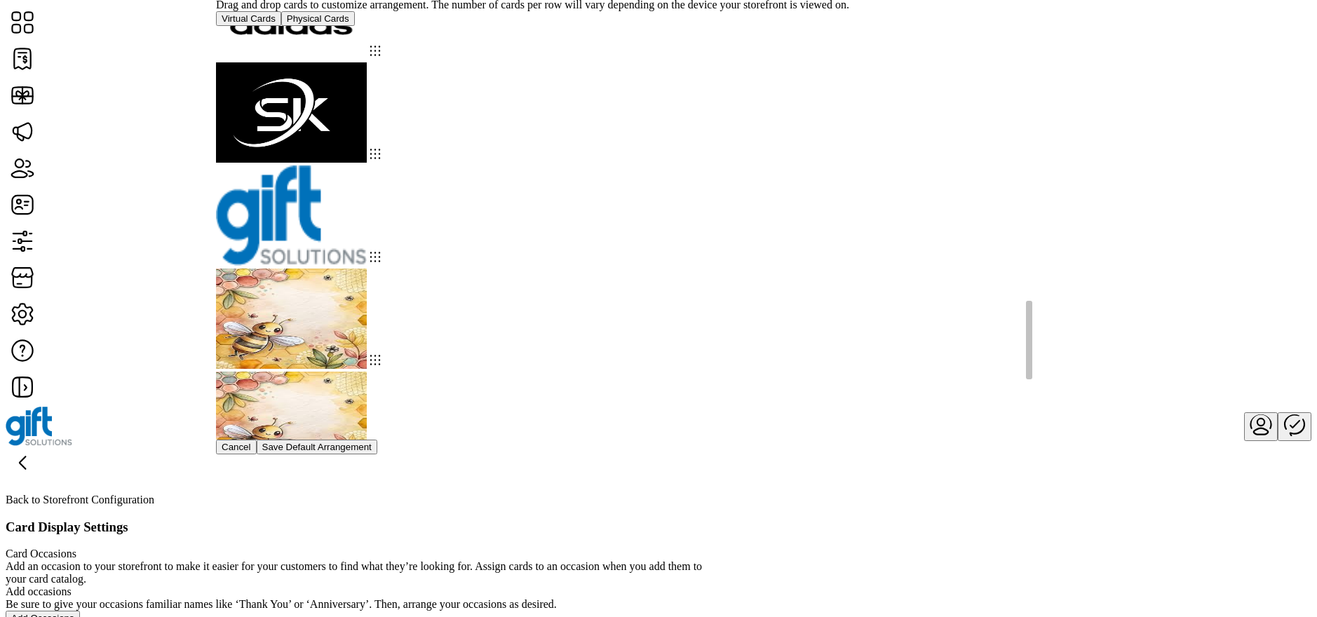
scroll to position [1817, 0]
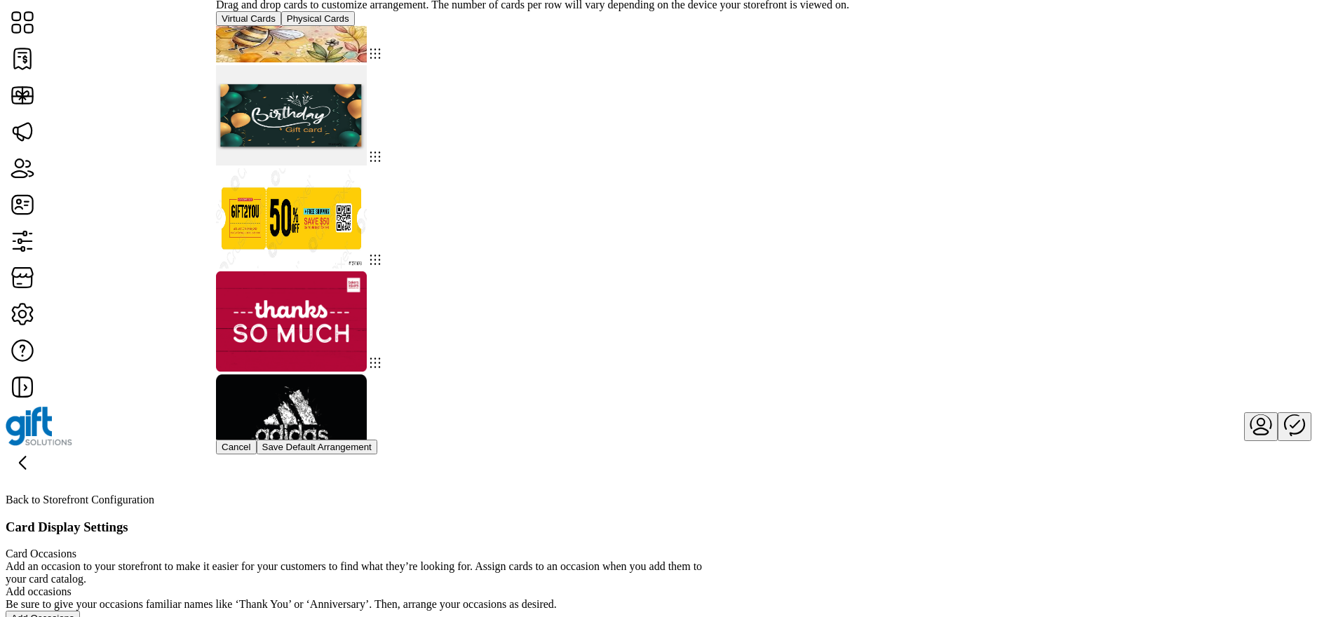
click at [349, 24] on span "Physical Cards" at bounding box center [318, 18] width 62 height 11
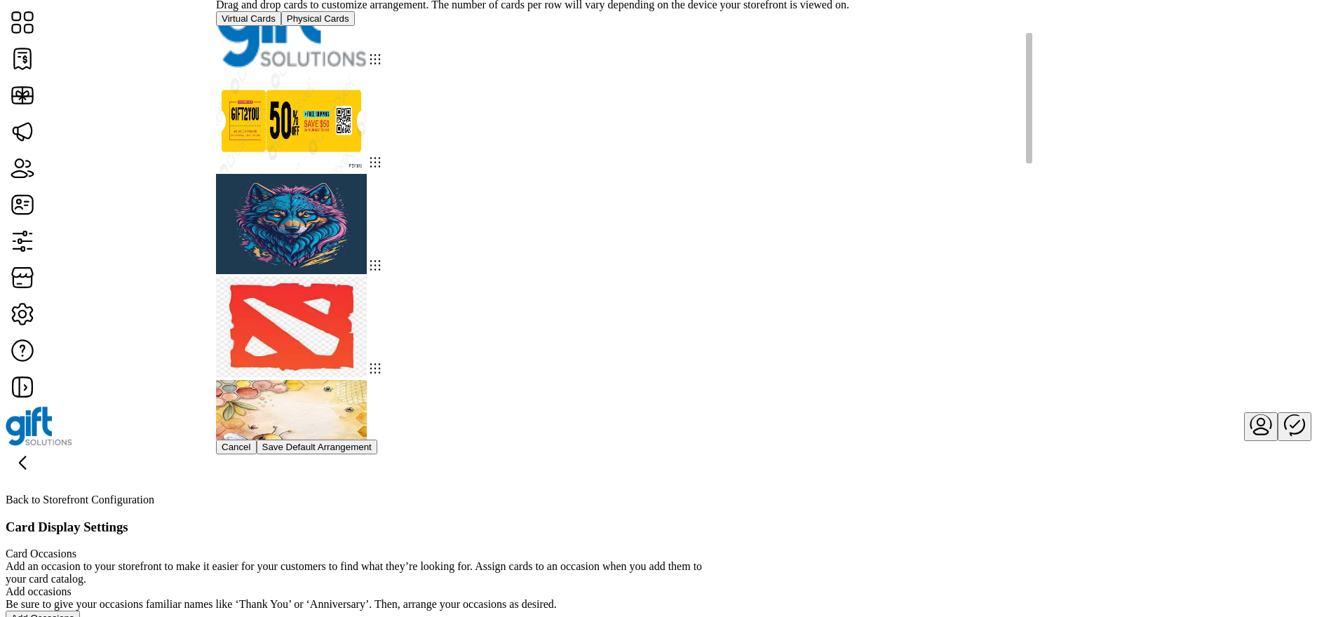
scroll to position [0, 0]
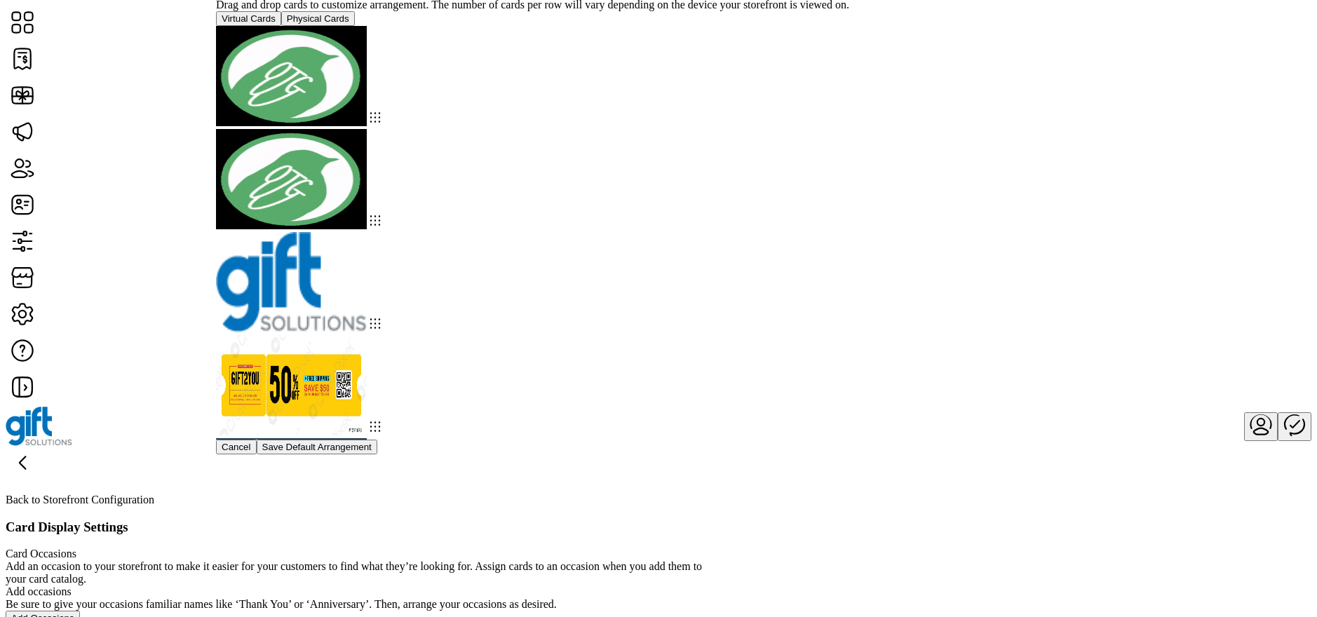
click at [276, 24] on span "Virtual Cards" at bounding box center [249, 18] width 54 height 11
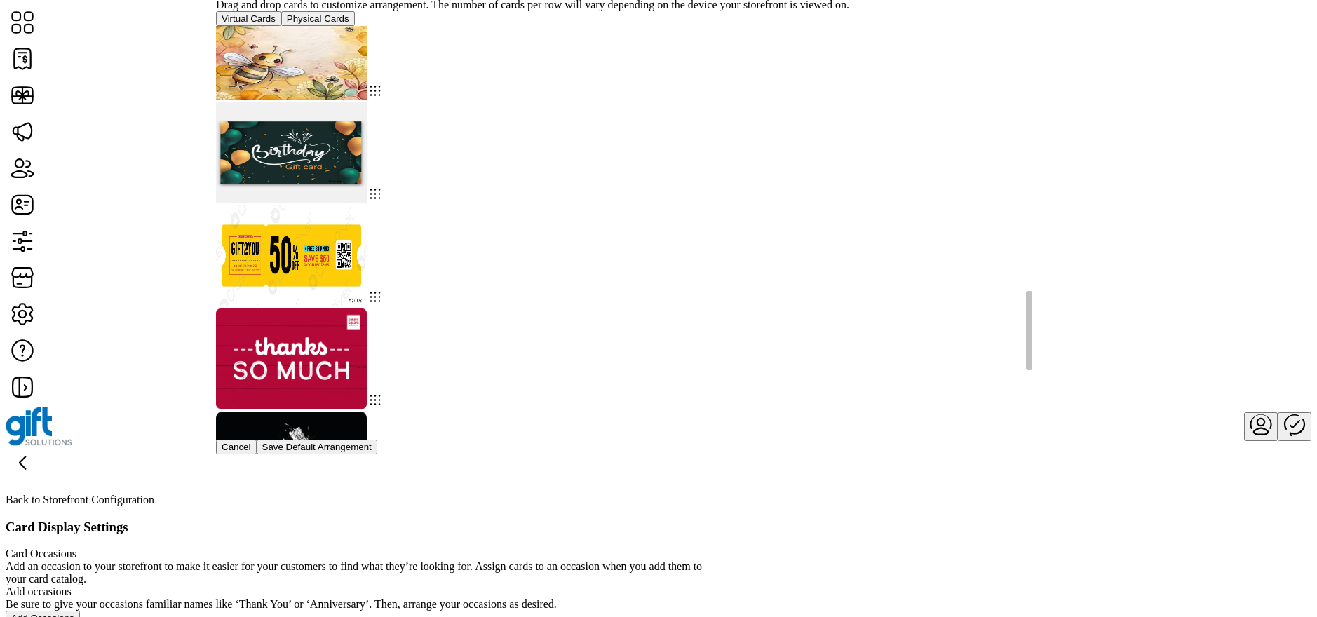
scroll to position [1817, 0]
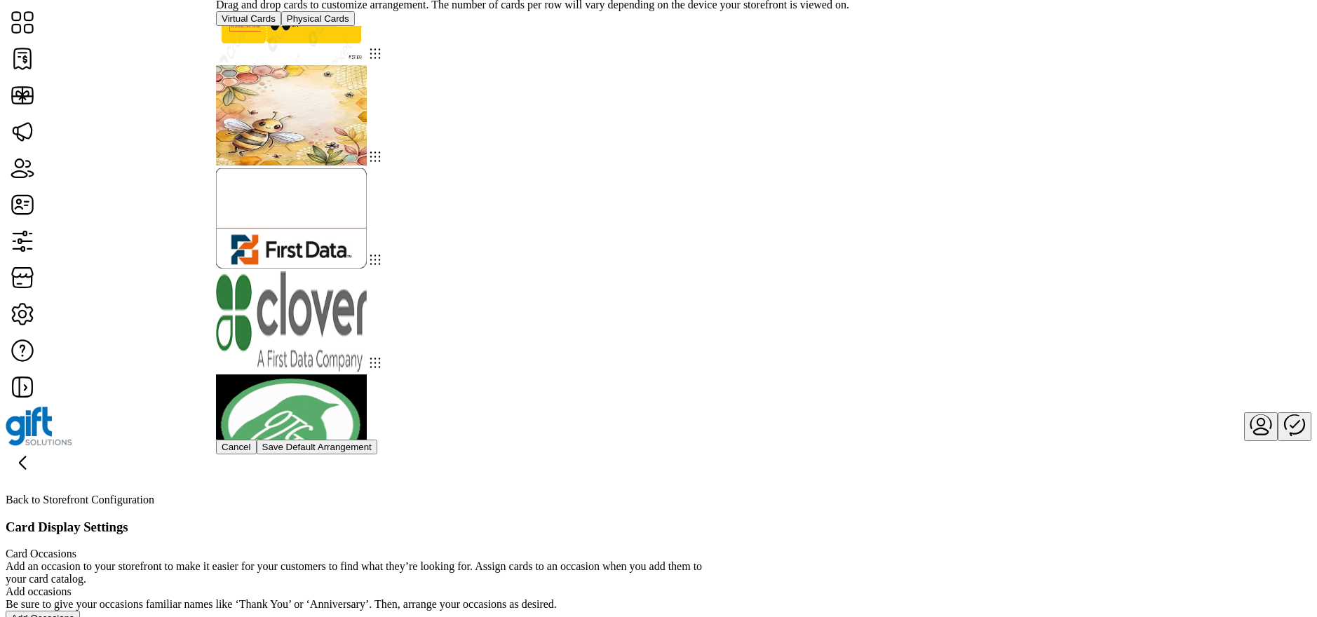
scroll to position [5051, 0]
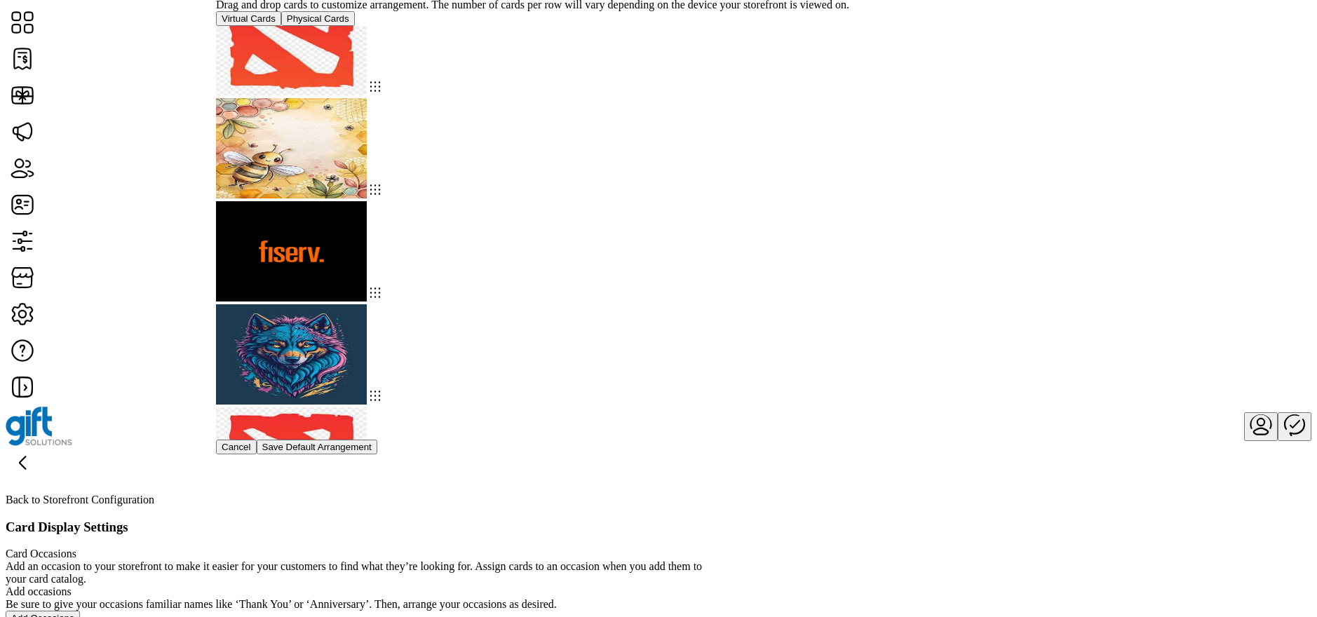
scroll to position [0, 0]
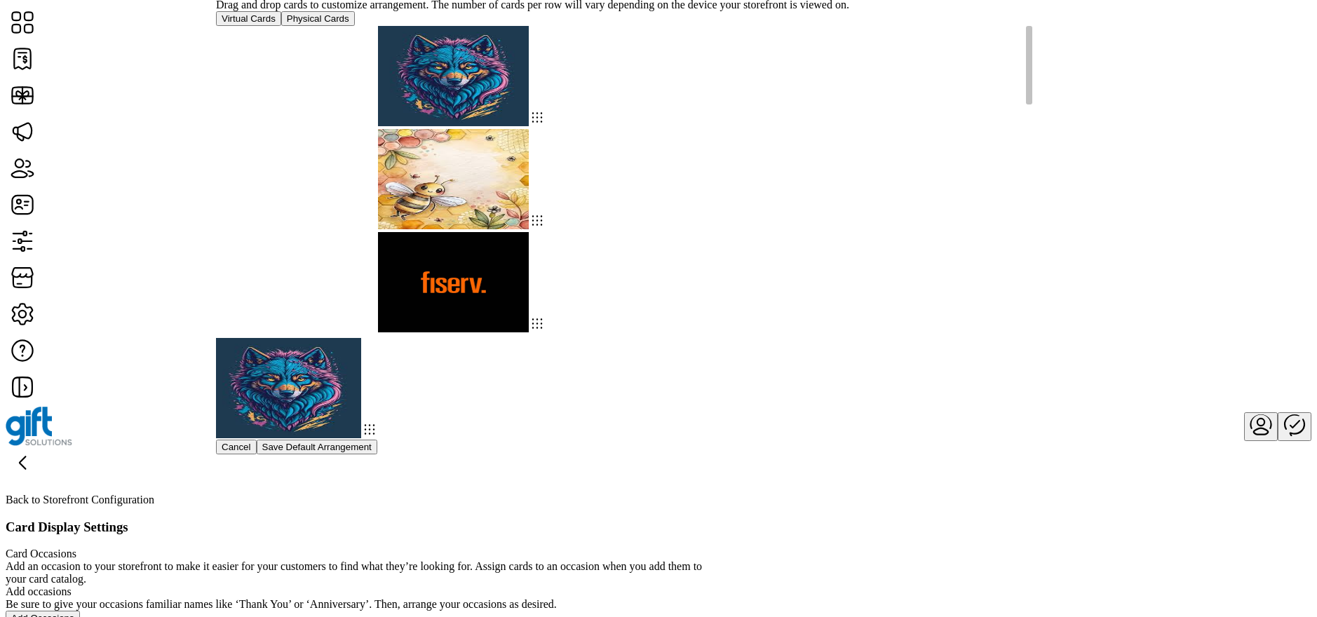
drag, startPoint x: 453, startPoint y: 296, endPoint x: 448, endPoint y: 183, distance: 113.1
